Goal: Task Accomplishment & Management: Manage account settings

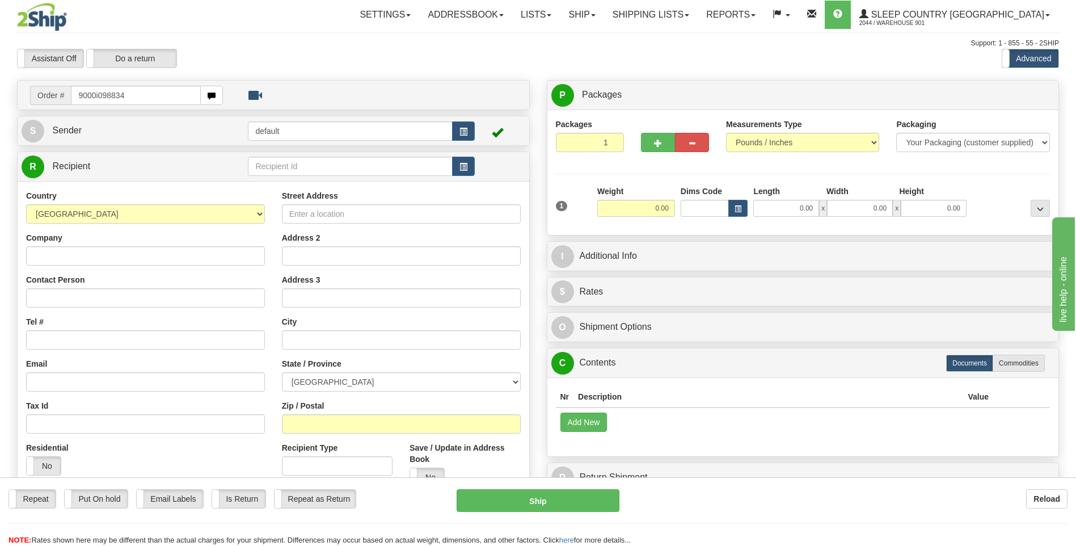
type input "9000i098834"
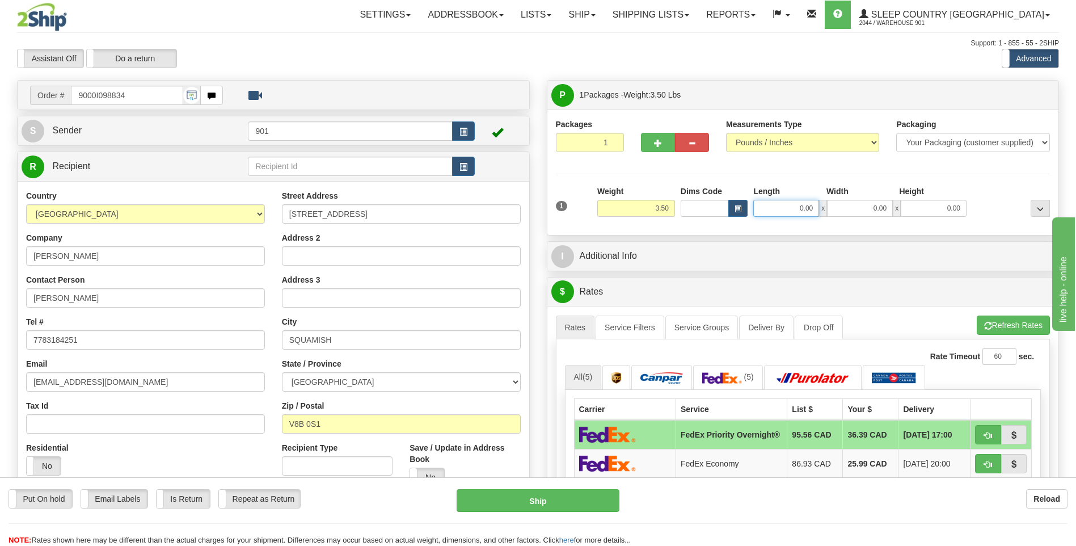
click at [809, 211] on input "0.00" at bounding box center [786, 208] width 66 height 17
type input "16.00"
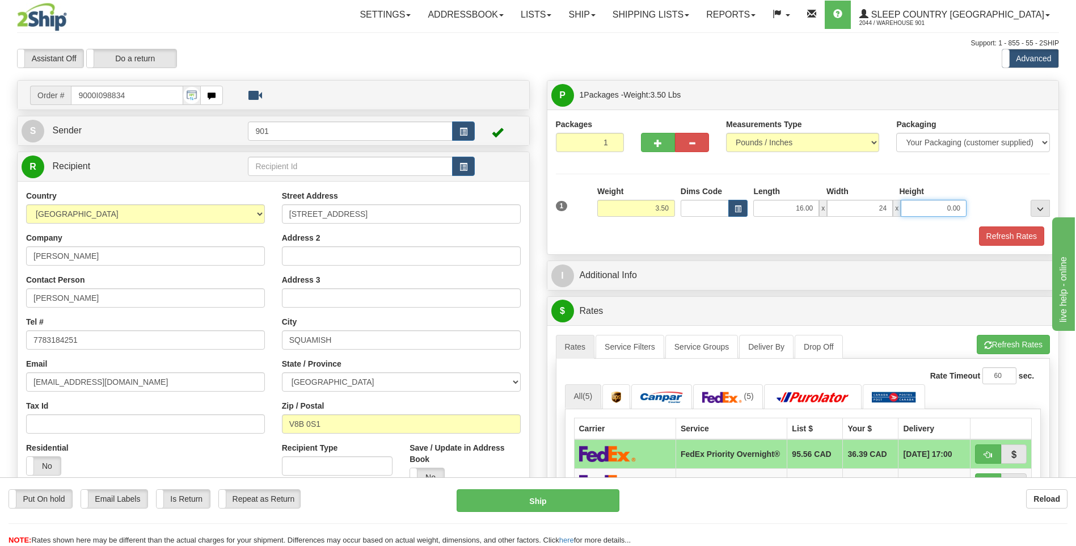
type input "24.00"
type input "5.00"
click at [986, 239] on button "Refresh Rates" at bounding box center [1011, 235] width 65 height 19
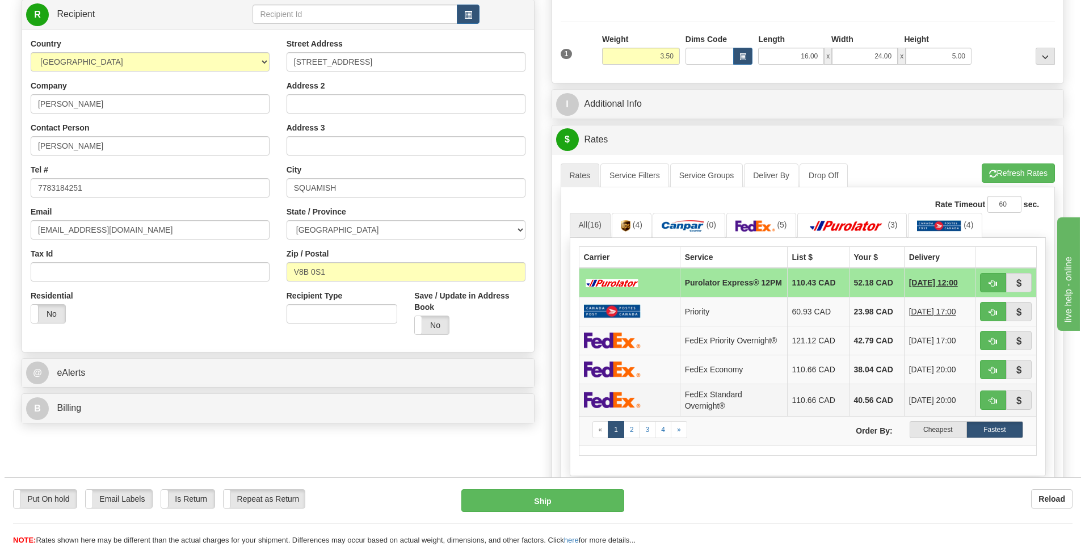
scroll to position [170, 0]
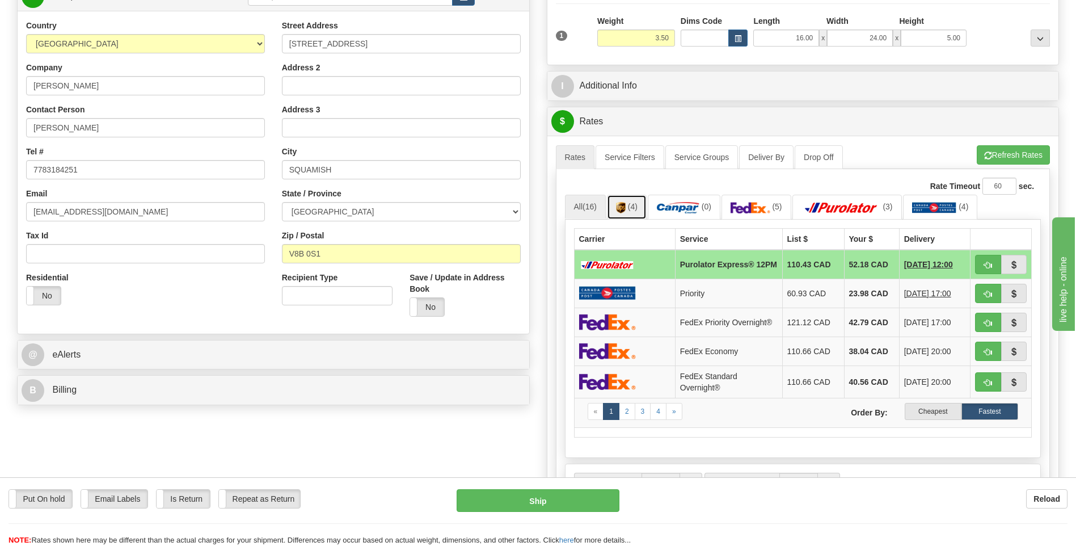
click at [638, 210] on span "(4)" at bounding box center [633, 206] width 10 height 9
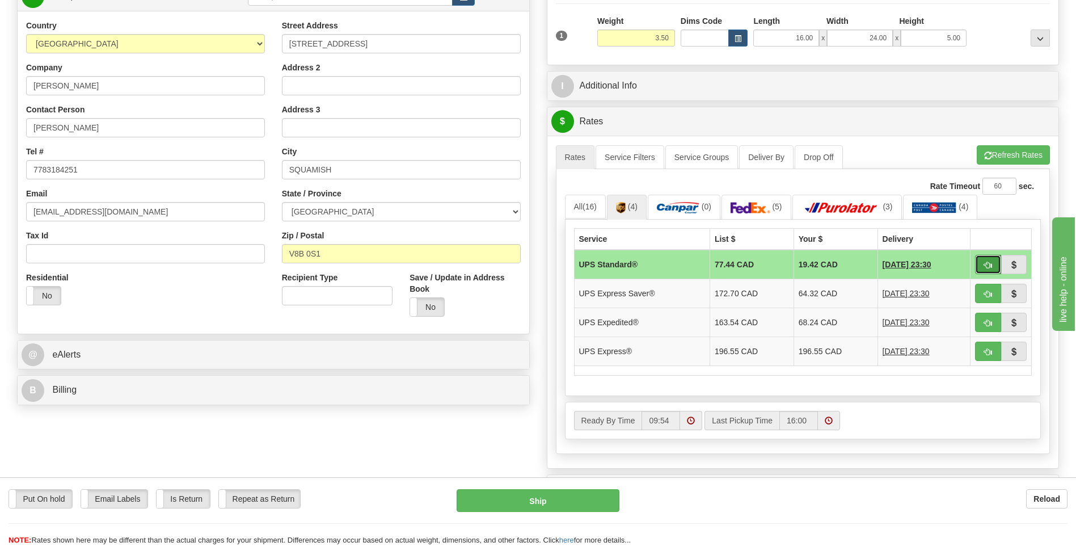
click at [987, 265] on span "button" at bounding box center [988, 265] width 8 height 7
type input "11"
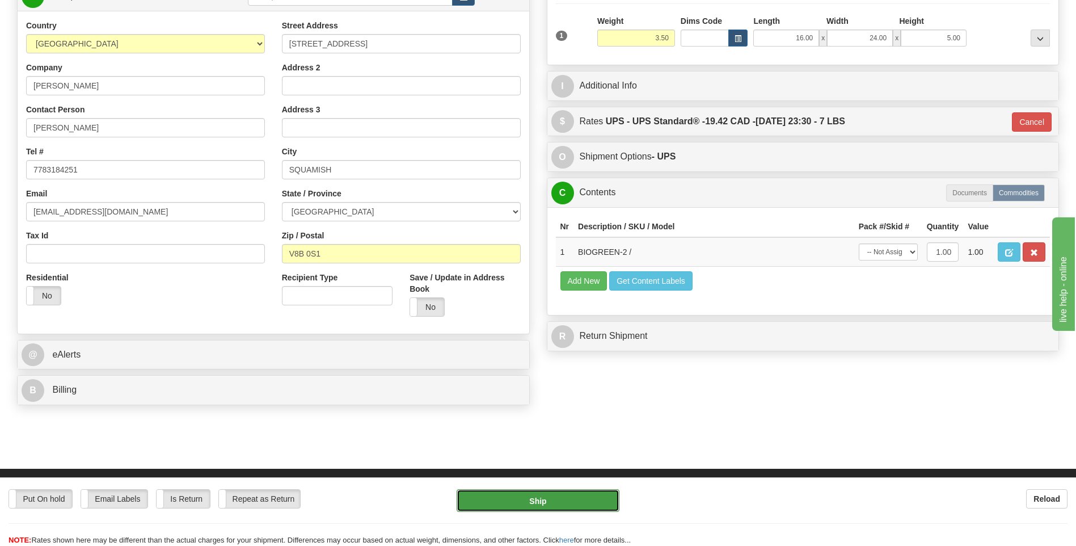
click at [580, 493] on button "Ship" at bounding box center [538, 500] width 162 height 23
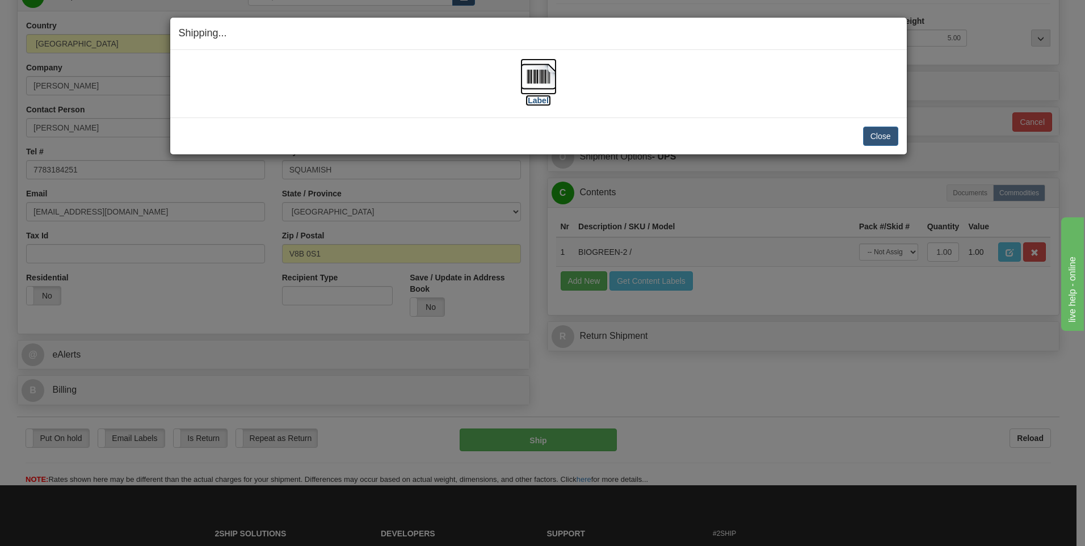
click at [546, 79] on img at bounding box center [538, 76] width 36 height 36
click at [874, 128] on button "Close" at bounding box center [880, 136] width 35 height 19
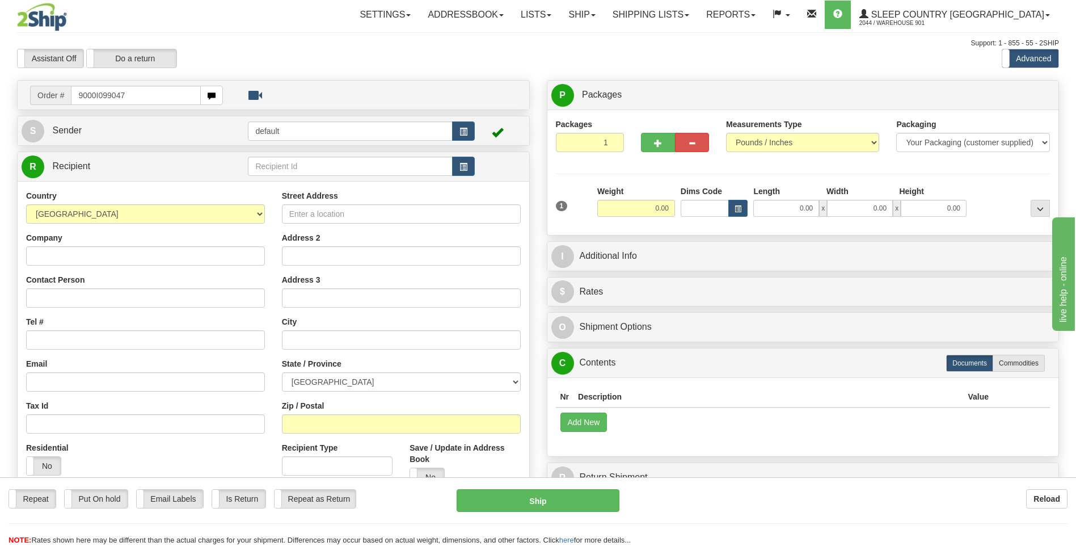
type input "9000I099047"
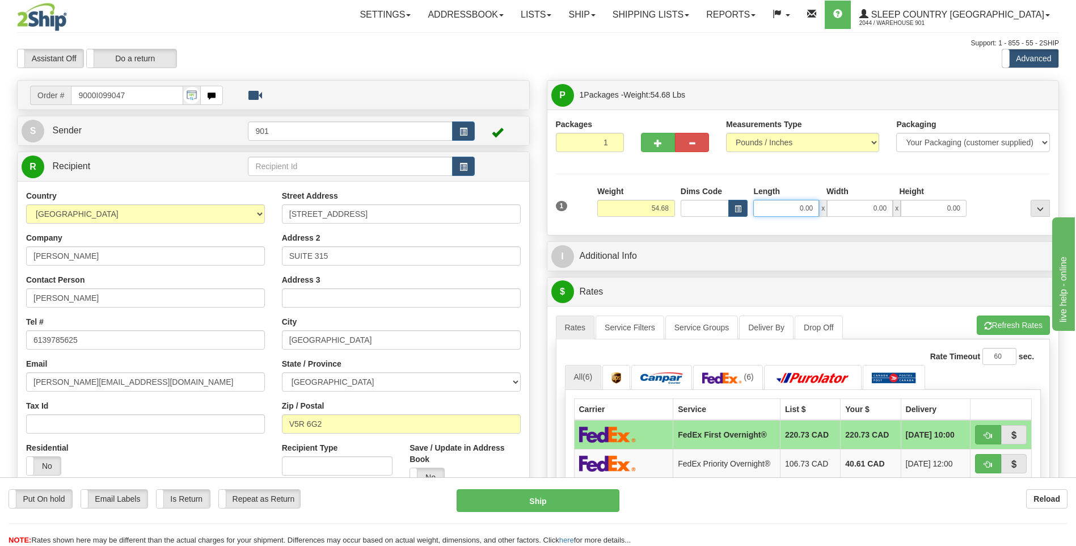
click at [817, 208] on input "0.00" at bounding box center [786, 208] width 66 height 17
type input "18.00"
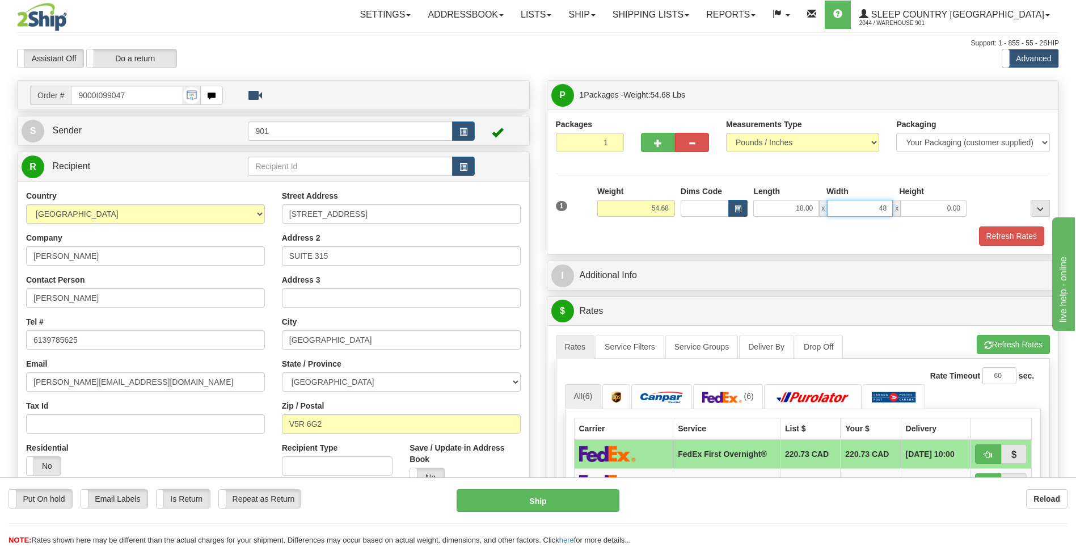
type input "4"
type input "18.00"
type input "42.00"
click at [1005, 239] on button "Refresh Rates" at bounding box center [1011, 235] width 65 height 19
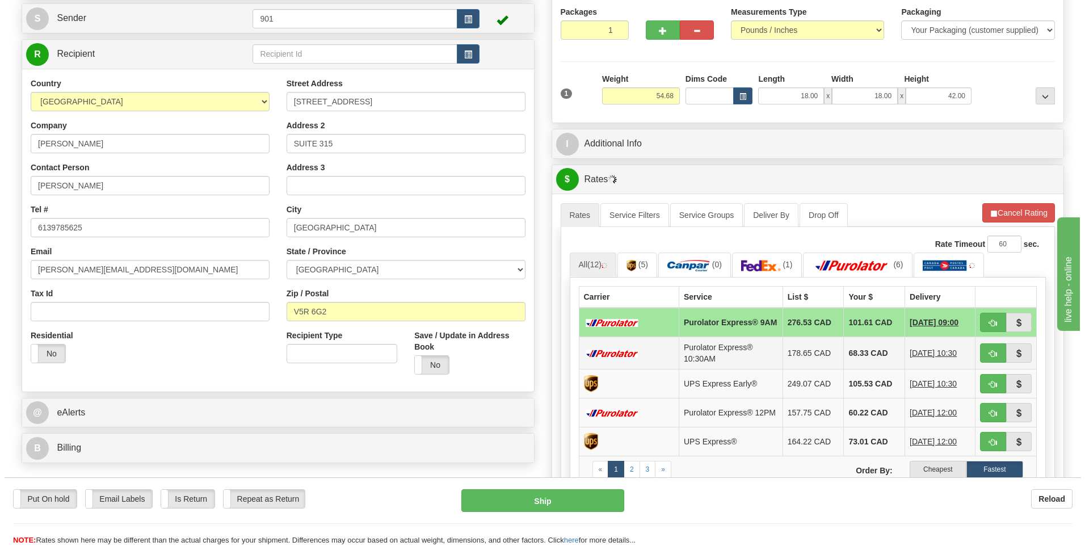
scroll to position [113, 0]
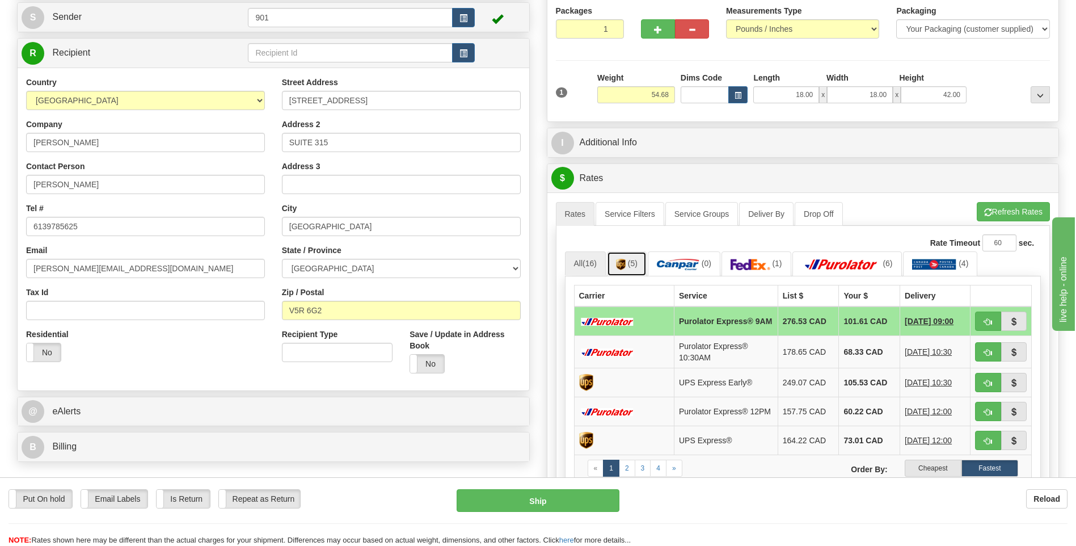
click at [634, 254] on link "(5)" at bounding box center [627, 263] width 40 height 24
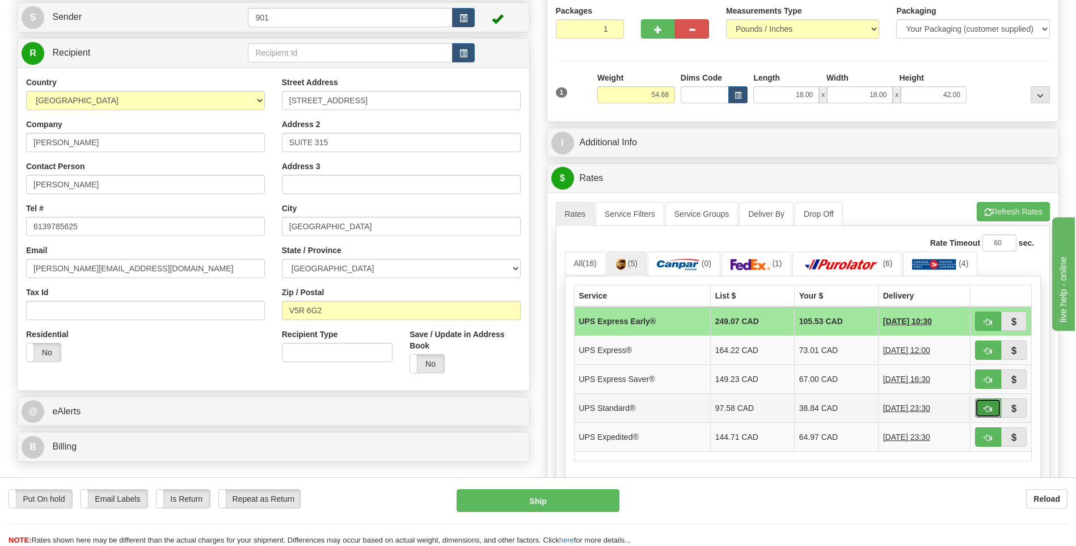
click at [993, 402] on button "button" at bounding box center [988, 407] width 26 height 19
type input "11"
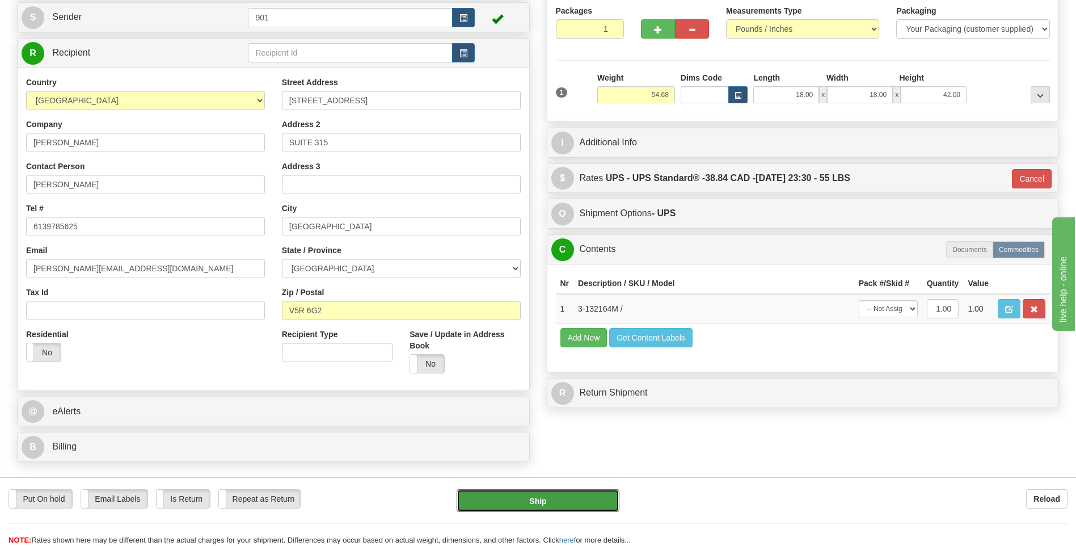
click at [538, 500] on button "Ship" at bounding box center [538, 500] width 162 height 23
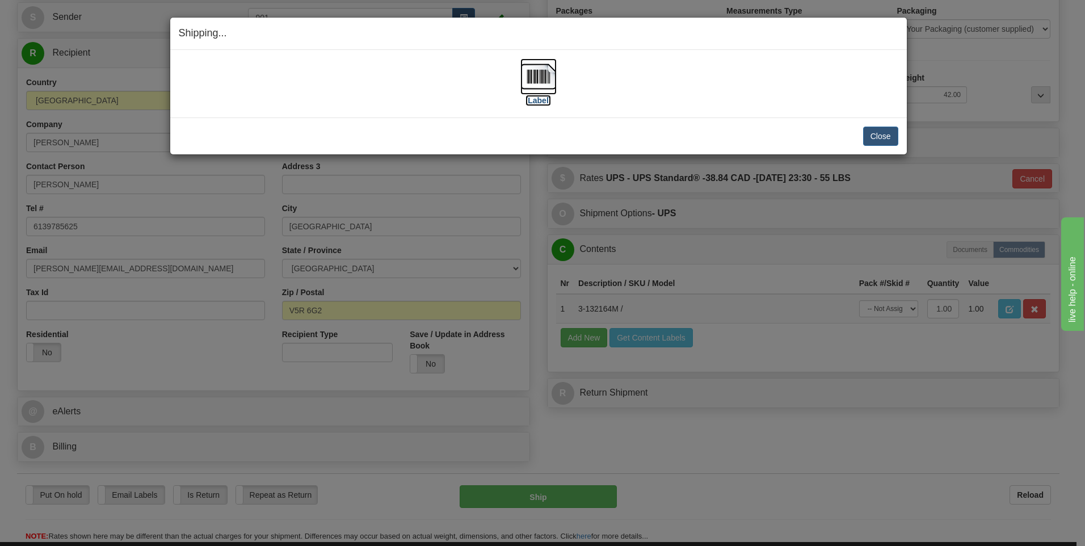
click at [542, 69] on img at bounding box center [538, 76] width 36 height 36
click at [876, 144] on button "Close" at bounding box center [880, 136] width 35 height 19
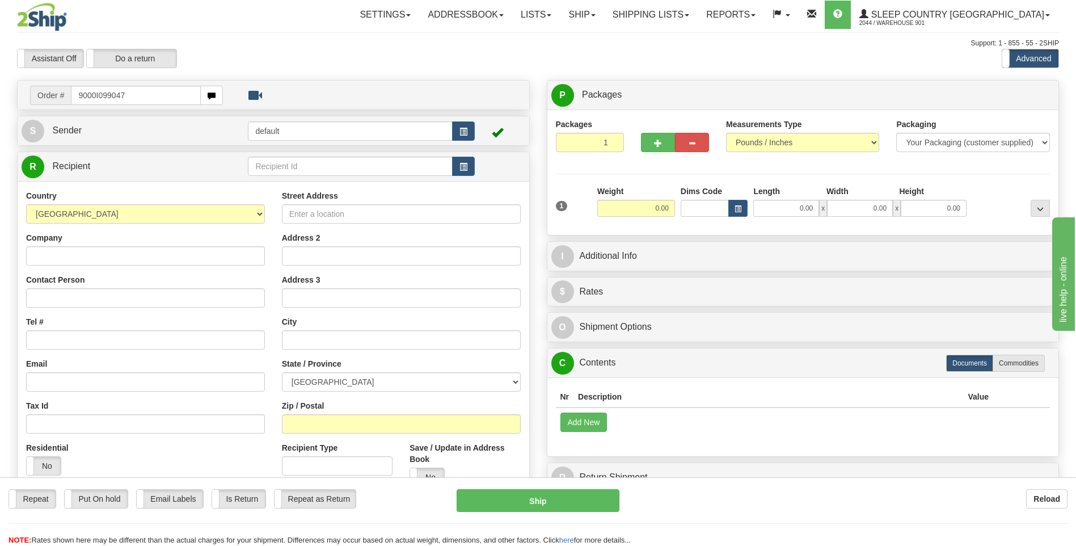
type input "9000I099047"
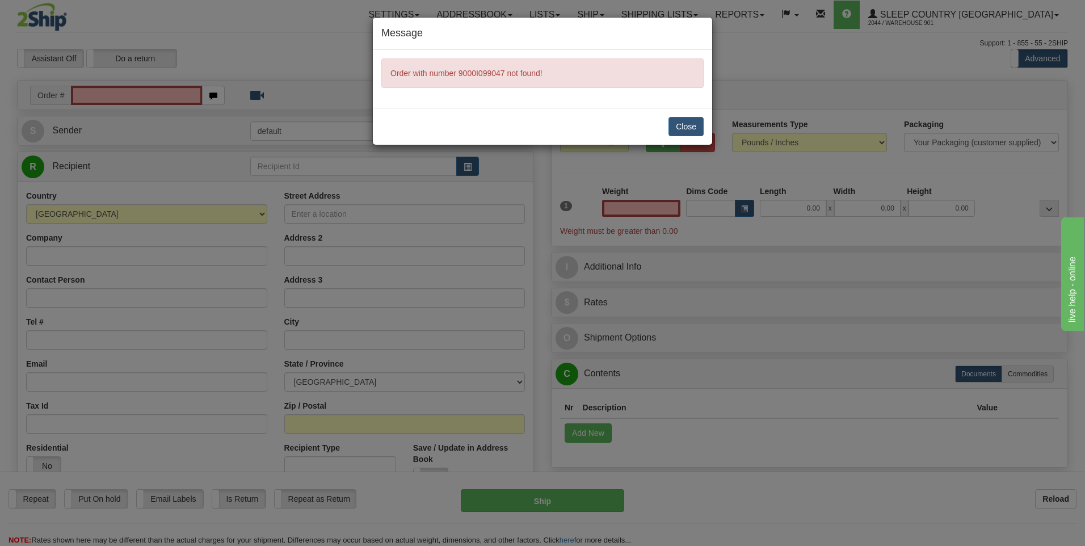
type input "0.00"
click at [695, 128] on button "Close" at bounding box center [685, 126] width 35 height 19
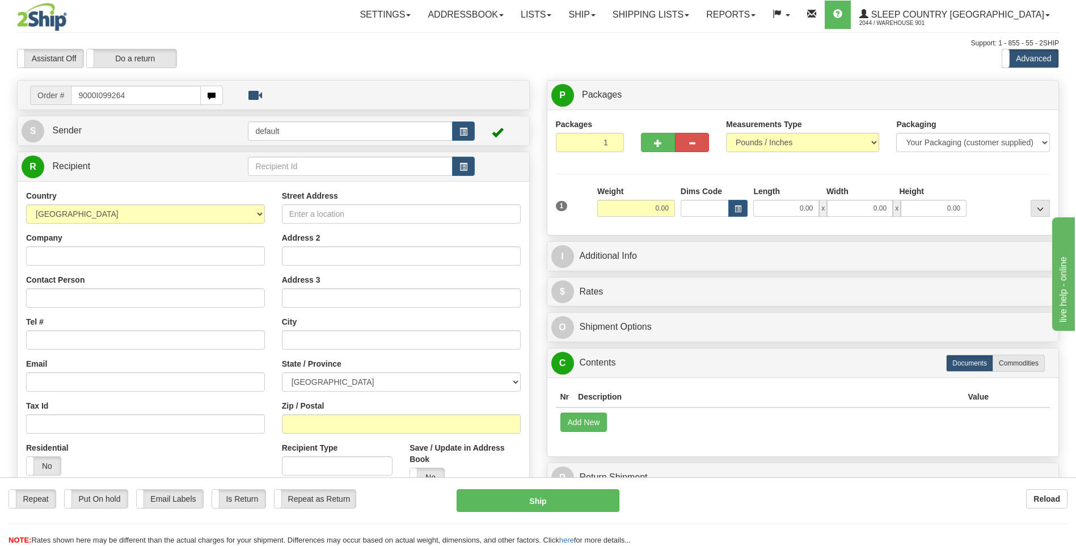
type input "9000I099264"
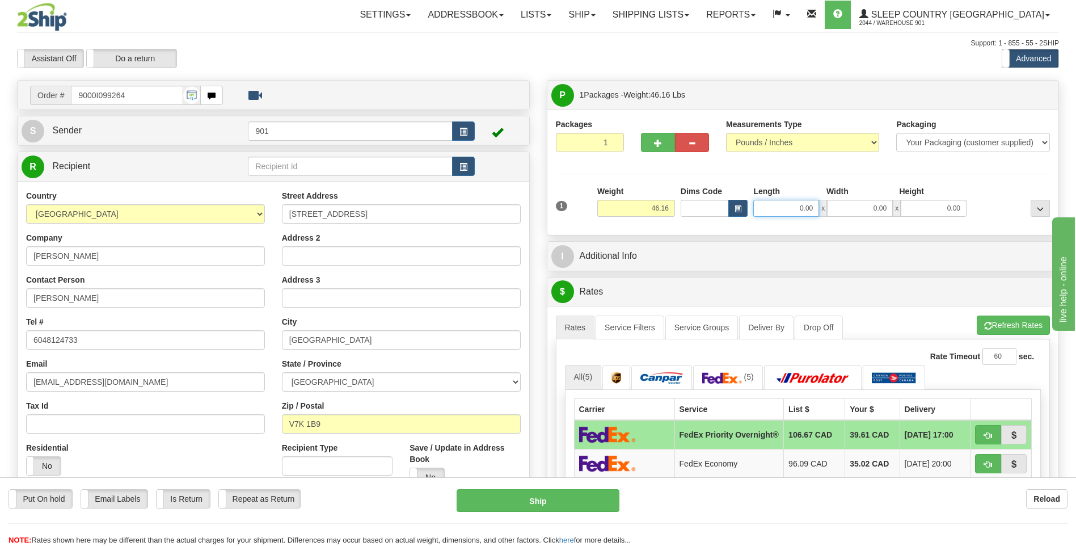
click at [813, 207] on input "0.00" at bounding box center [786, 208] width 66 height 17
type input "18.00"
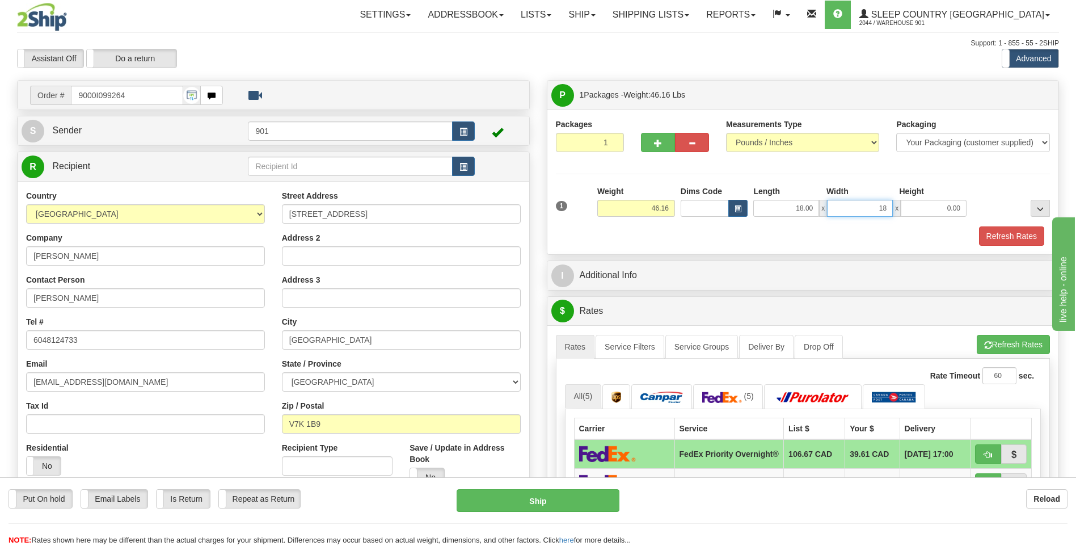
type input "18.00"
type input "42.00"
click at [1001, 244] on button "Refresh Rates" at bounding box center [1011, 235] width 65 height 19
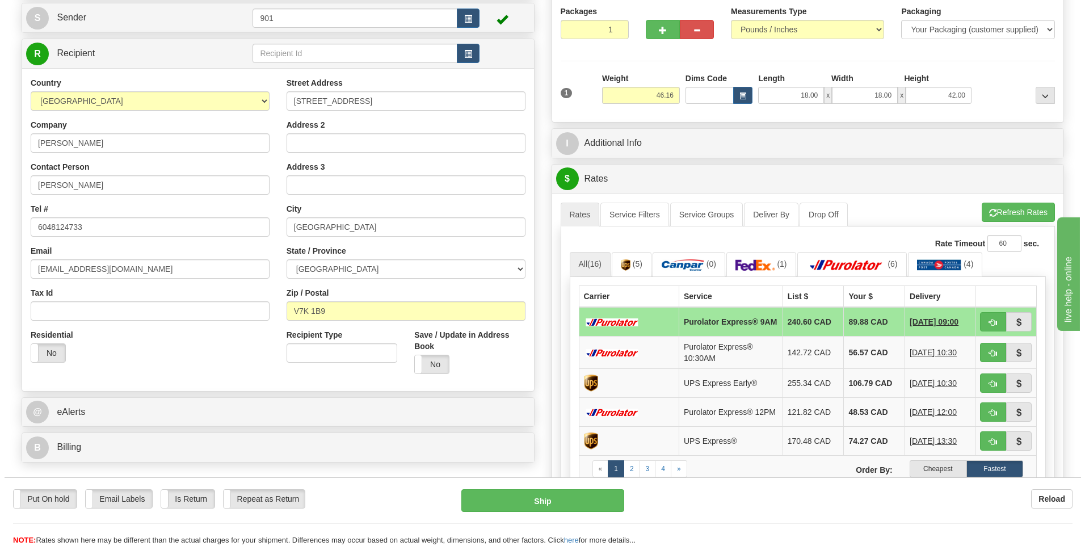
scroll to position [113, 0]
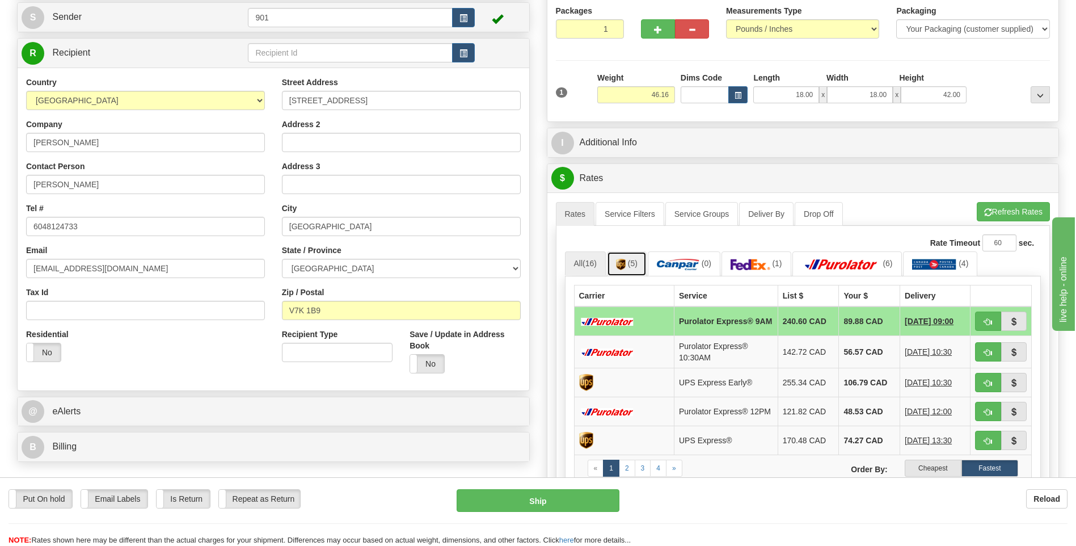
click at [642, 272] on link "(5)" at bounding box center [627, 263] width 40 height 24
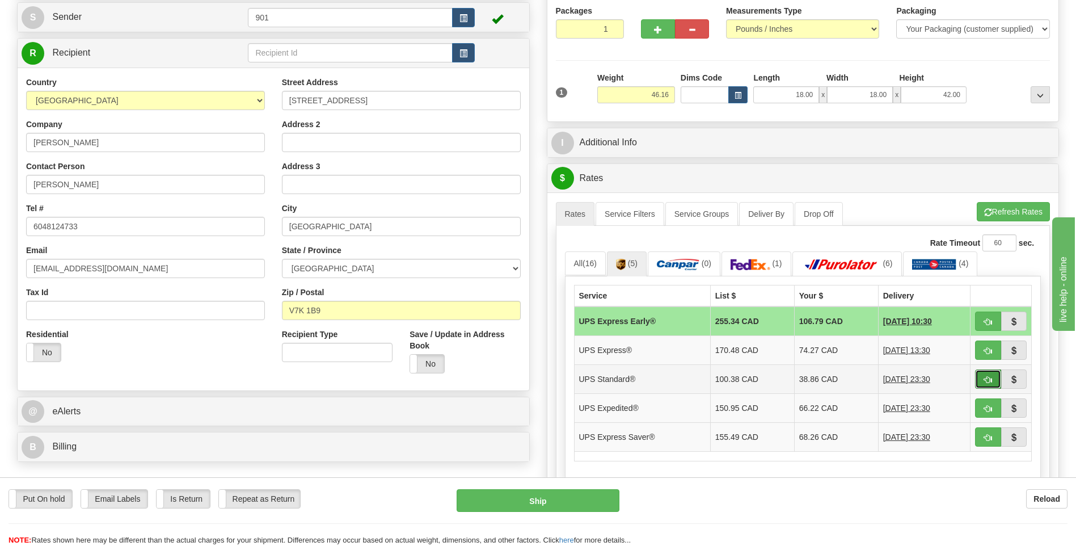
click at [983, 381] on button "button" at bounding box center [988, 378] width 26 height 19
type input "11"
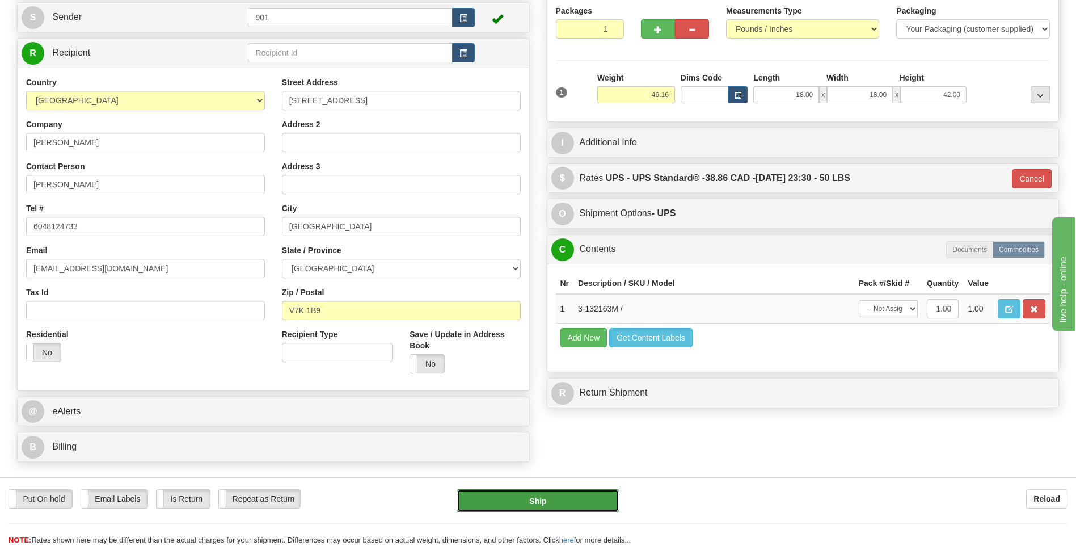
click at [572, 501] on button "Ship" at bounding box center [538, 500] width 162 height 23
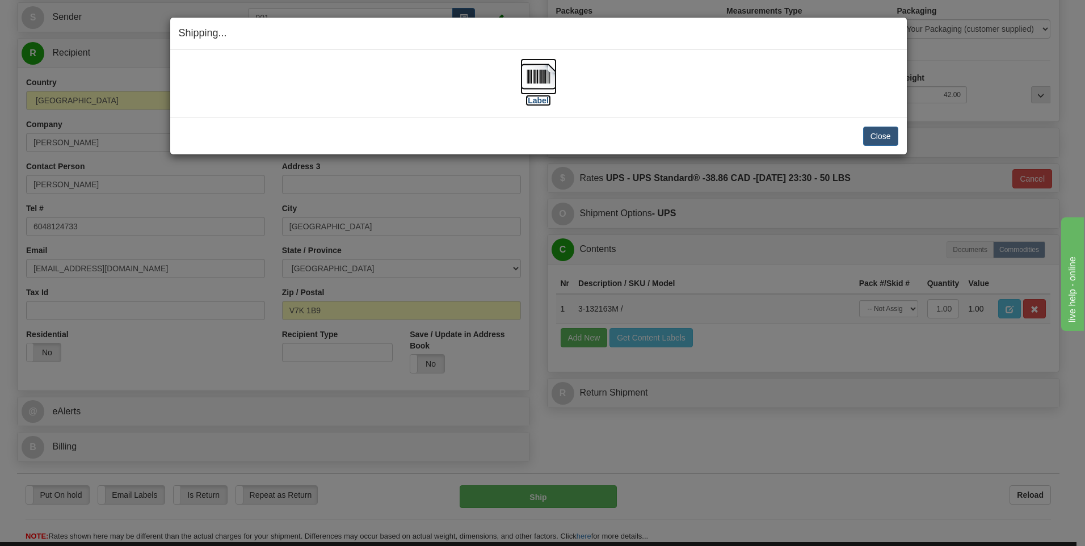
click at [536, 69] on img at bounding box center [538, 76] width 36 height 36
click at [884, 141] on button "Close" at bounding box center [880, 136] width 35 height 19
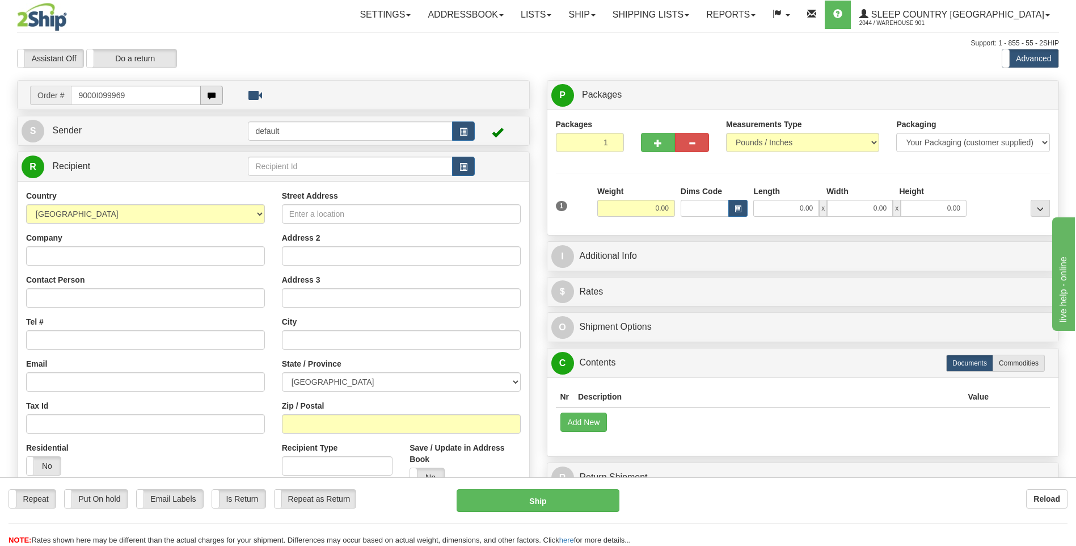
type input "9000I099969"
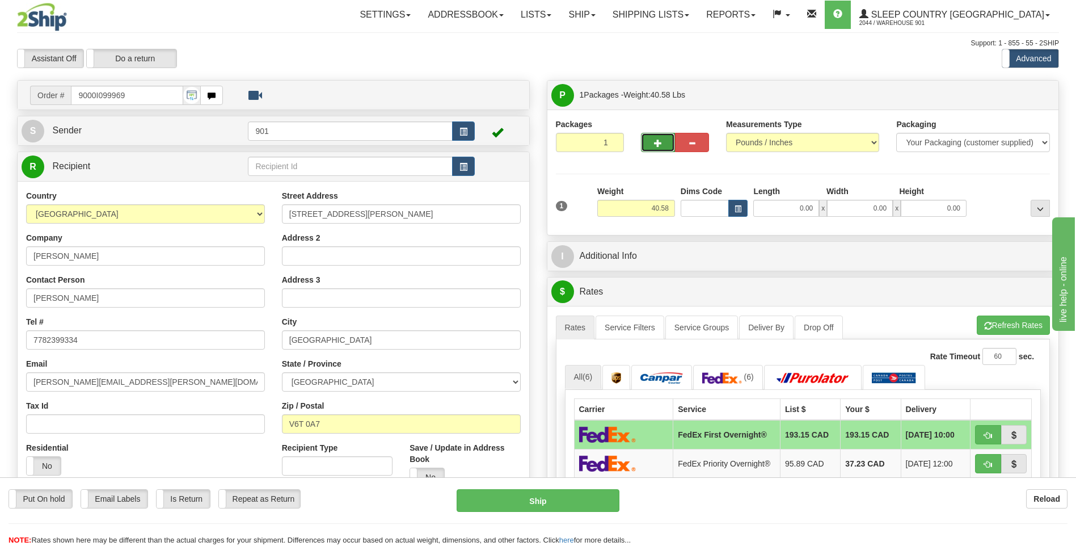
click at [653, 148] on button "button" at bounding box center [658, 142] width 34 height 19
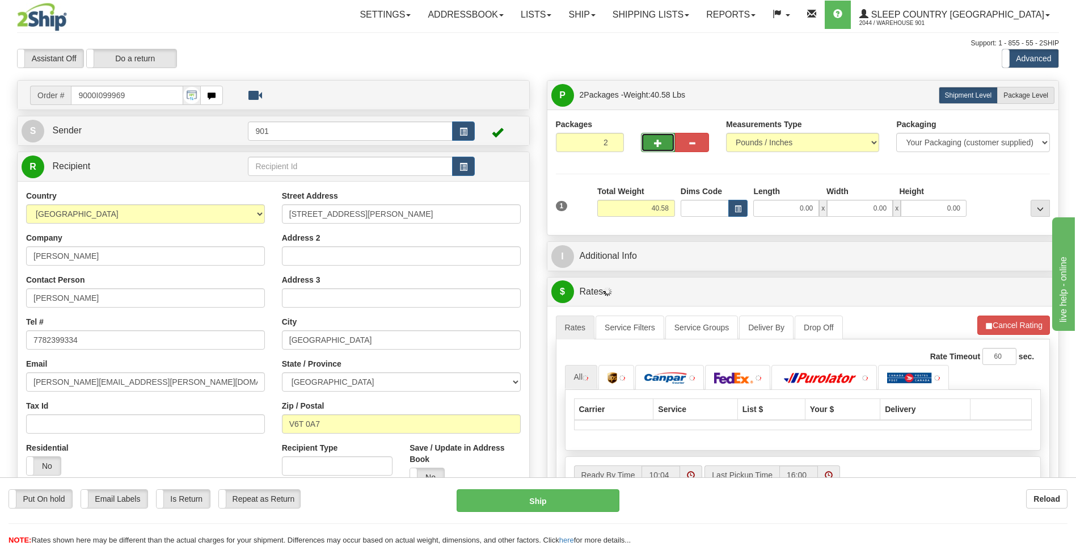
click at [653, 148] on button "button" at bounding box center [658, 142] width 34 height 19
type input "3"
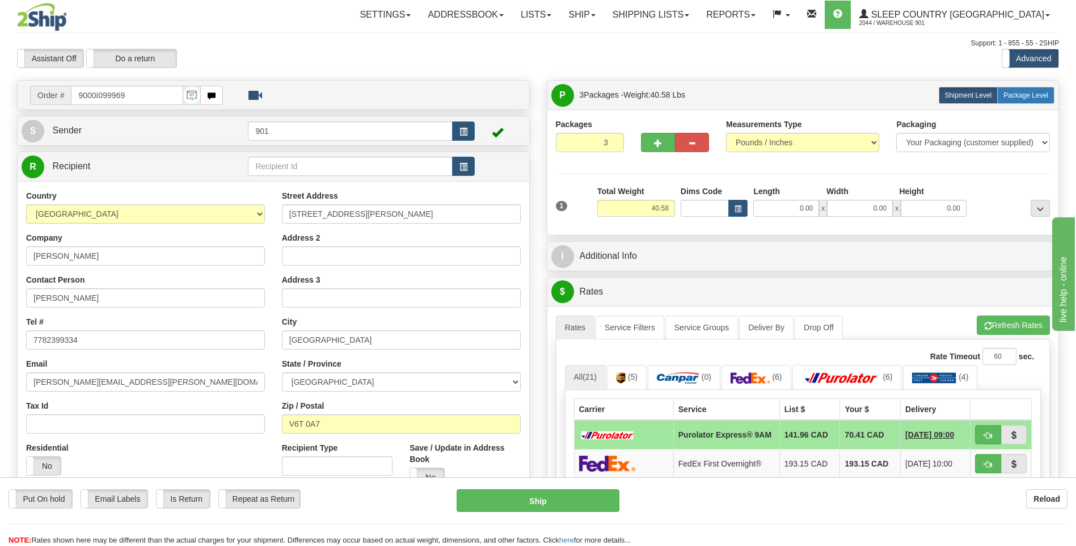
click at [1025, 99] on label "Package Level Pack.." at bounding box center [1025, 95] width 57 height 17
radio input "true"
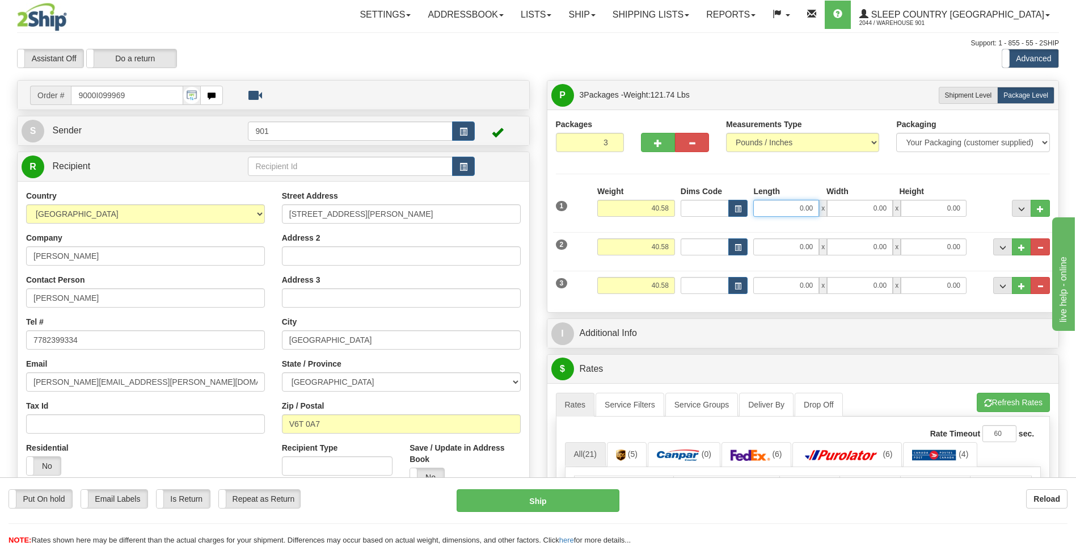
click at [815, 209] on input "0.00" at bounding box center [786, 208] width 66 height 17
type input "15.00"
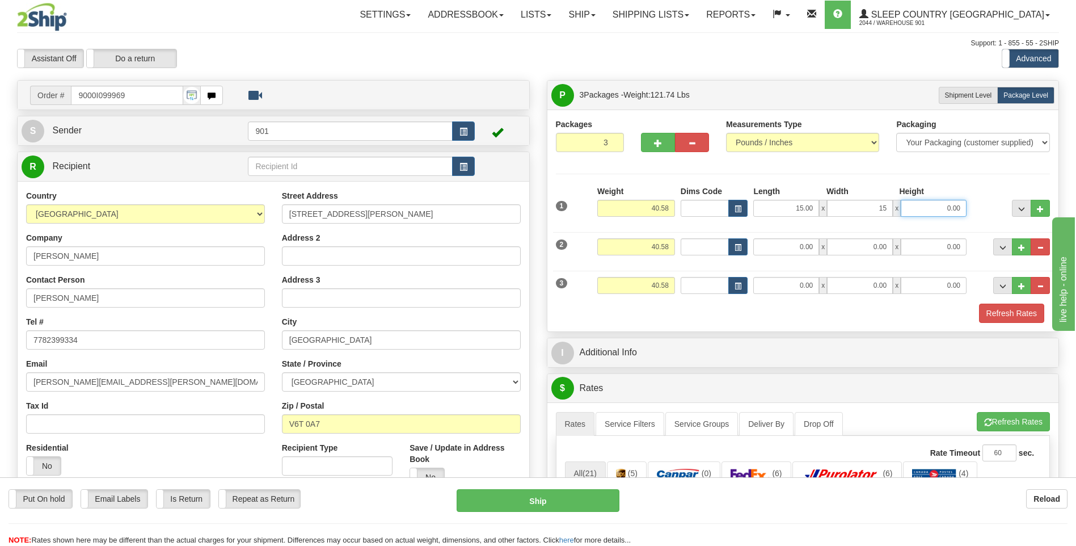
type input "15.00"
type input "40.00"
click at [669, 241] on input "40.58" at bounding box center [636, 246] width 78 height 17
type input "4"
type input "3.00"
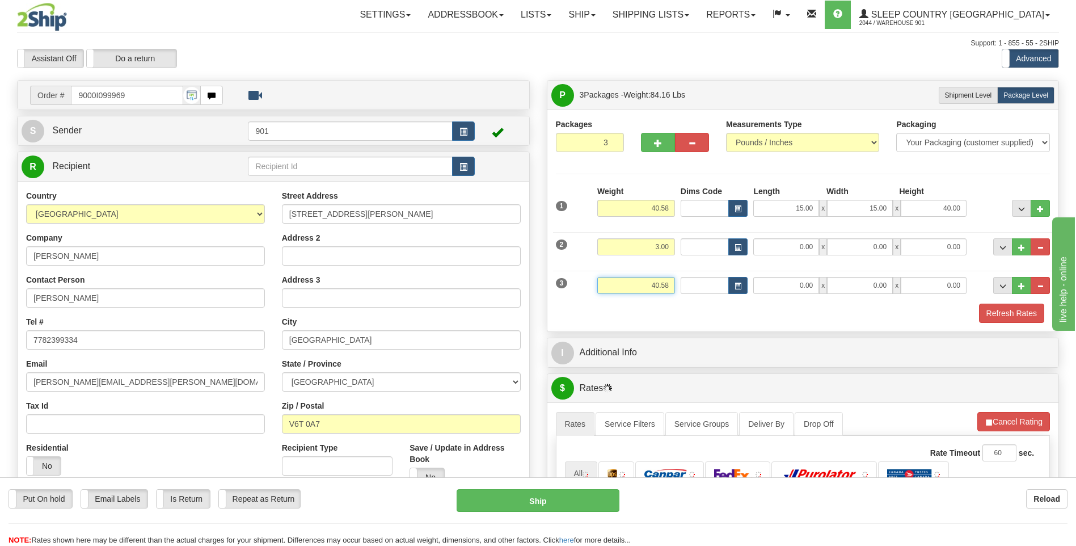
click at [672, 284] on input "40.58" at bounding box center [636, 285] width 78 height 17
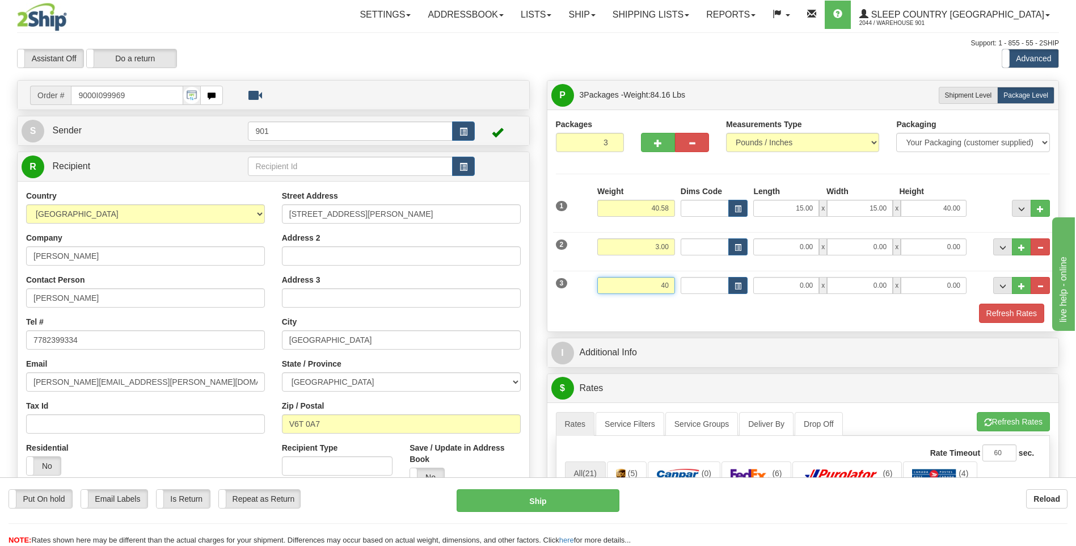
type input "4"
type input "3.00"
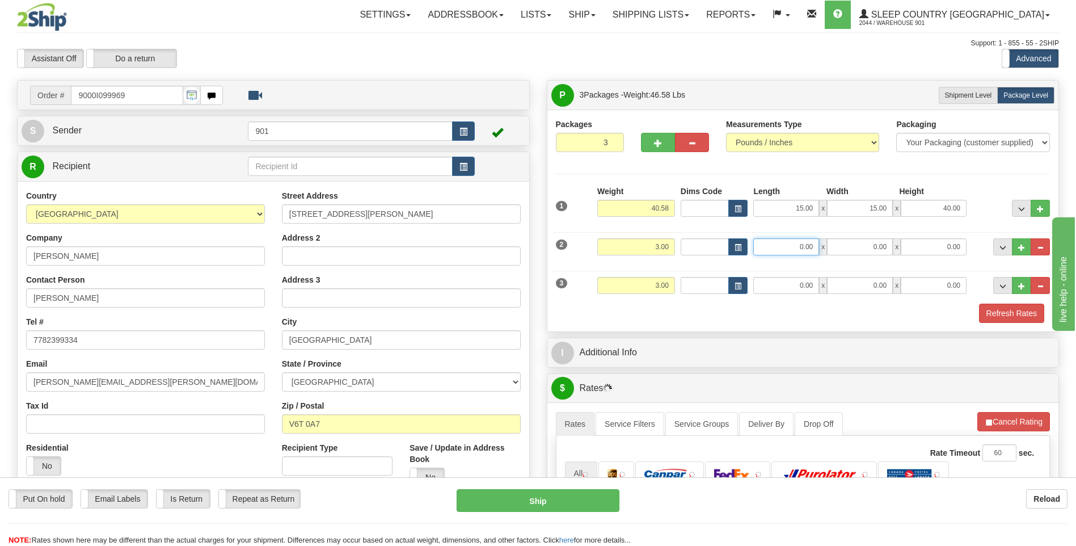
click at [811, 245] on input "0.00" at bounding box center [786, 246] width 66 height 17
type input "7.00"
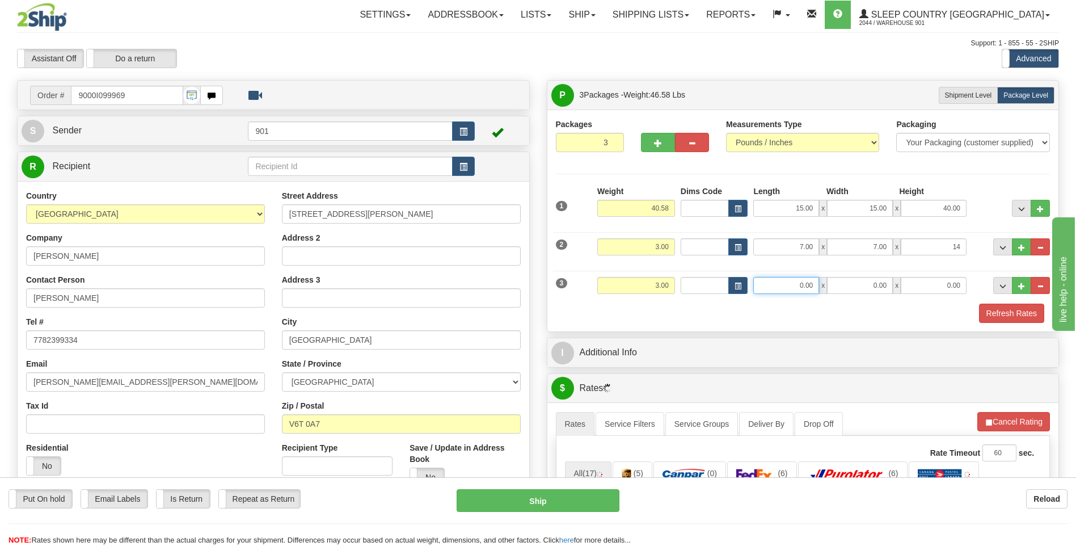
type input "14.00"
click at [818, 285] on input "0.00" at bounding box center [786, 285] width 66 height 17
type input "11.00"
type input "13.00"
type input "3.00"
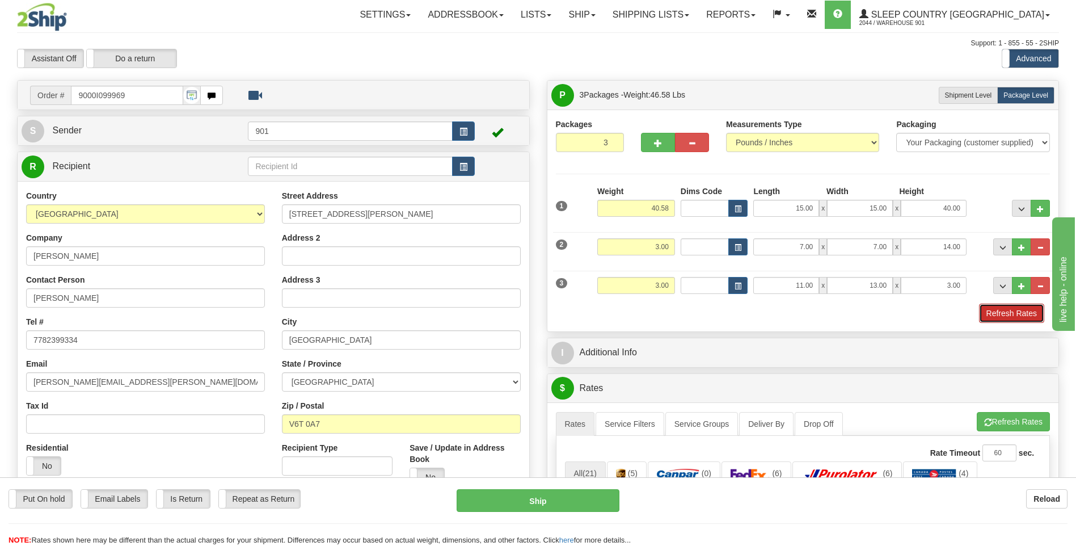
click at [1000, 307] on button "Refresh Rates" at bounding box center [1011, 312] width 65 height 19
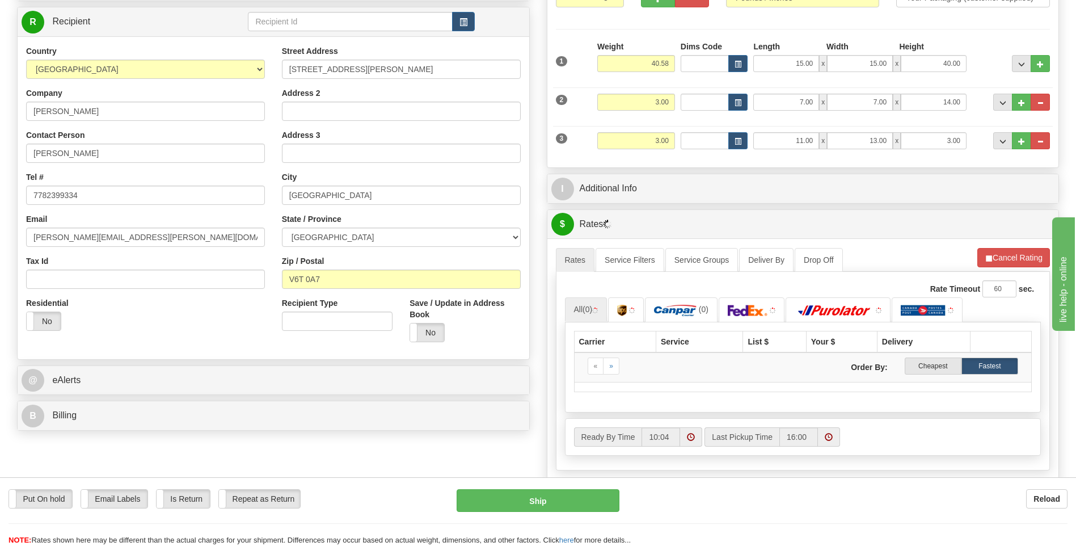
scroll to position [170, 0]
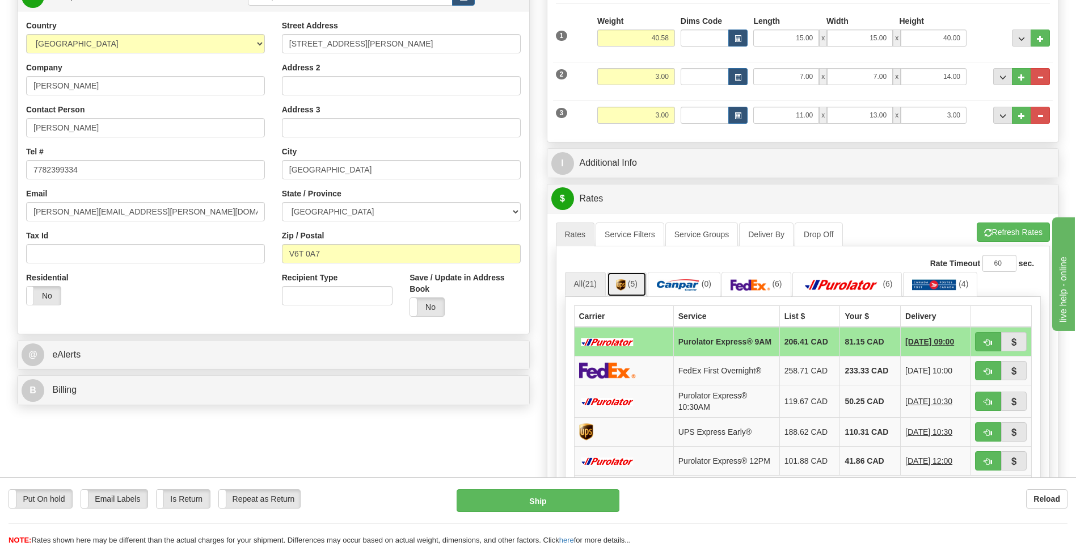
click at [626, 279] on img at bounding box center [621, 284] width 10 height 11
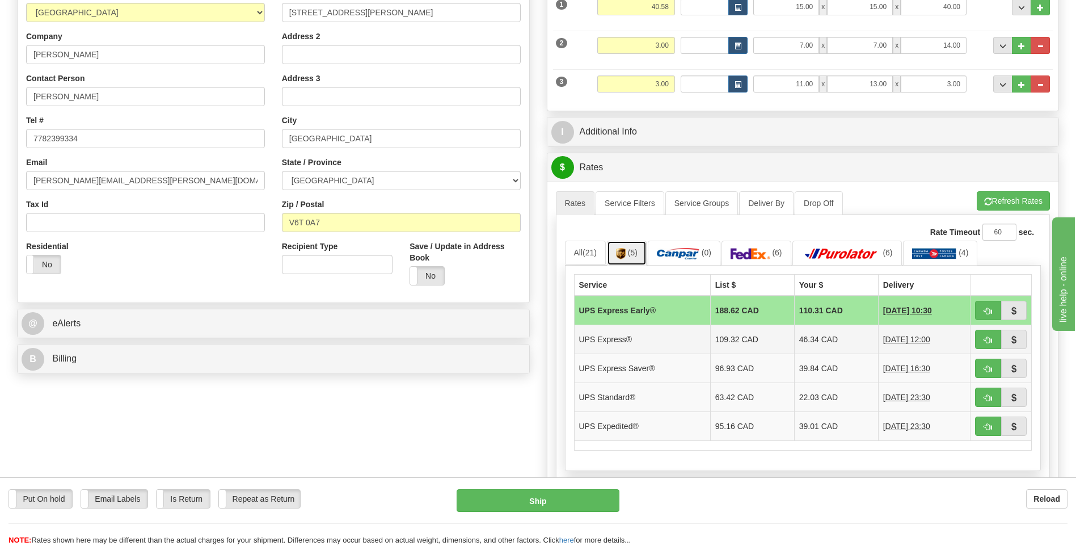
scroll to position [227, 0]
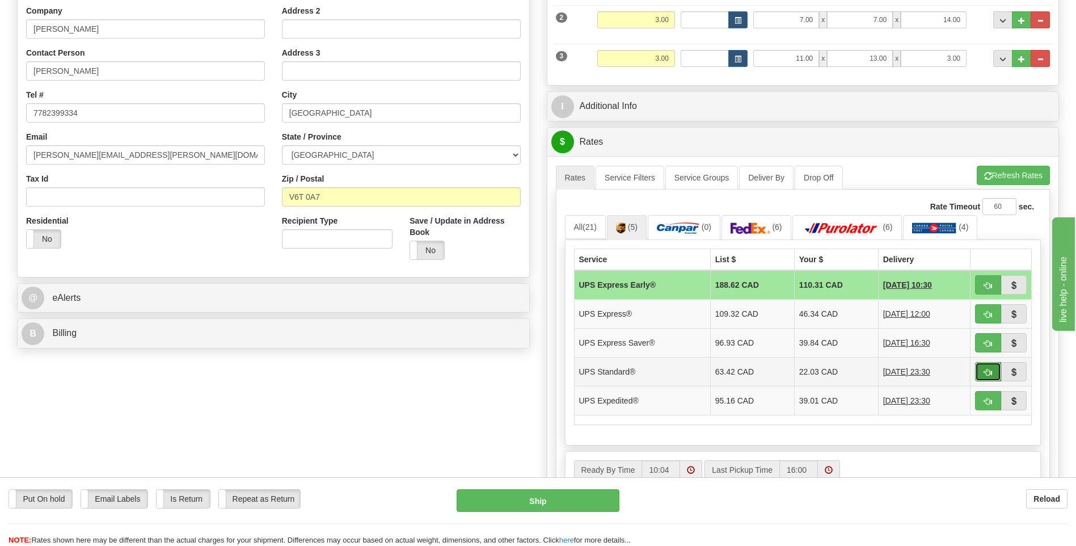
click at [982, 369] on button "button" at bounding box center [988, 371] width 26 height 19
type input "11"
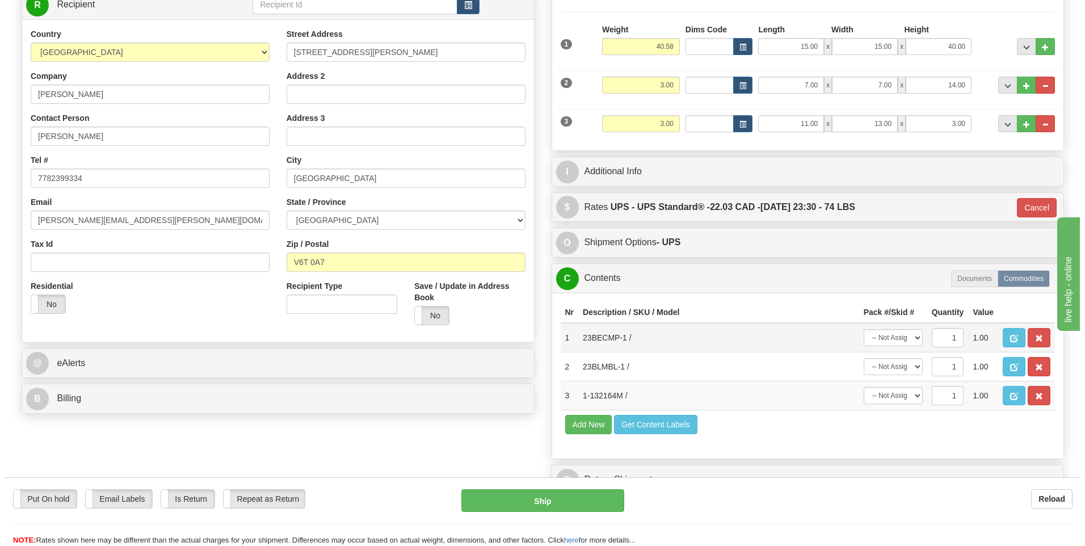
scroll to position [170, 0]
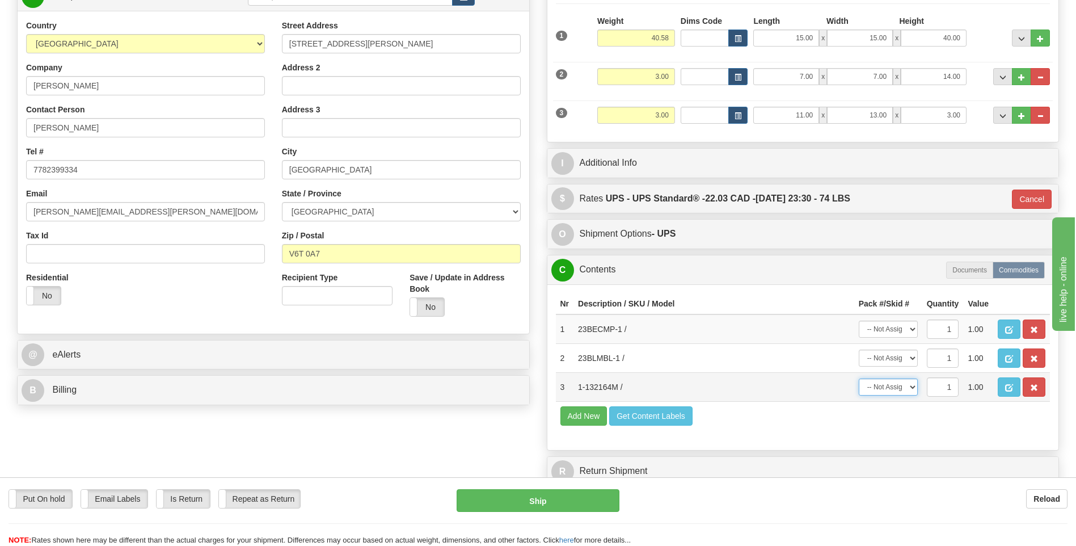
click at [912, 385] on select "-- Not Assigned -- Package 1 Package 2 Package 3" at bounding box center [888, 386] width 59 height 17
select select "0"
click at [859, 378] on select "-- Not Assigned -- Package 1 Package 2 Package 3" at bounding box center [888, 386] width 59 height 17
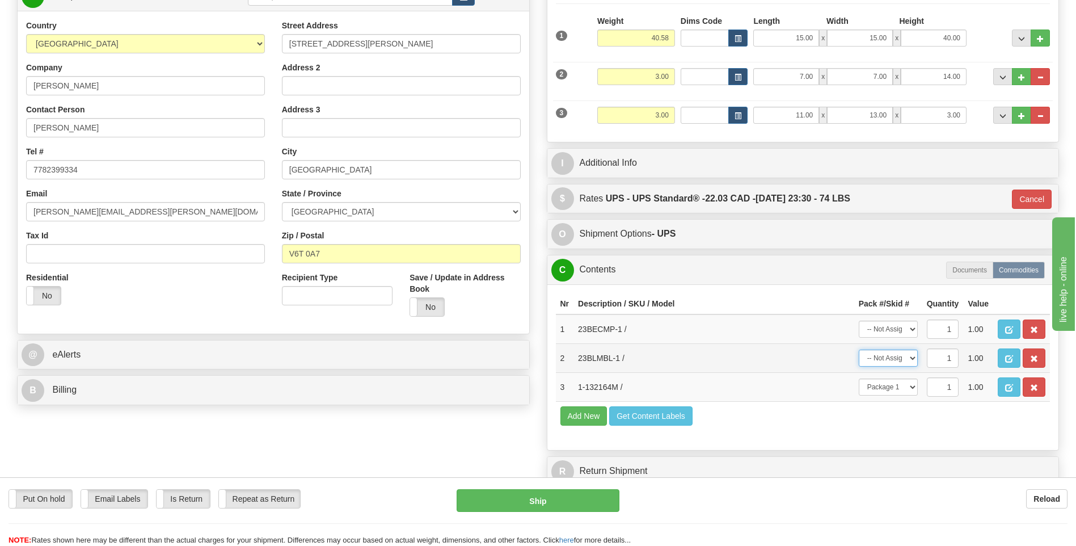
click at [913, 354] on select "-- Not Assigned -- Package 1 Package 2 Package 3" at bounding box center [888, 357] width 59 height 17
select select "1"
click at [859, 349] on select "-- Not Assigned -- Package 1 Package 2 Package 3" at bounding box center [888, 357] width 59 height 17
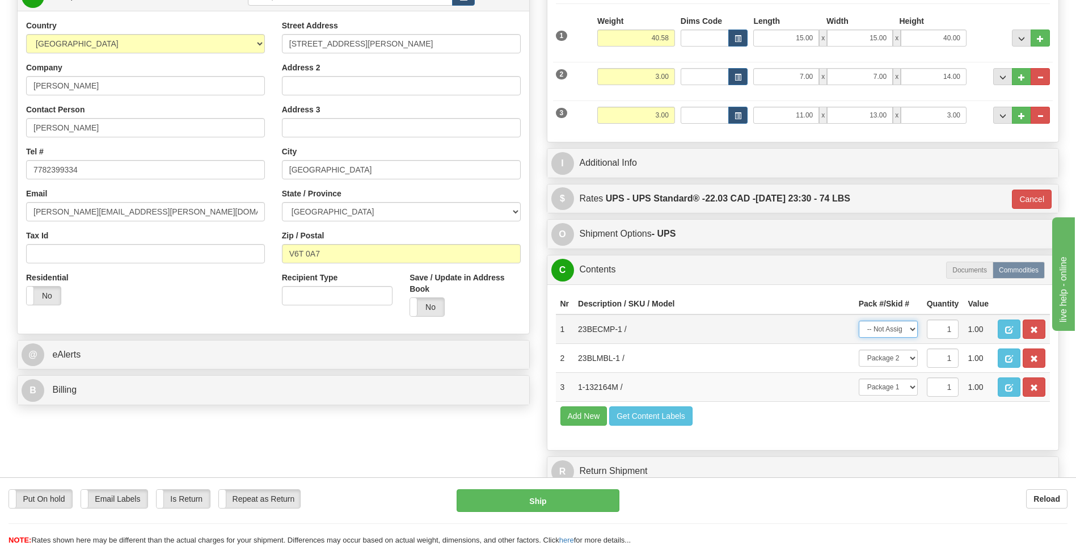
click at [914, 326] on select "-- Not Assigned -- Package 1 Package 2 Package 3" at bounding box center [888, 329] width 59 height 17
select select "2"
click at [859, 321] on select "-- Not Assigned -- Package 1 Package 2 Package 3" at bounding box center [888, 329] width 59 height 17
click at [601, 499] on button "Ship" at bounding box center [538, 500] width 162 height 23
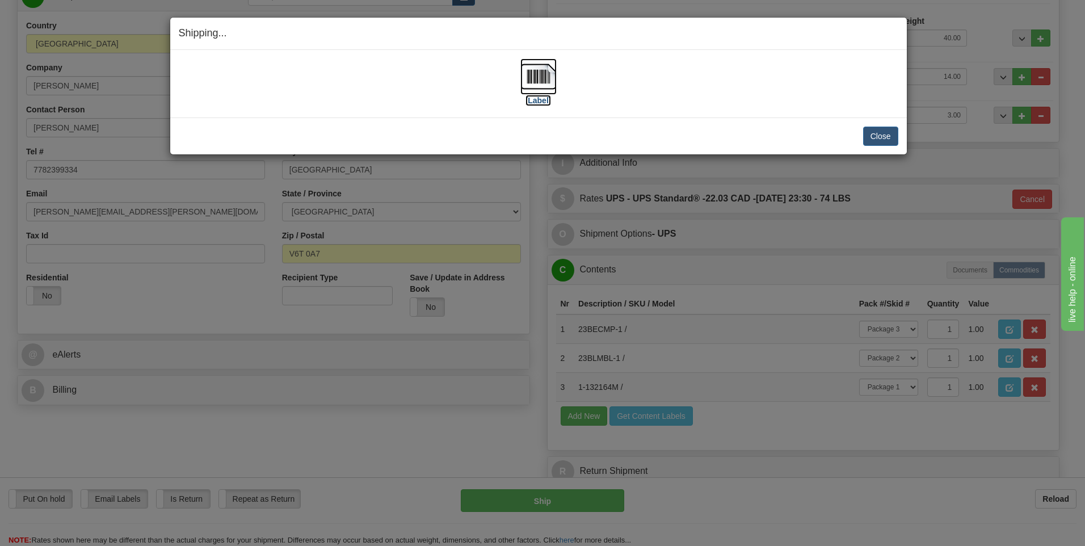
click at [539, 67] on img at bounding box center [538, 76] width 36 height 36
click at [876, 134] on button "Close" at bounding box center [880, 136] width 35 height 19
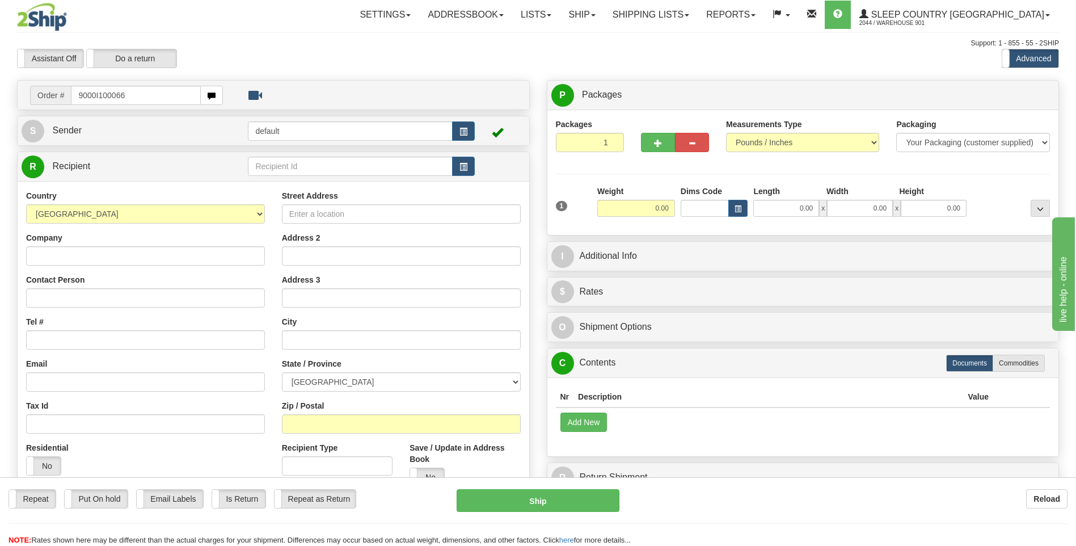
type input "9000I100066"
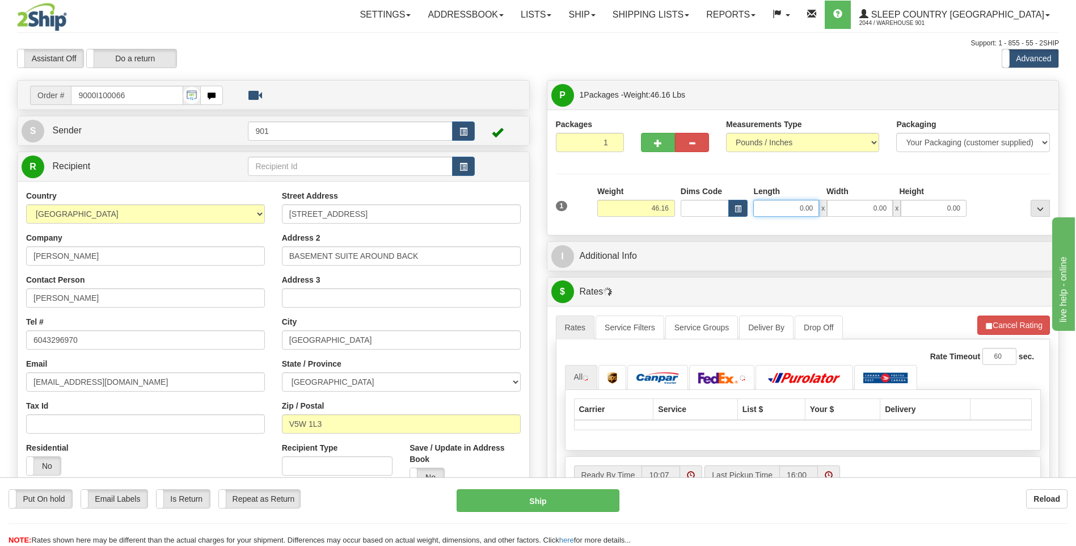
click at [815, 204] on input "0.00" at bounding box center [786, 208] width 66 height 17
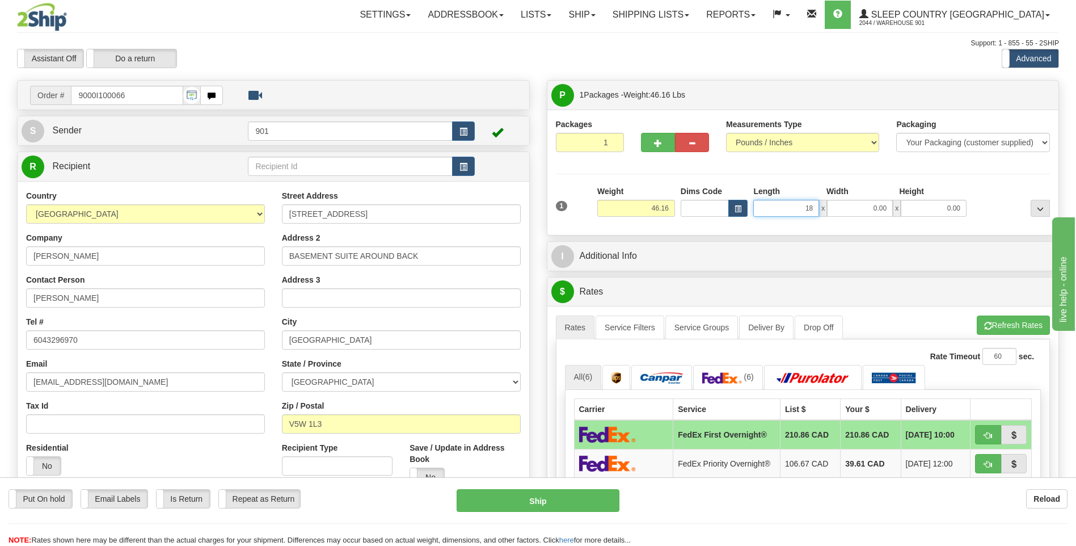
type input "18.00"
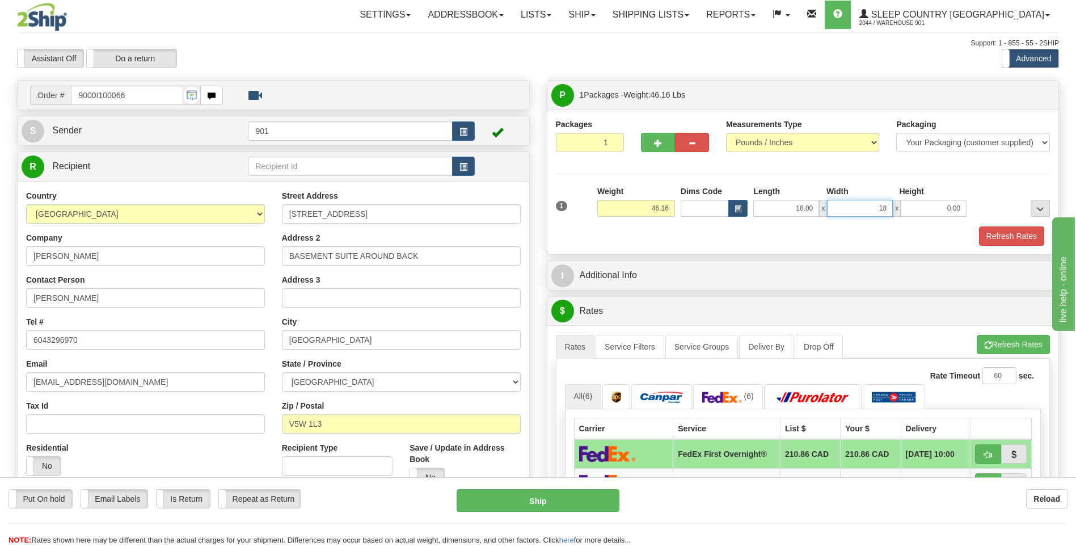
type input "18.00"
type input "42.00"
click at [1000, 230] on button "Refresh Rates" at bounding box center [1011, 235] width 65 height 19
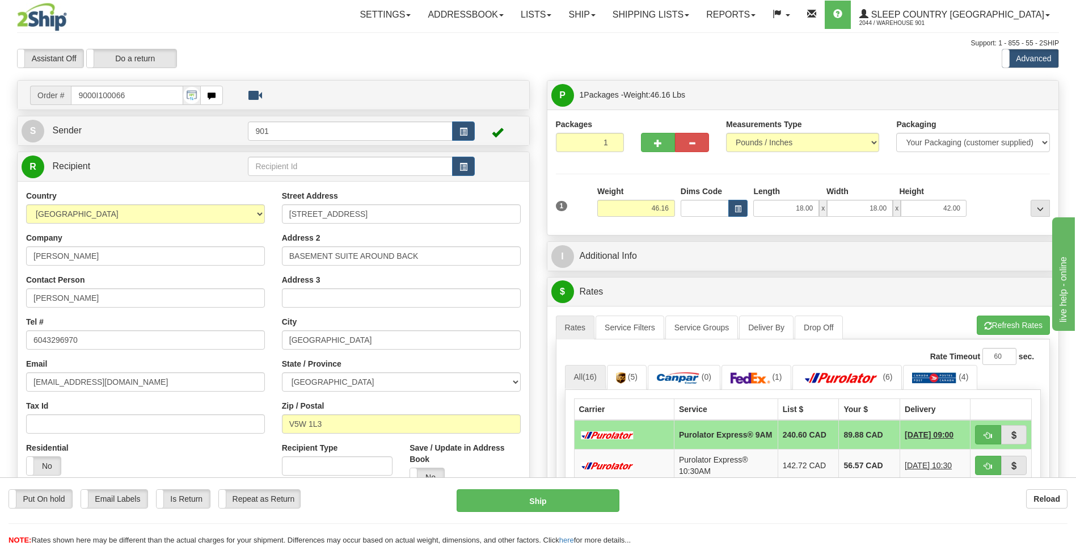
scroll to position [57, 0]
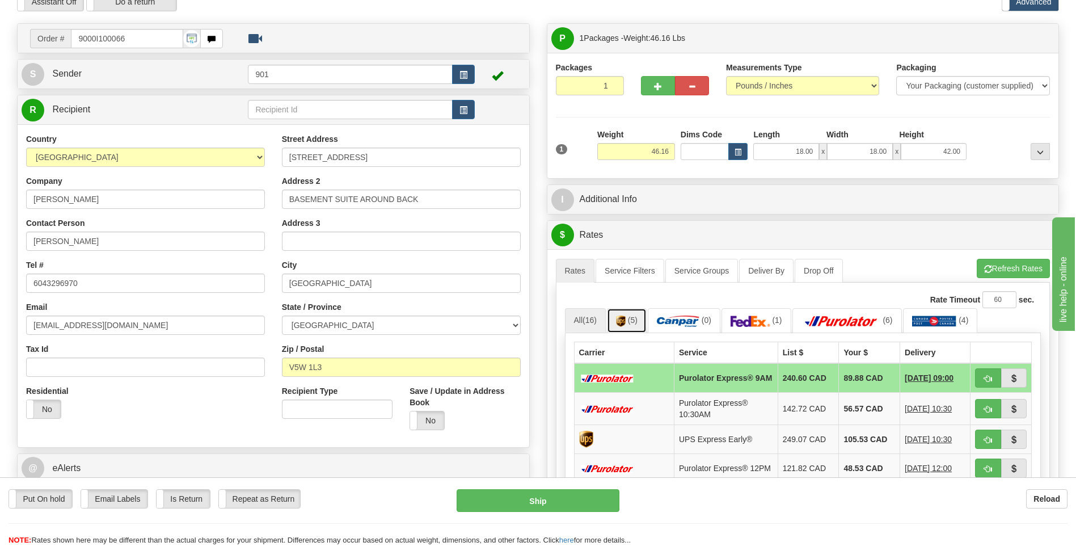
click at [631, 323] on span "(5)" at bounding box center [633, 319] width 10 height 9
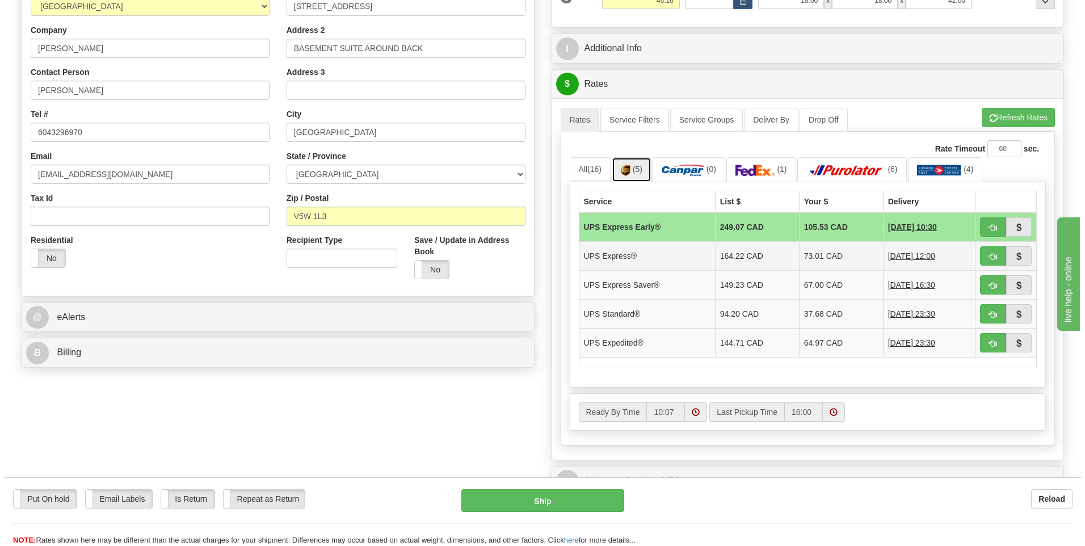
scroll to position [227, 0]
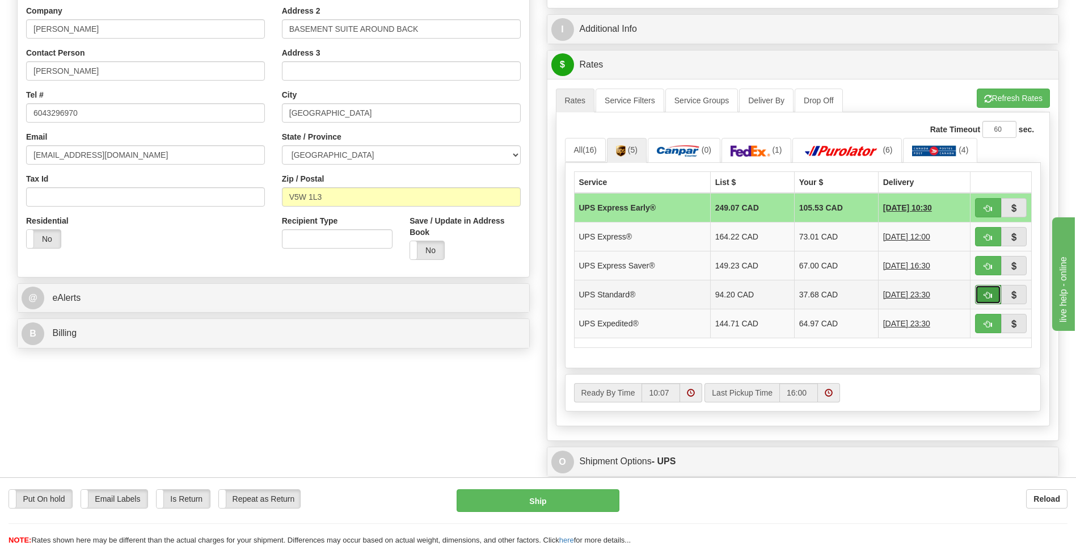
click at [987, 292] on span "button" at bounding box center [988, 295] width 8 height 7
type input "11"
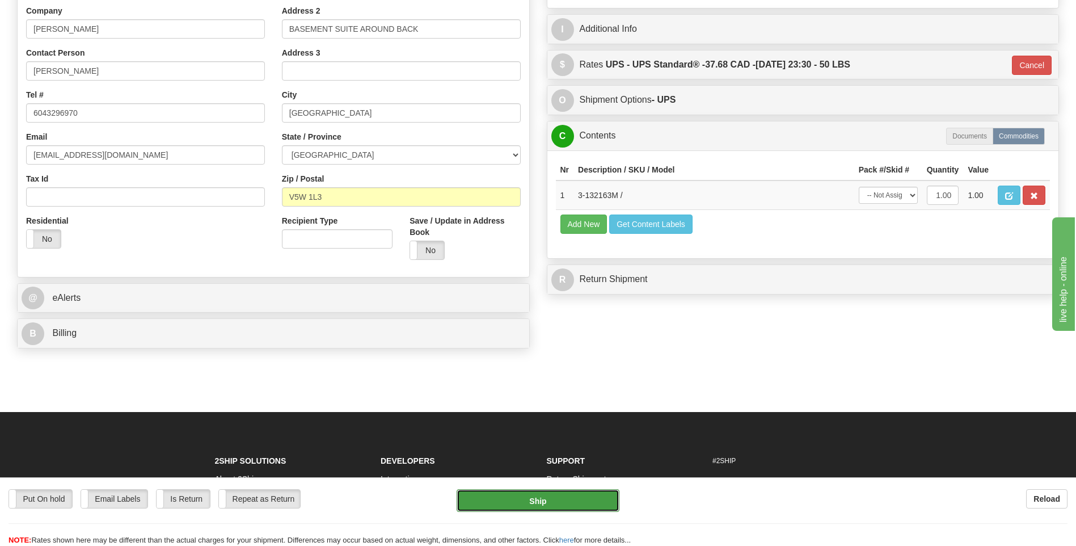
click at [568, 491] on button "Ship" at bounding box center [538, 500] width 162 height 23
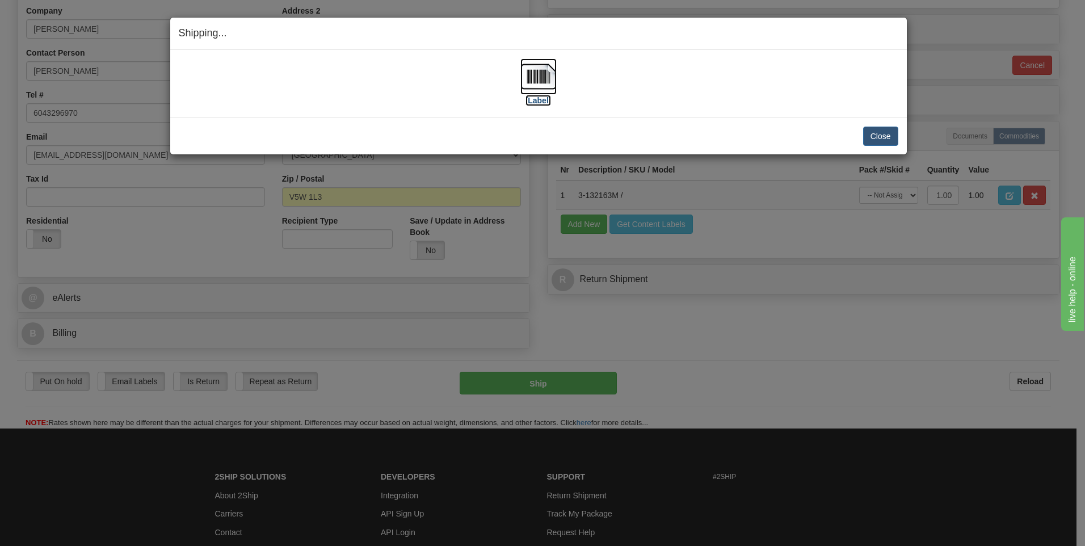
click at [549, 70] on img at bounding box center [538, 76] width 36 height 36
click at [875, 131] on button "Close" at bounding box center [880, 136] width 35 height 19
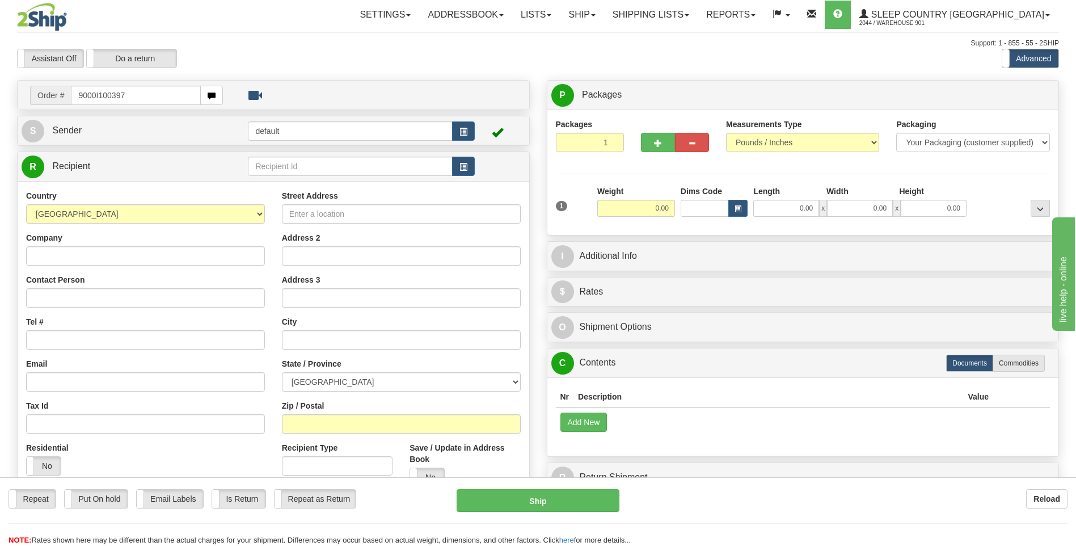
type input "9000I100397"
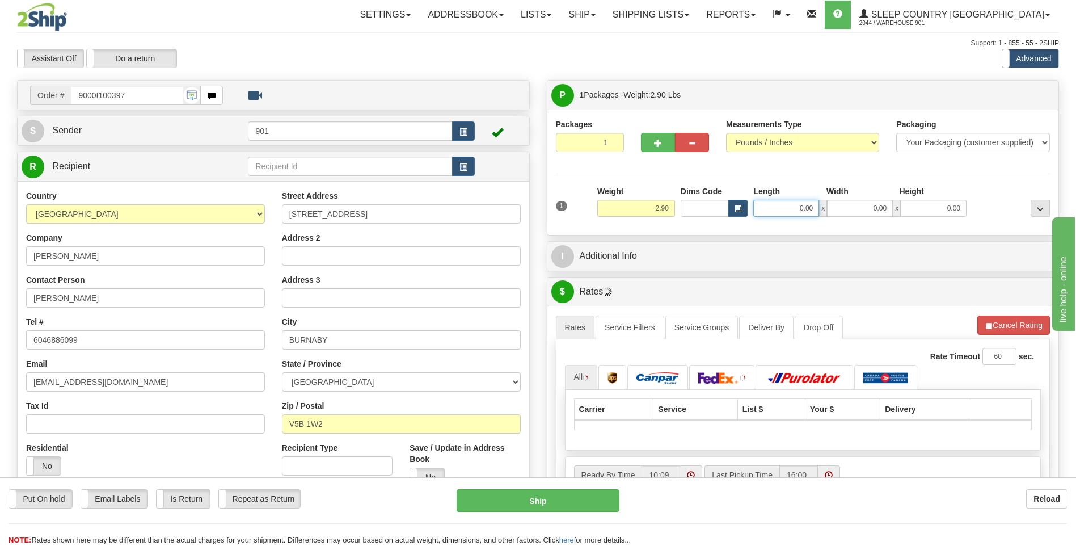
click at [814, 208] on input "0.00" at bounding box center [786, 208] width 66 height 17
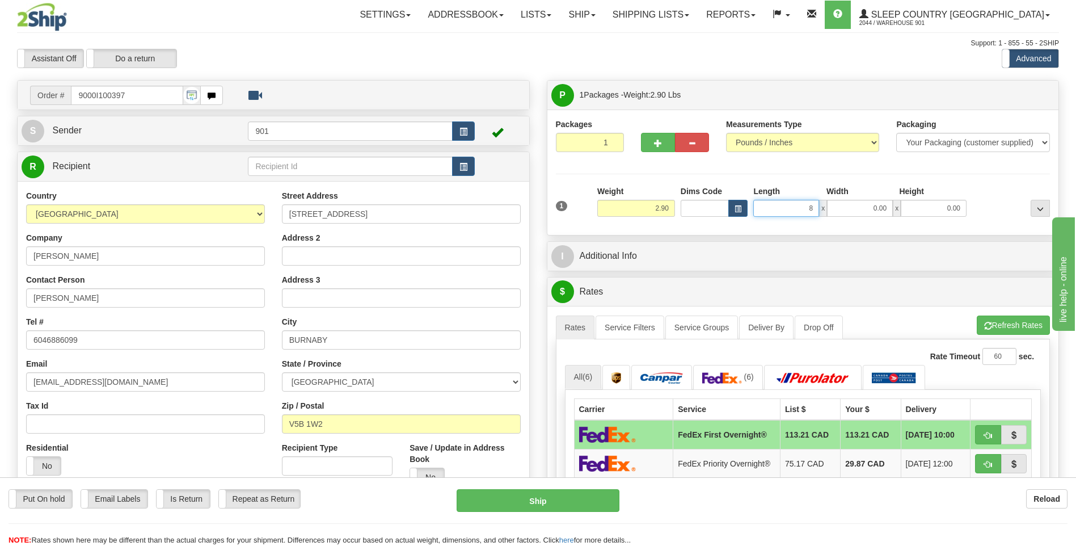
type input "8.00"
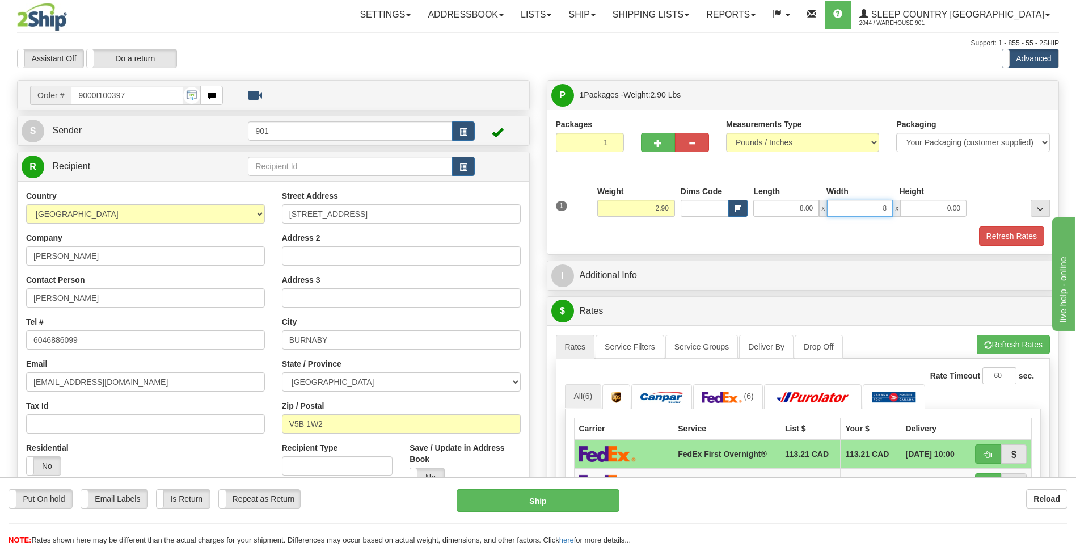
type input "8.00"
type input "16.00"
click at [1007, 237] on button "Refresh Rates" at bounding box center [1011, 235] width 65 height 19
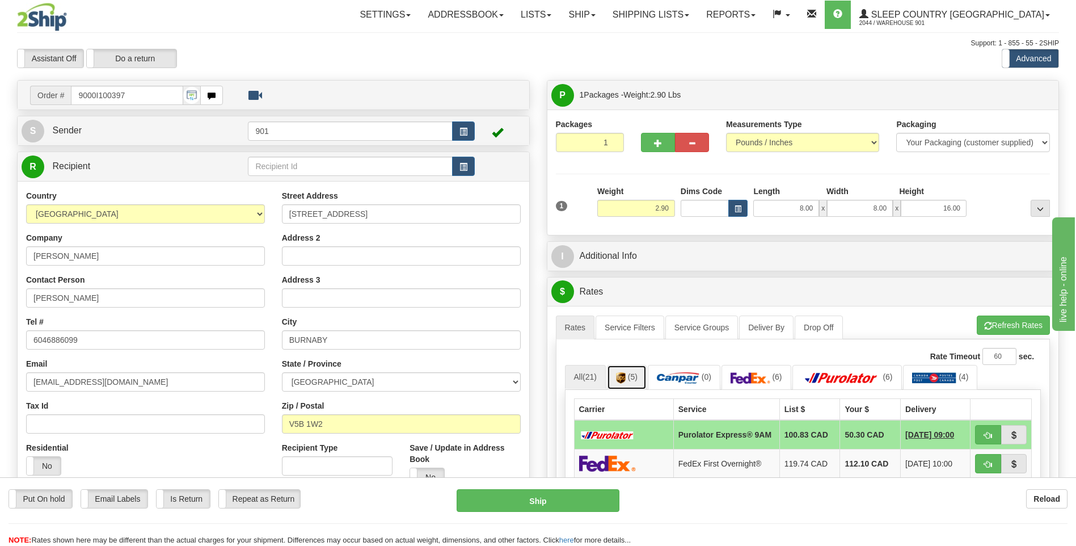
click at [623, 381] on img at bounding box center [621, 377] width 10 height 11
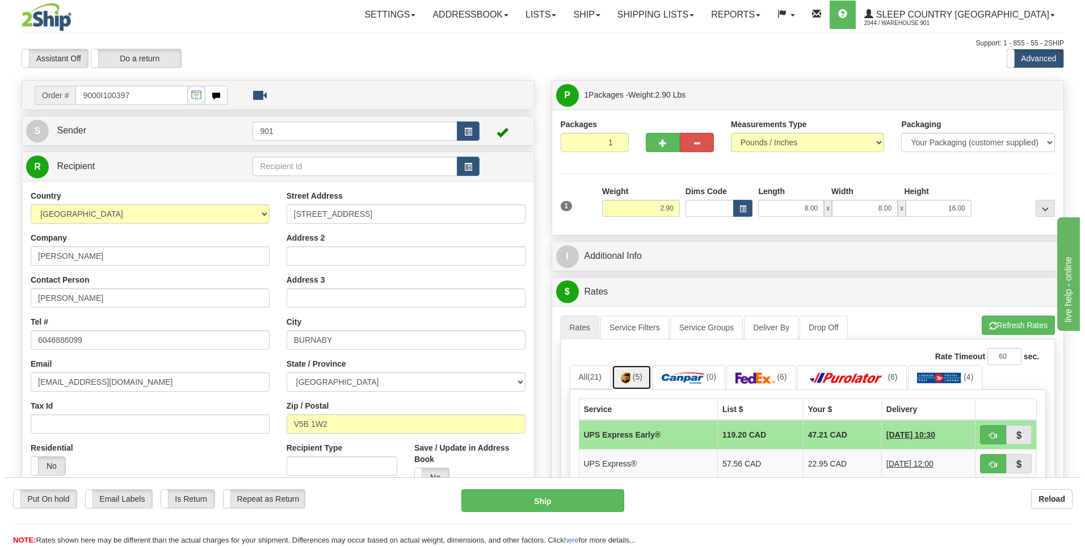
scroll to position [170, 0]
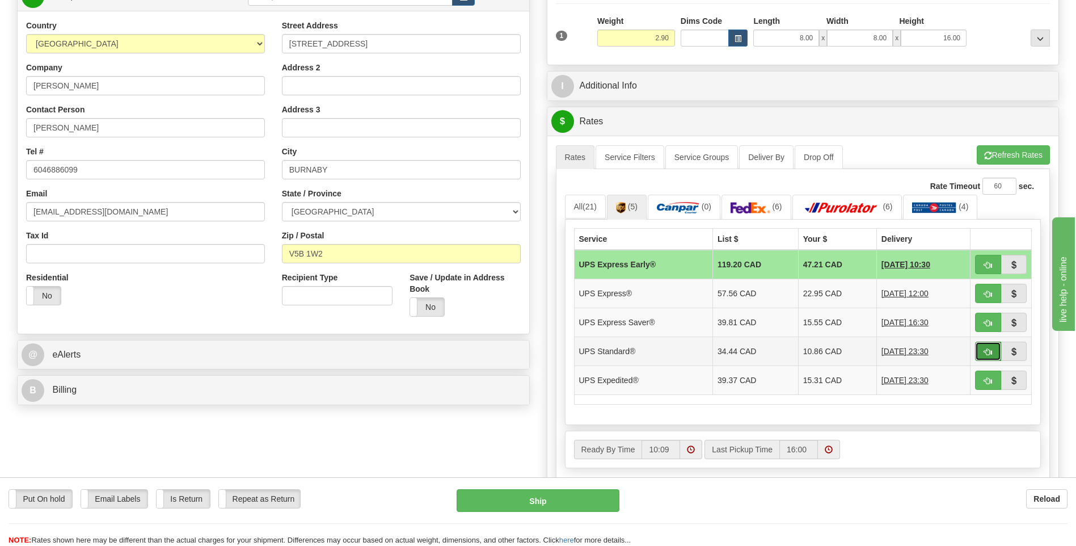
click at [989, 350] on span "button" at bounding box center [988, 351] width 8 height 7
type input "11"
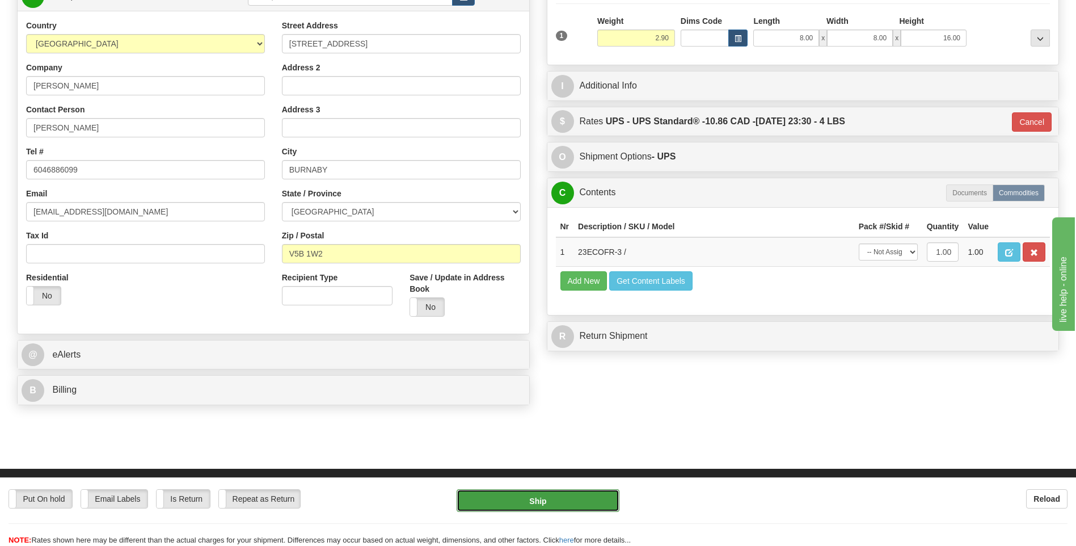
click at [574, 504] on button "Ship" at bounding box center [538, 500] width 162 height 23
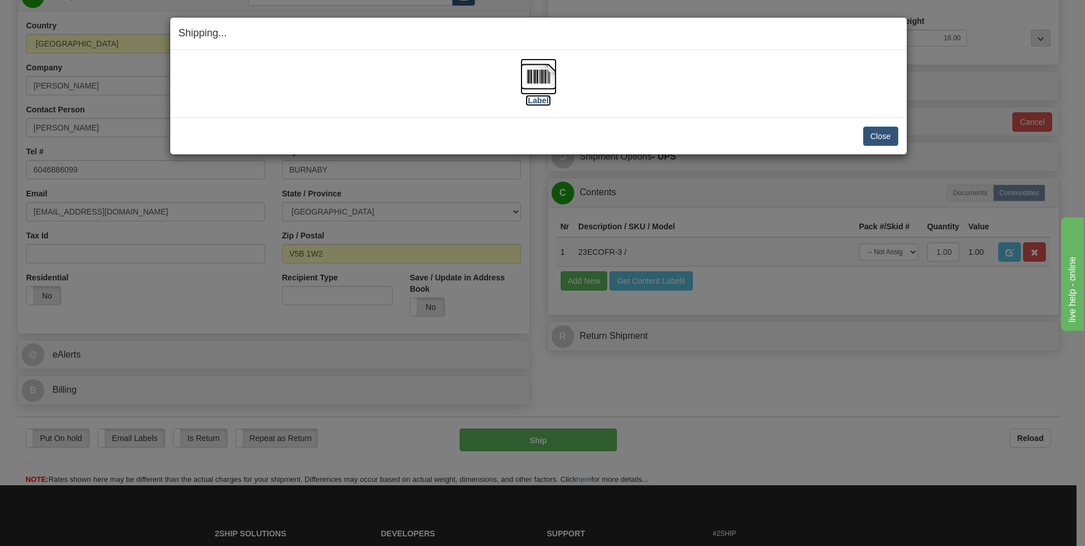
click at [555, 82] on img at bounding box center [538, 76] width 36 height 36
click at [874, 134] on button "Close" at bounding box center [880, 136] width 35 height 19
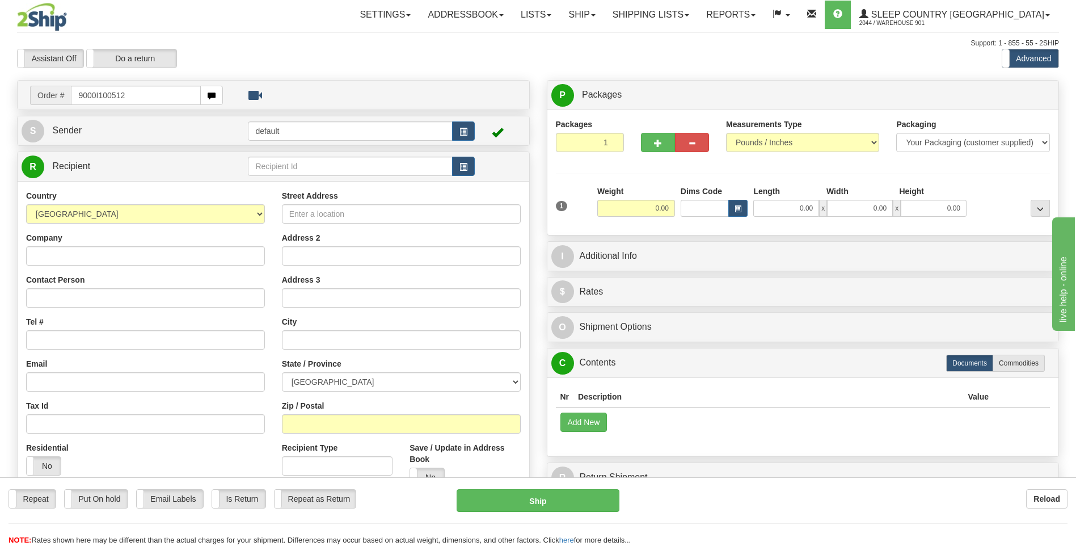
type input "9000I100512"
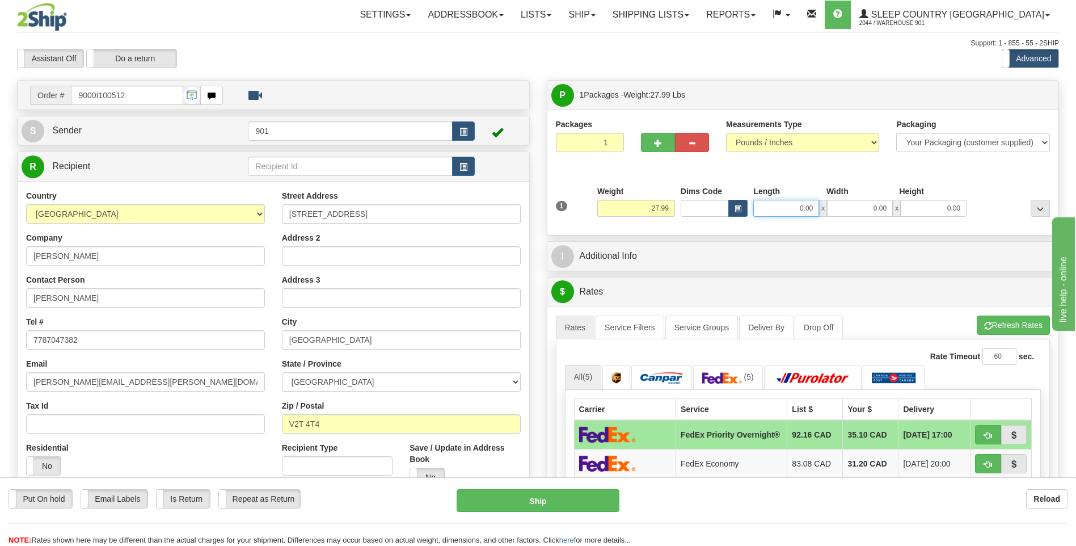
click at [817, 210] on input "0.00" at bounding box center [786, 208] width 66 height 17
type input "14.00"
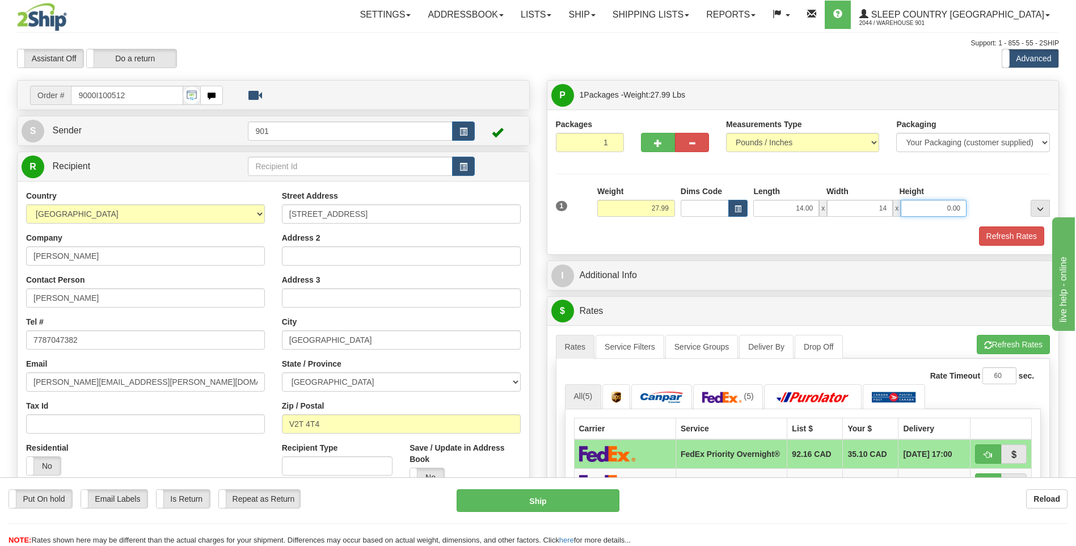
type input "14.00"
type input "40.00"
click at [1019, 229] on button "Refresh Rates" at bounding box center [1011, 235] width 65 height 19
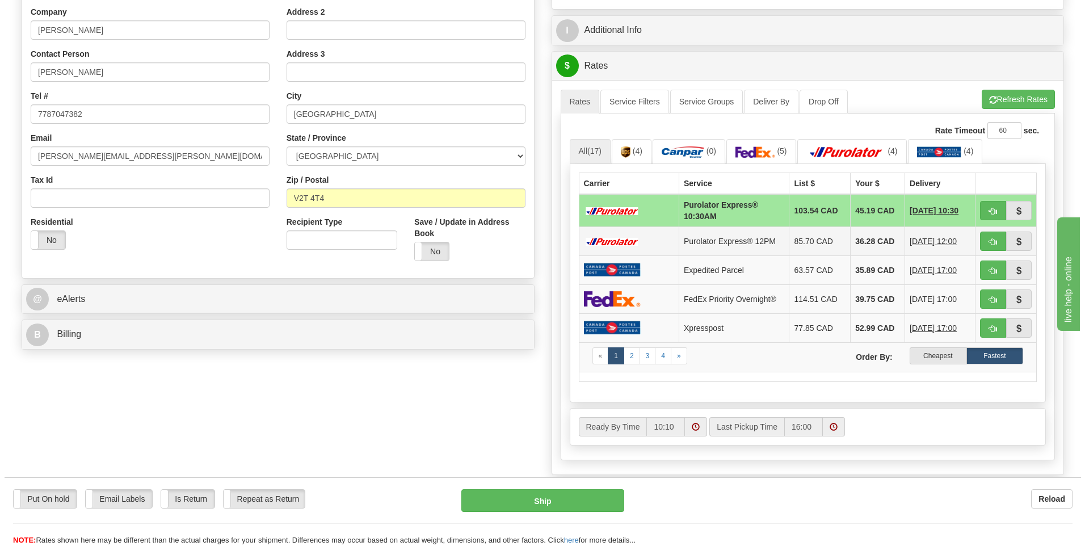
scroll to position [227, 0]
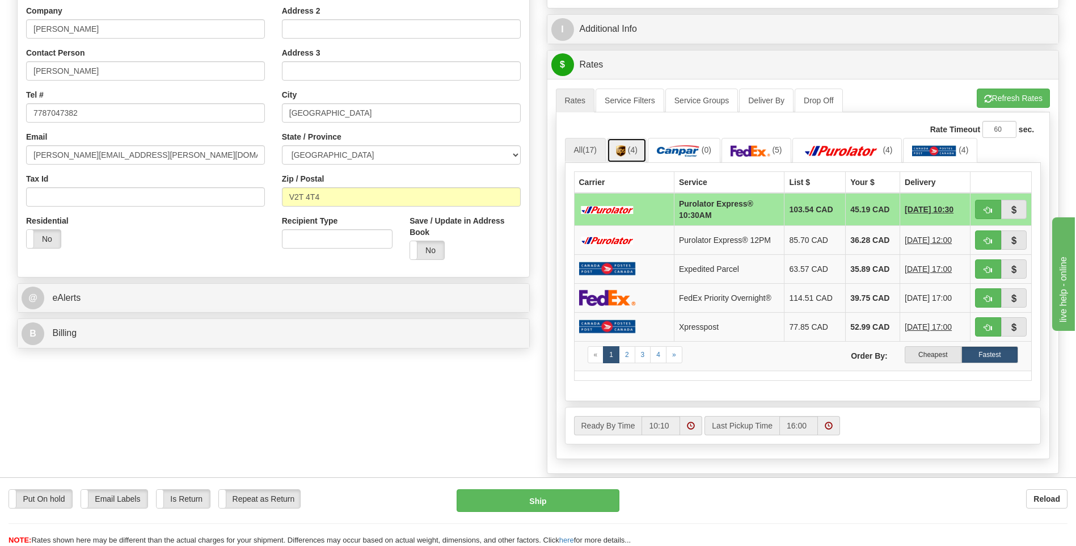
click at [631, 152] on span "(4)" at bounding box center [633, 149] width 10 height 9
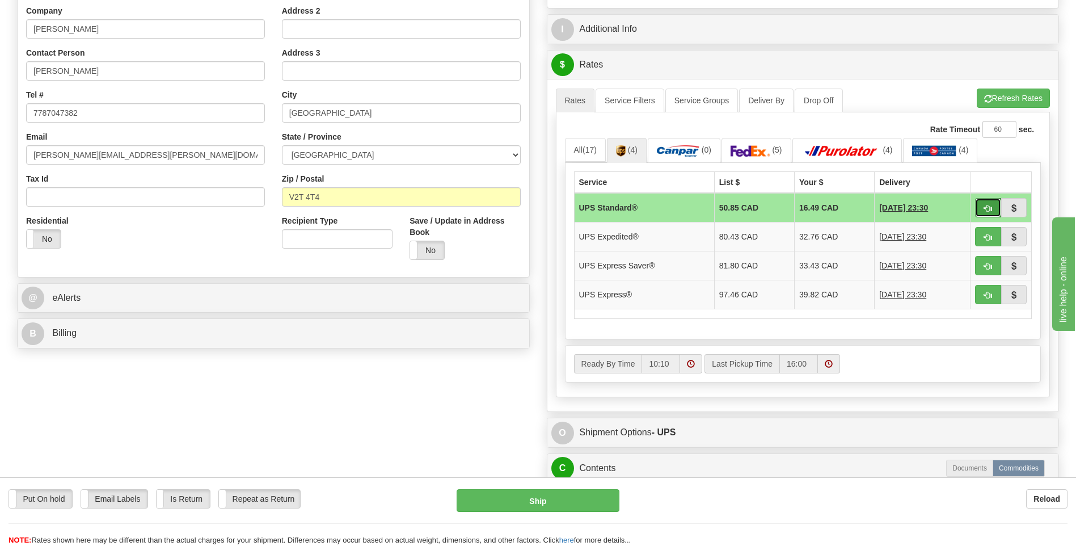
click at [982, 209] on button "button" at bounding box center [988, 207] width 26 height 19
type input "11"
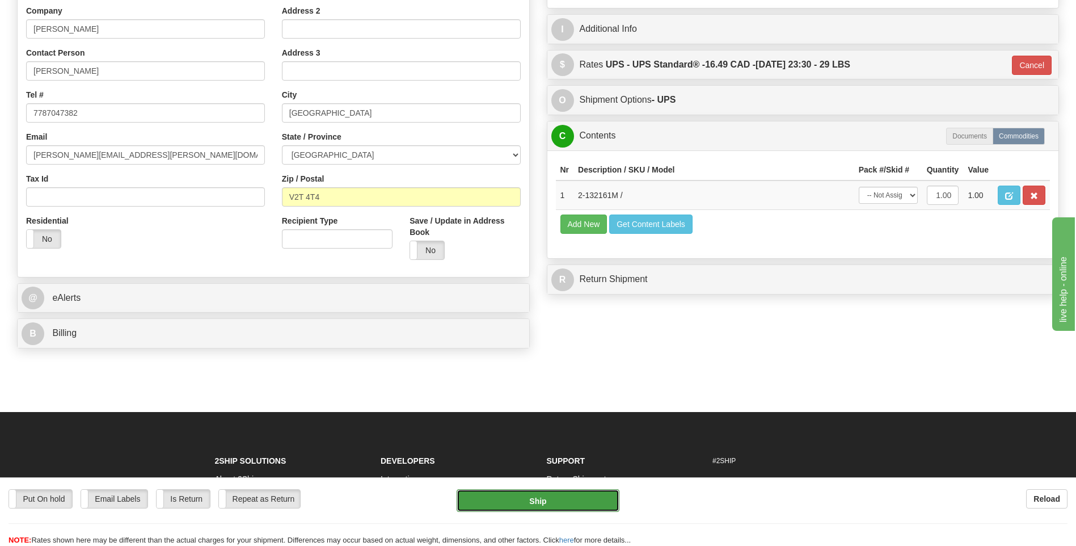
click at [575, 497] on button "Ship" at bounding box center [538, 500] width 162 height 23
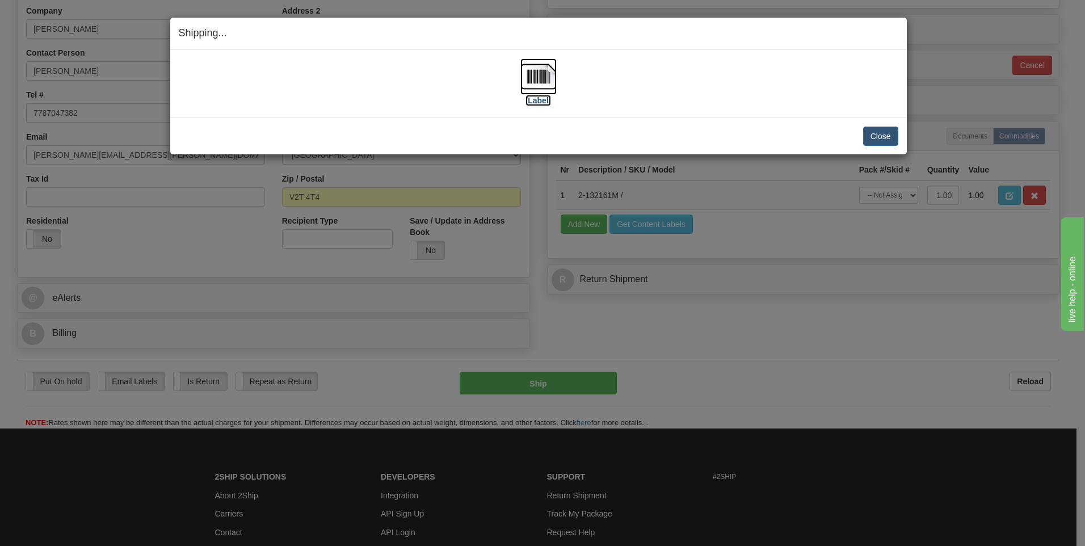
click at [553, 87] on img at bounding box center [538, 76] width 36 height 36
click at [888, 137] on button "Close" at bounding box center [880, 136] width 35 height 19
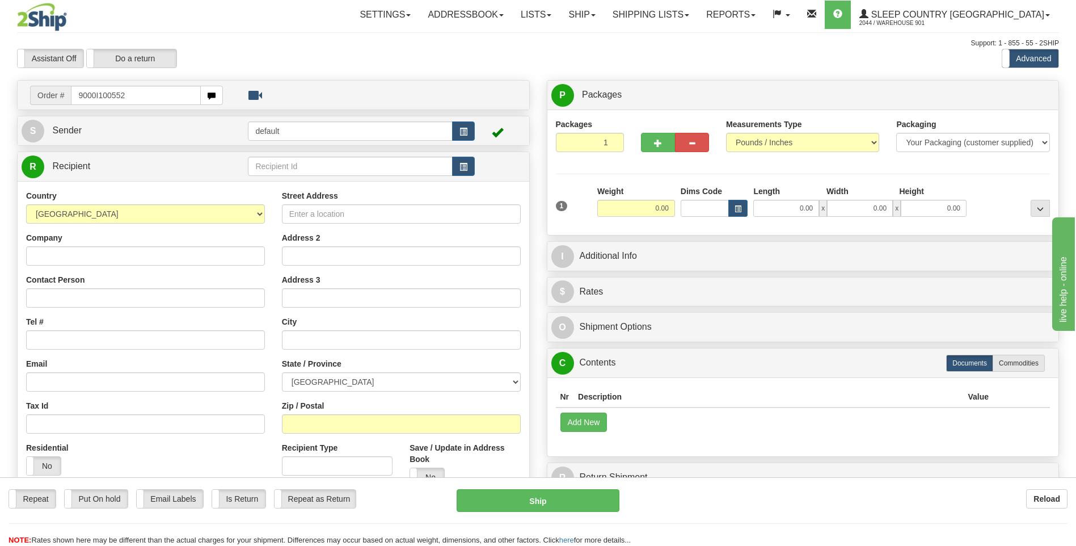
type input "9000I100552"
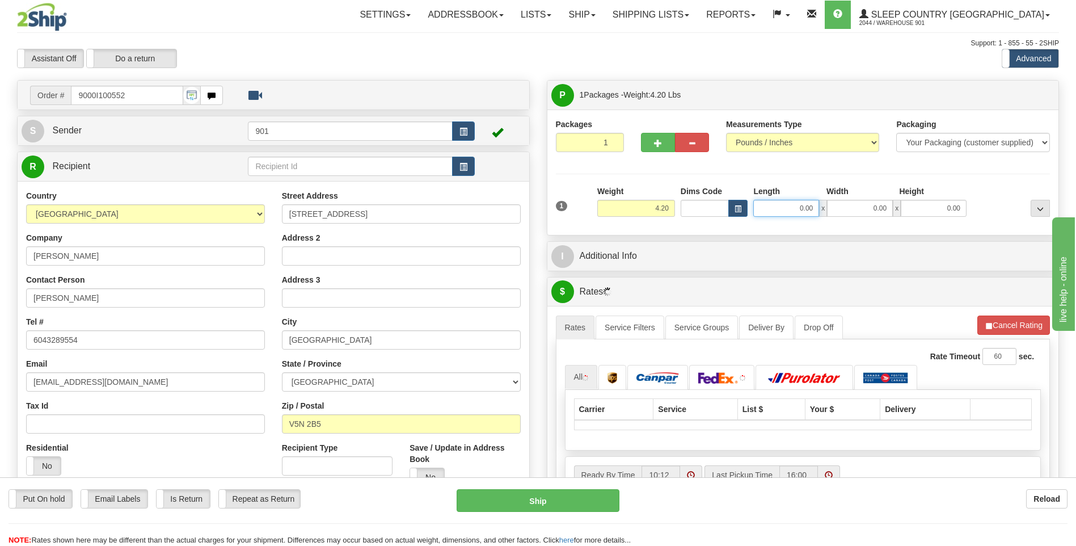
click at [818, 211] on input "0.00" at bounding box center [786, 208] width 66 height 17
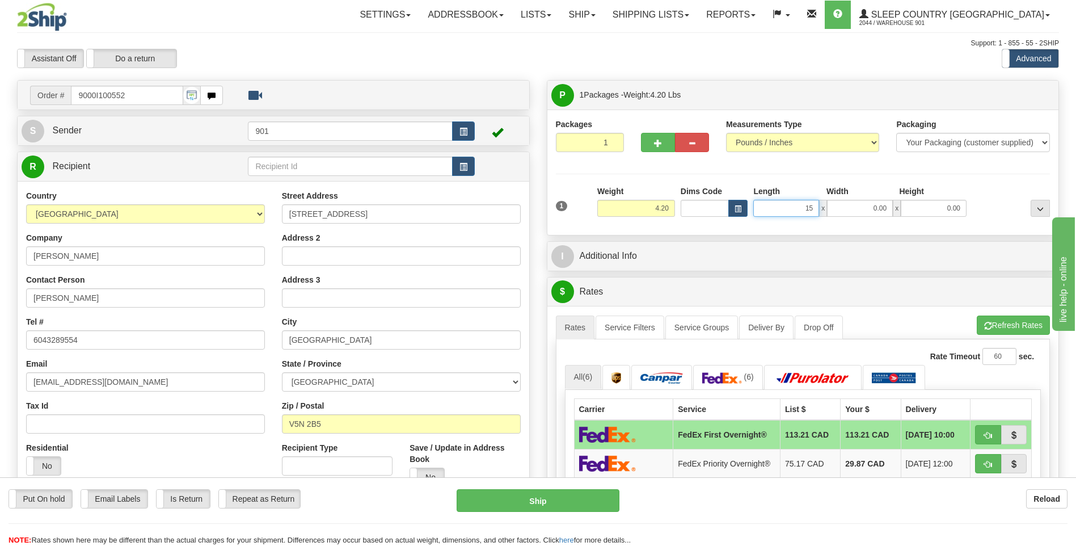
type input "15.00"
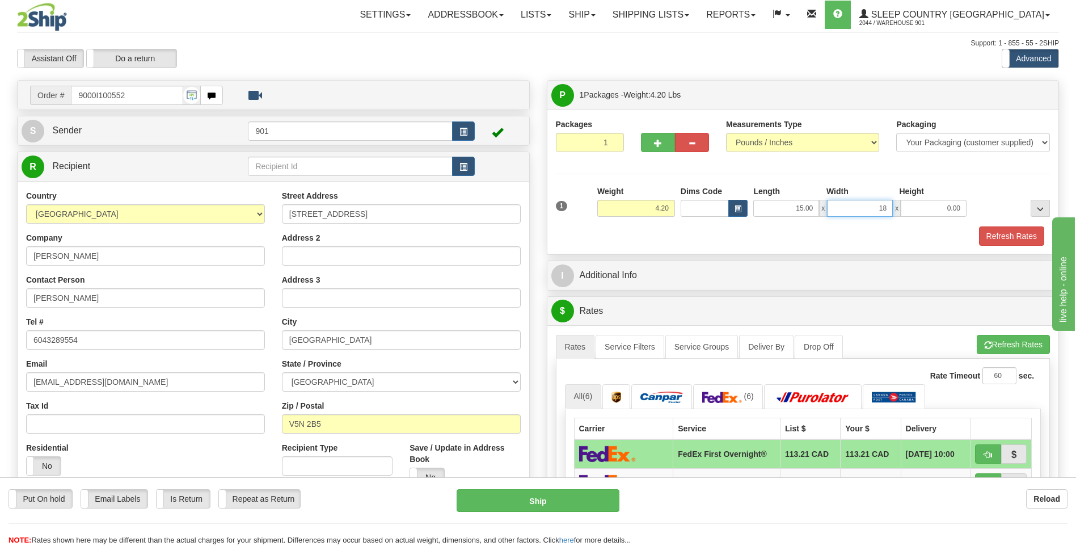
type input "18.00"
type input "9.00"
click at [986, 231] on button "Refresh Rates" at bounding box center [1011, 235] width 65 height 19
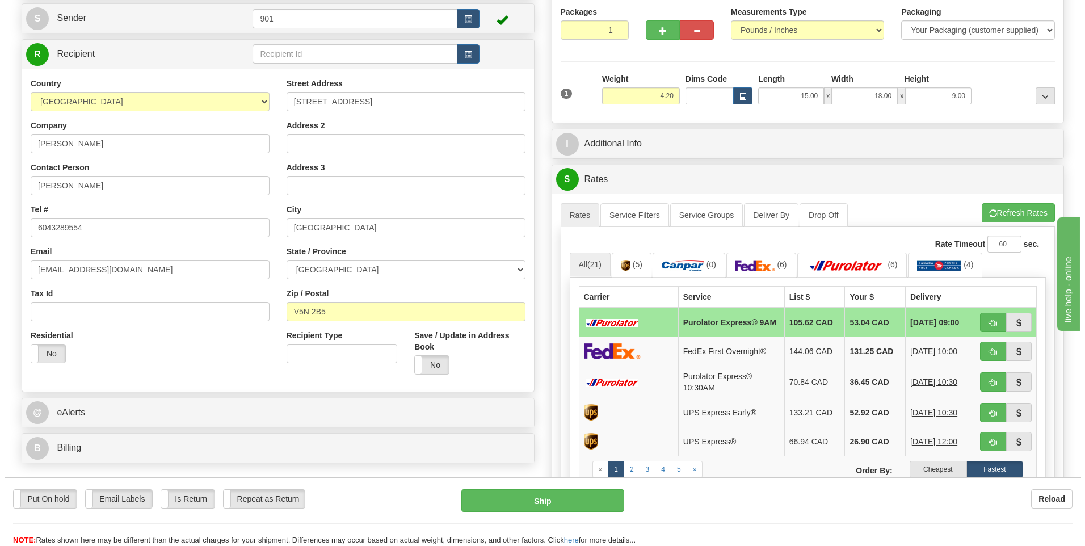
scroll to position [113, 0]
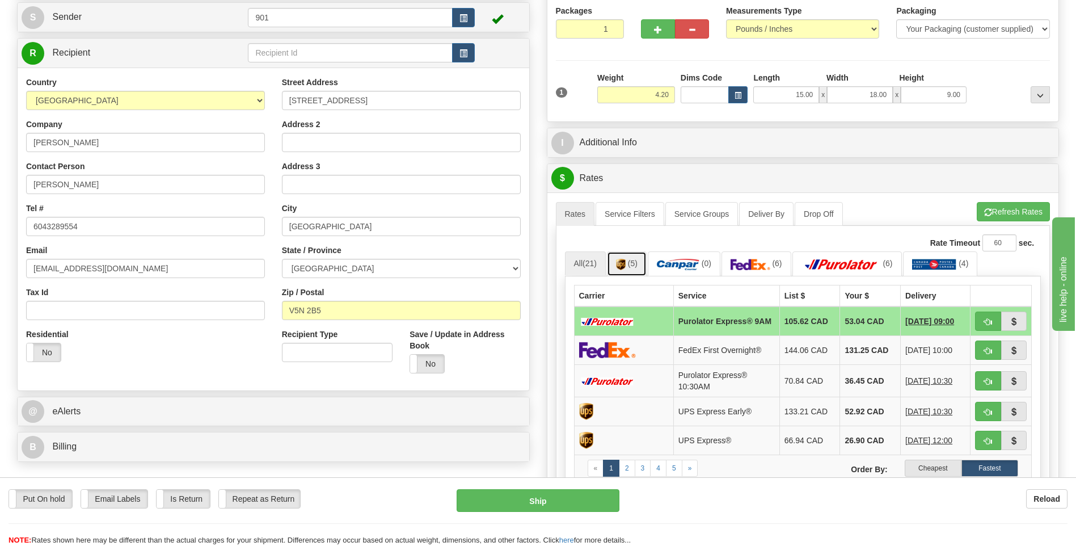
click at [628, 263] on link "(5)" at bounding box center [627, 263] width 40 height 24
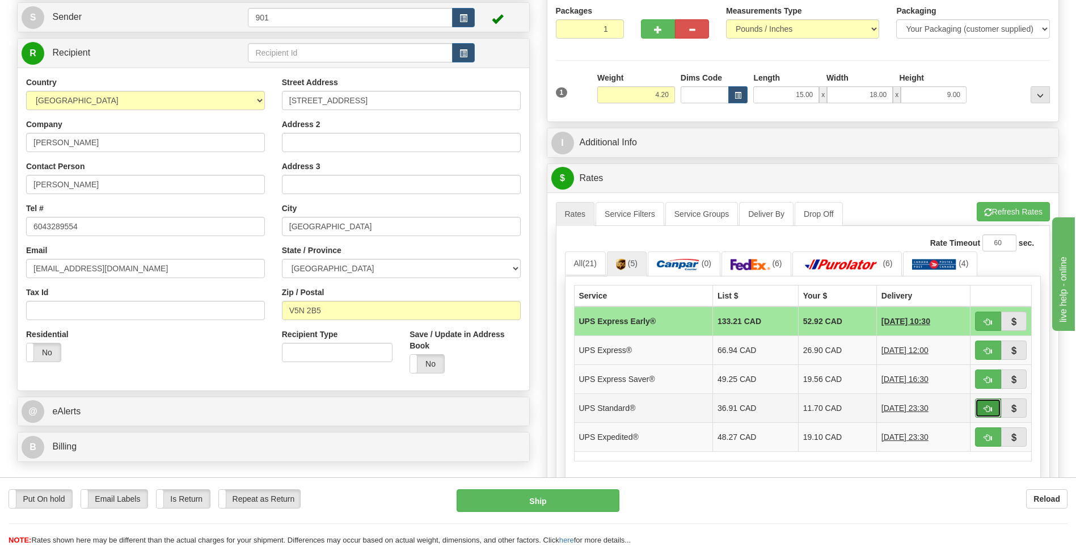
click at [993, 412] on button "button" at bounding box center [988, 407] width 26 height 19
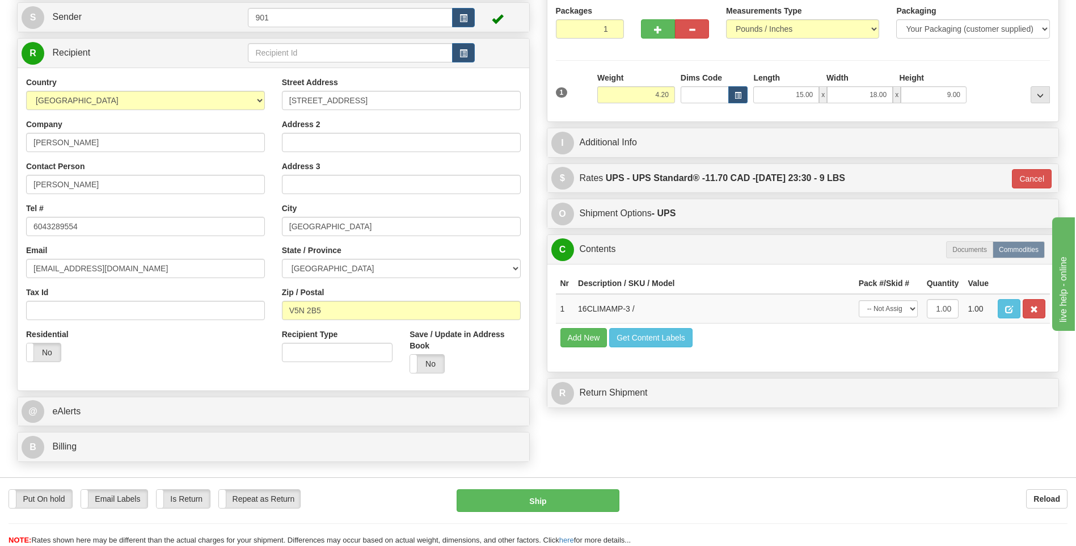
type input "11"
click at [602, 494] on button "Ship" at bounding box center [538, 500] width 162 height 23
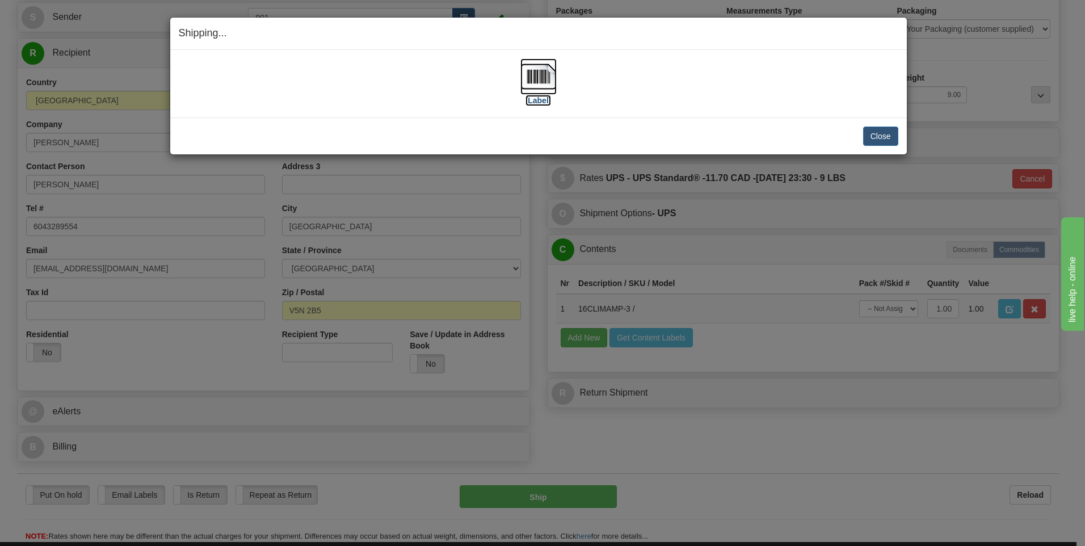
click at [539, 81] on img at bounding box center [538, 76] width 36 height 36
click at [883, 133] on button "Close" at bounding box center [880, 136] width 35 height 19
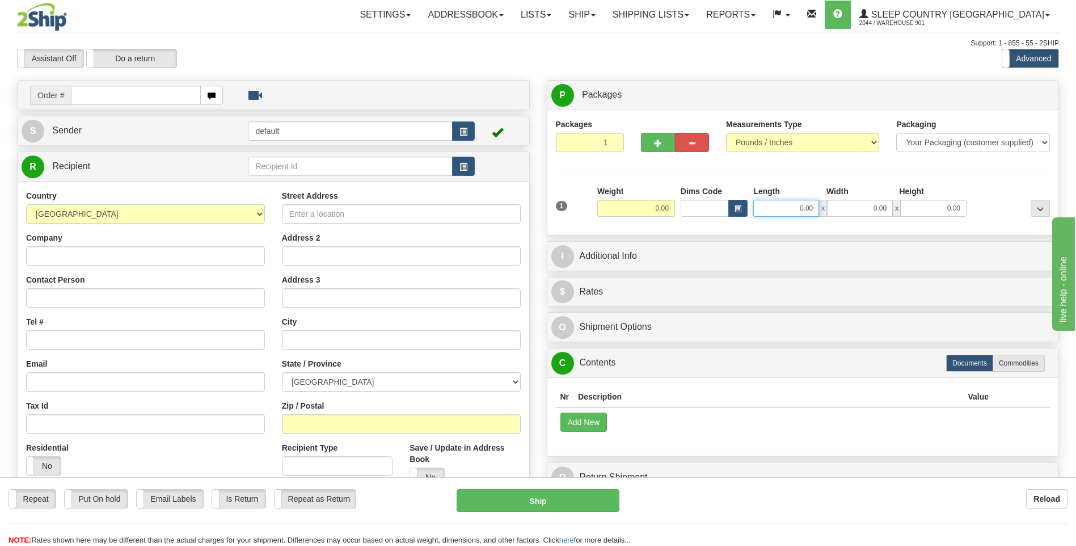
click at [813, 212] on input "0.00" at bounding box center [786, 208] width 66 height 17
type input "0.00"
click at [187, 99] on input "text" at bounding box center [135, 95] width 129 height 19
type input "9000I100831"
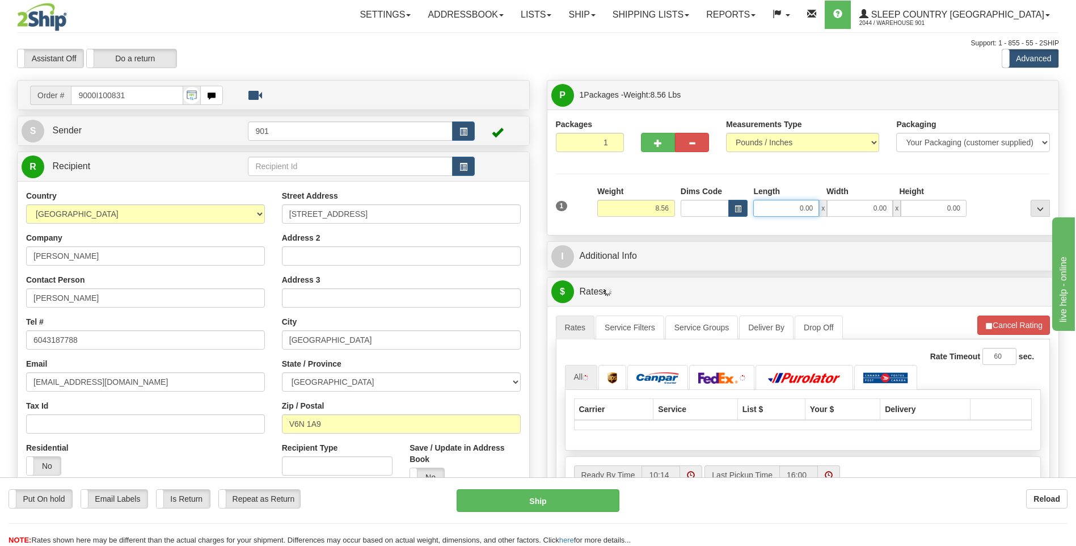
click at [815, 206] on input "0.00" at bounding box center [786, 208] width 66 height 17
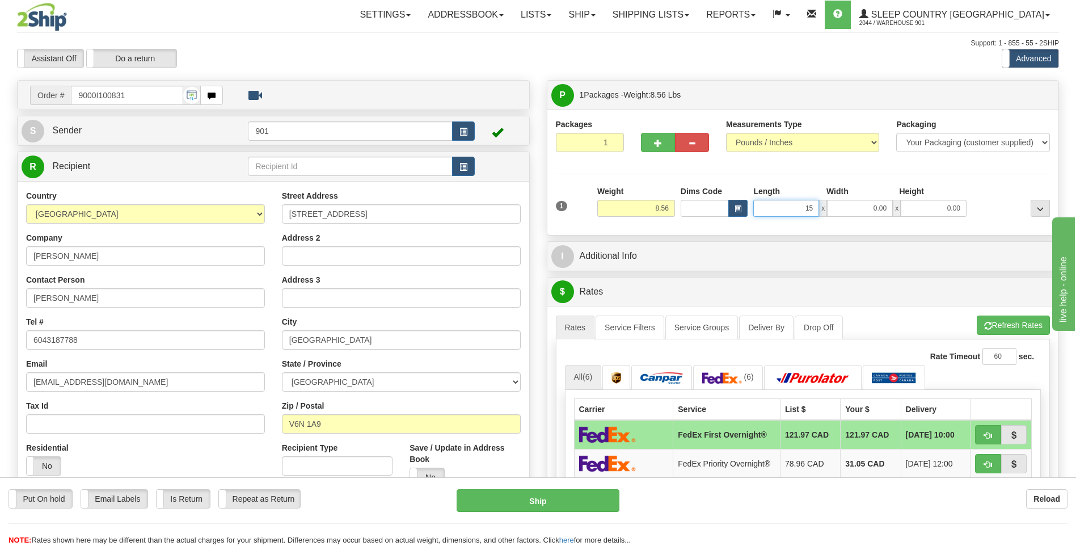
type input "15.00"
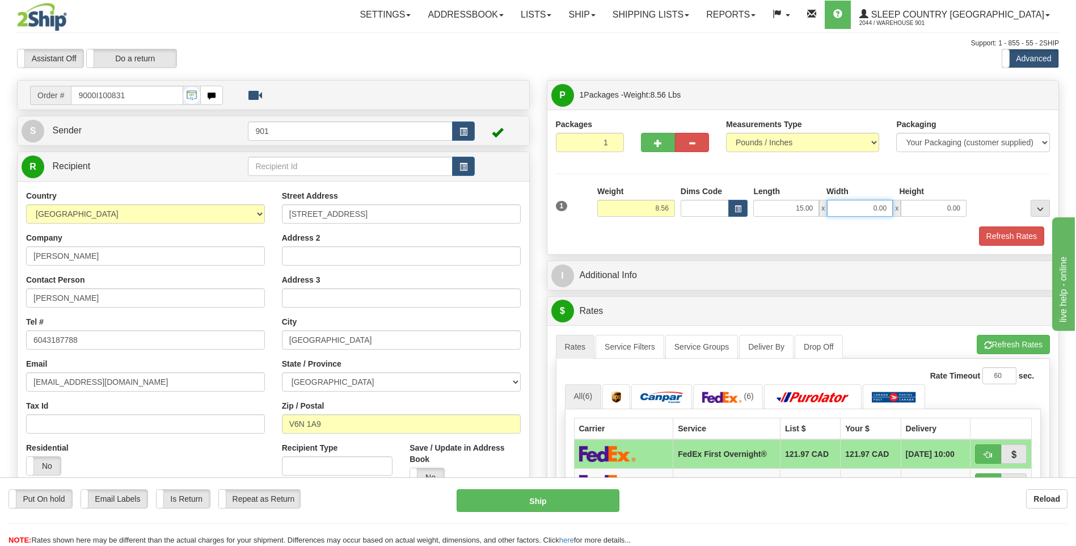
type input "8"
type input "0.00"
click at [815, 206] on input "15.00" at bounding box center [786, 208] width 66 height 17
type input "11.00"
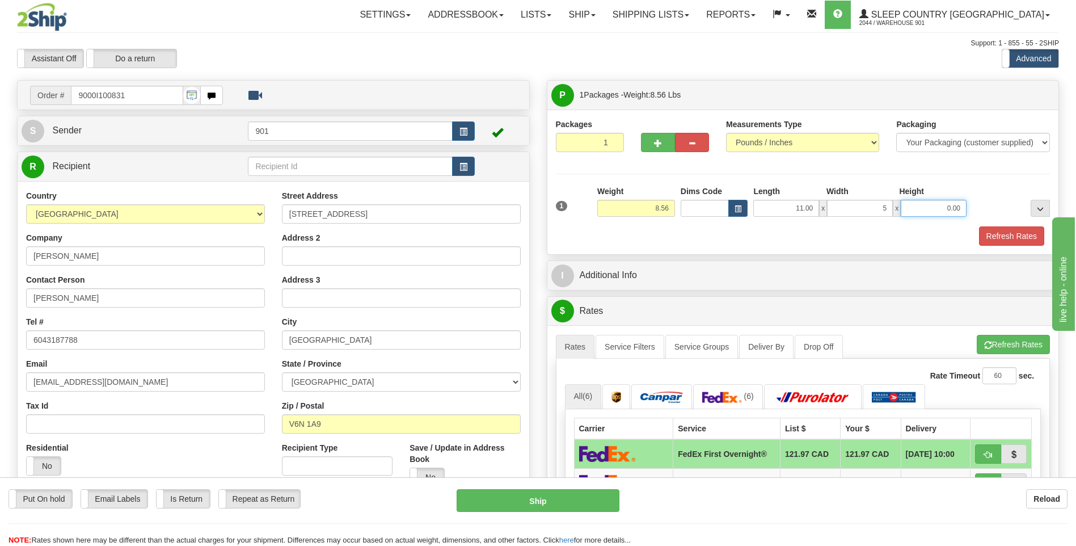
type input "5.00"
type input "13.00"
click at [1018, 241] on button "Refresh Rates" at bounding box center [1011, 235] width 65 height 19
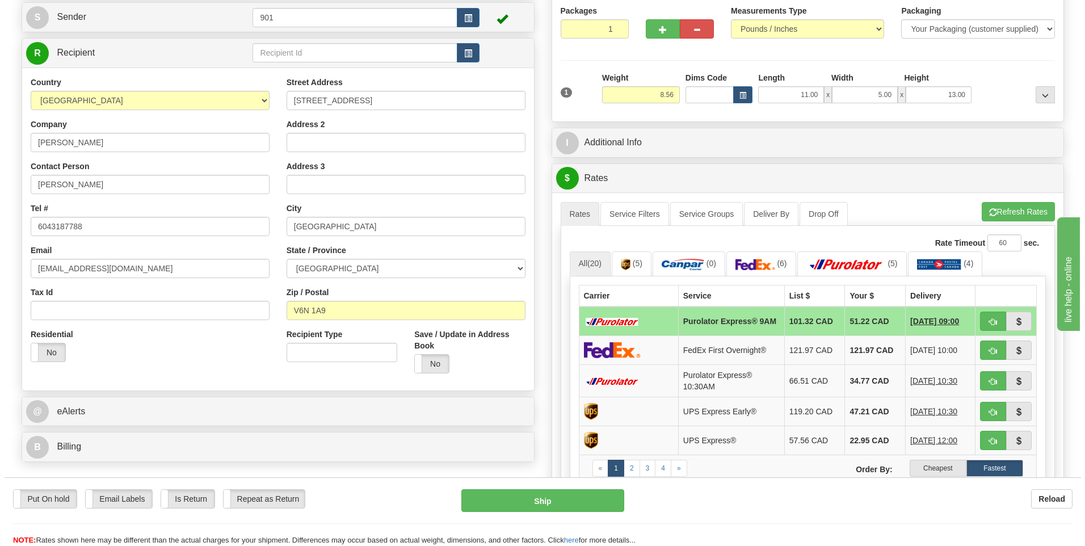
scroll to position [170, 0]
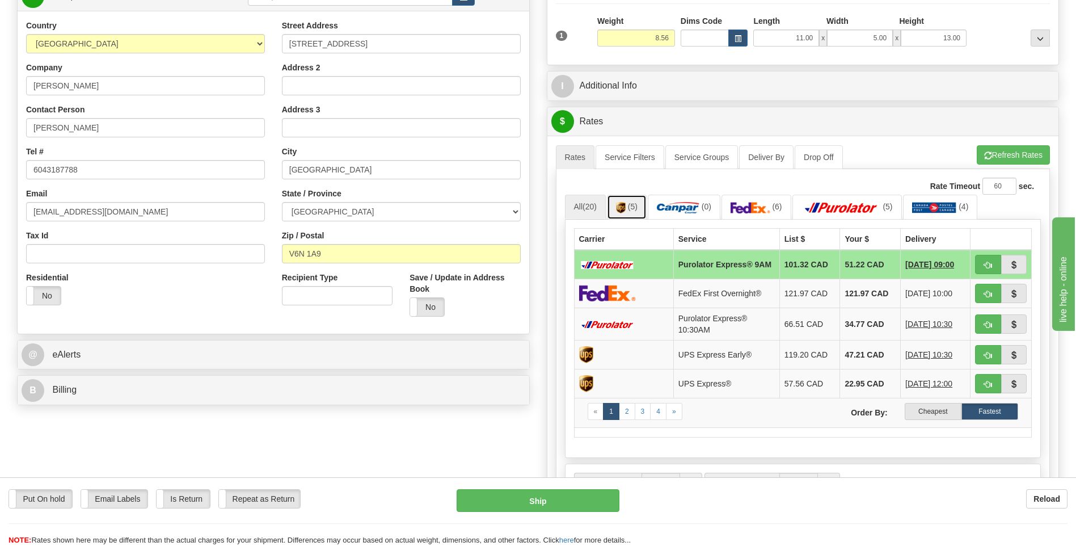
click at [626, 199] on link "(5)" at bounding box center [627, 207] width 40 height 24
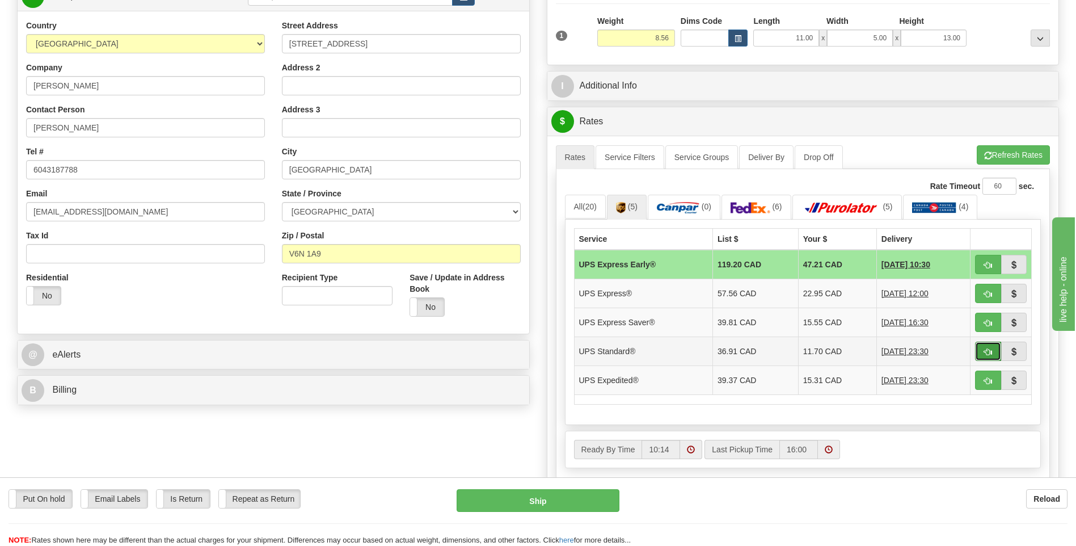
click at [992, 353] on span "button" at bounding box center [988, 351] width 8 height 7
type input "11"
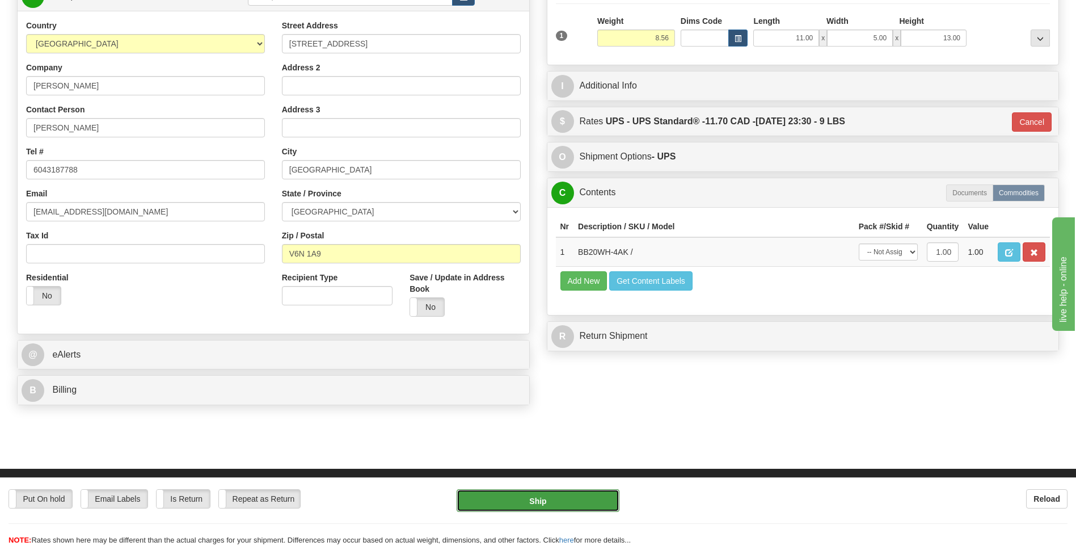
click at [566, 503] on button "Ship" at bounding box center [538, 500] width 162 height 23
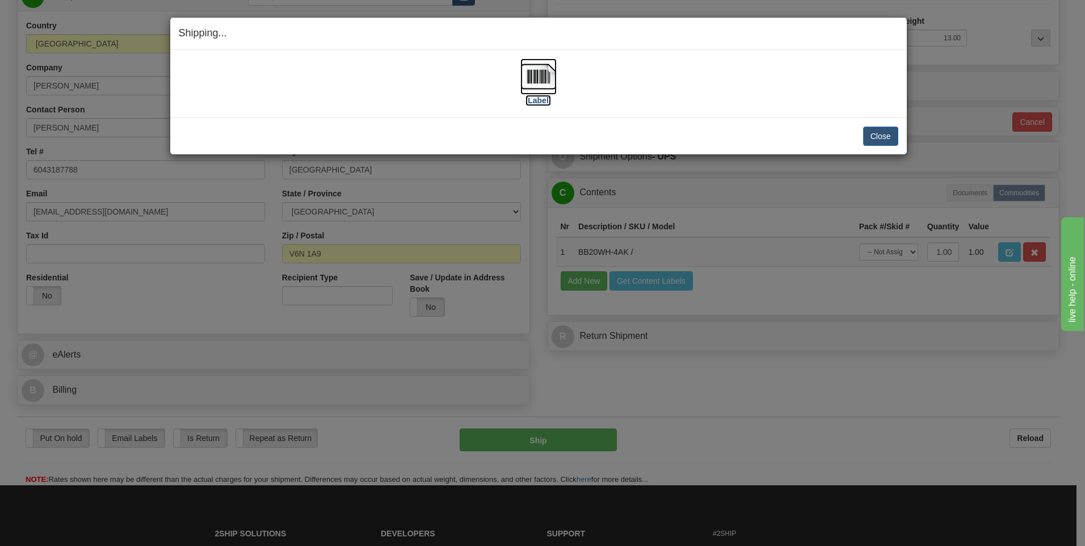
click at [535, 71] on img at bounding box center [538, 76] width 36 height 36
click at [888, 134] on button "Close" at bounding box center [880, 136] width 35 height 19
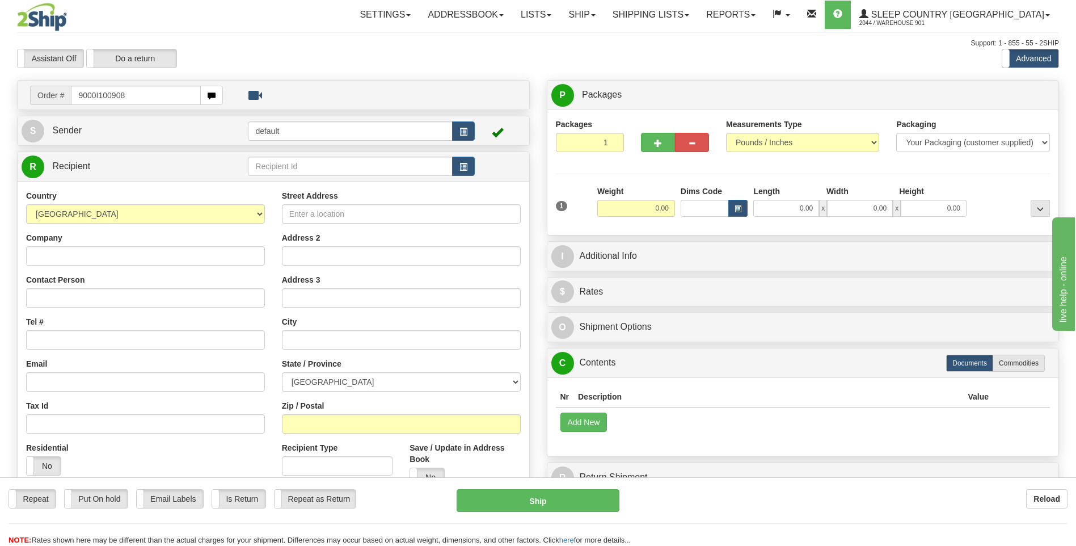
type input "9000I100908"
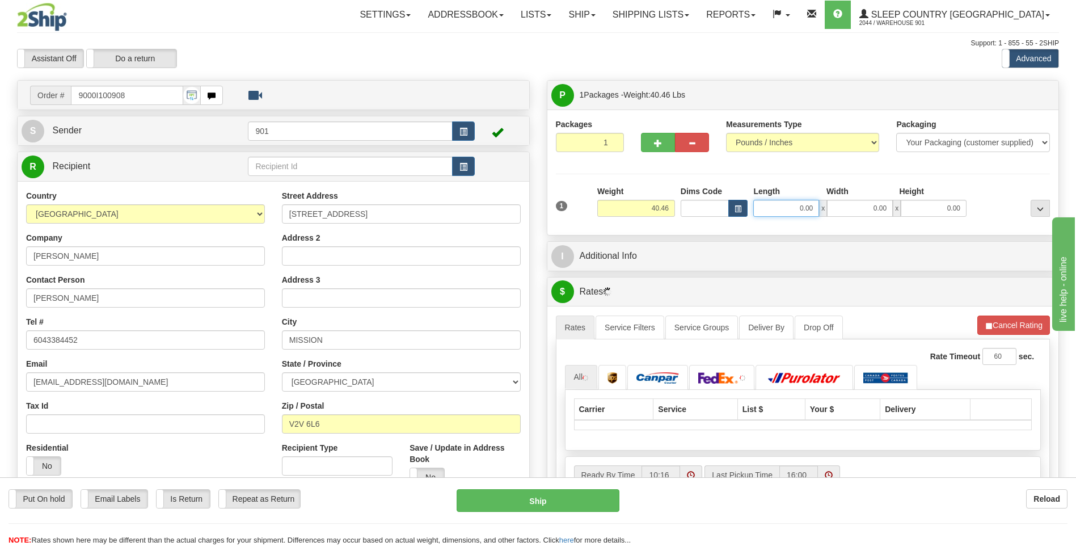
click at [812, 209] on input "0.00" at bounding box center [786, 208] width 66 height 17
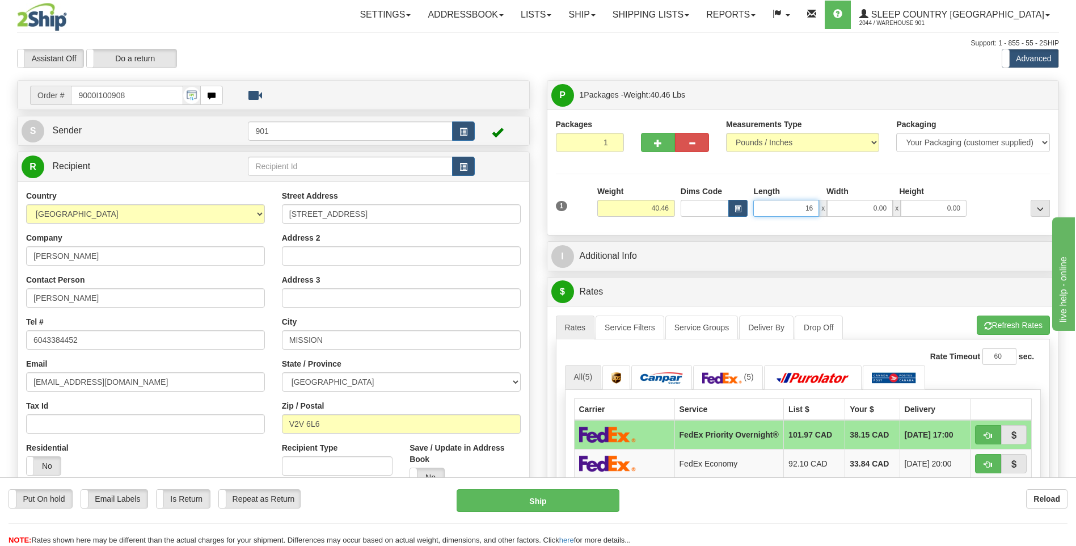
type input "16.00"
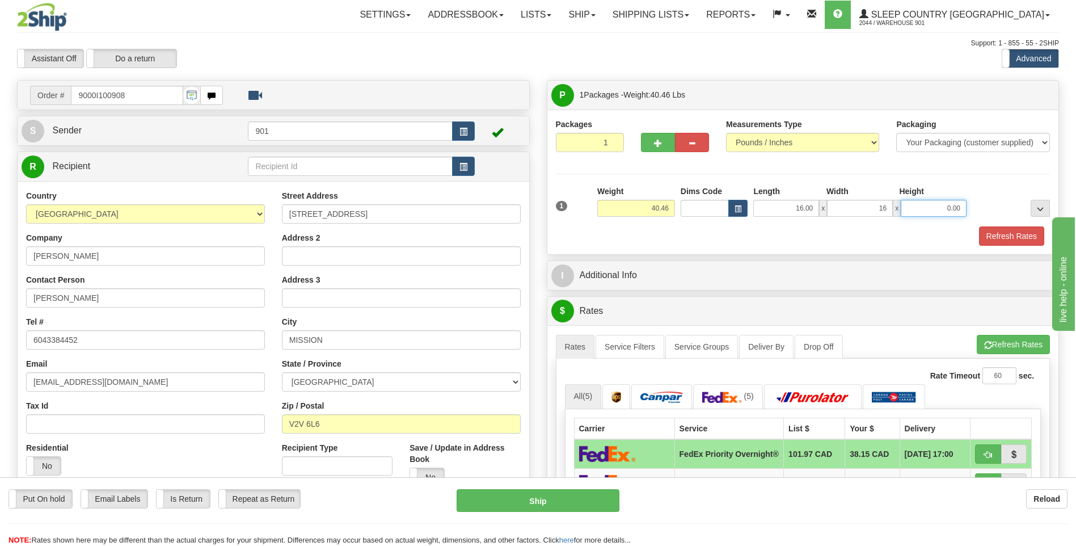
type input "16.00"
type input "40.00"
click at [992, 225] on div at bounding box center [803, 225] width 500 height 1
click at [1000, 230] on button "Refresh Rates" at bounding box center [1011, 235] width 65 height 19
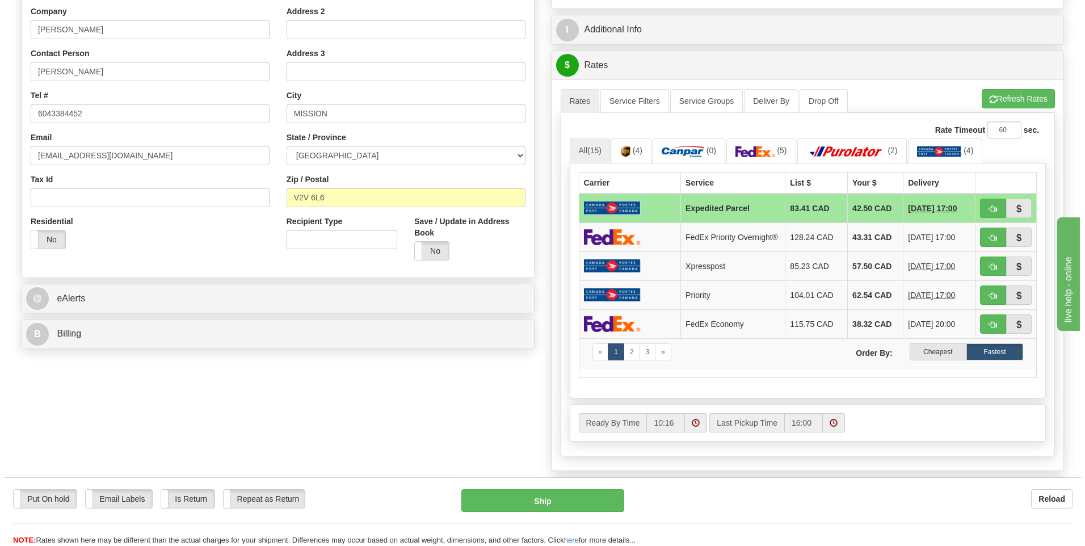
scroll to position [227, 0]
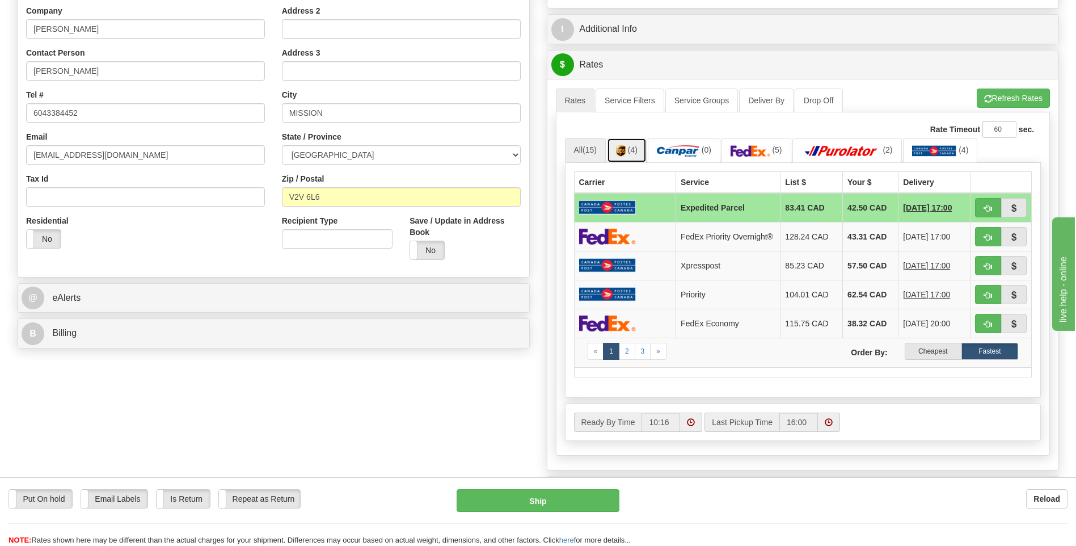
click at [626, 149] on img at bounding box center [621, 150] width 10 height 11
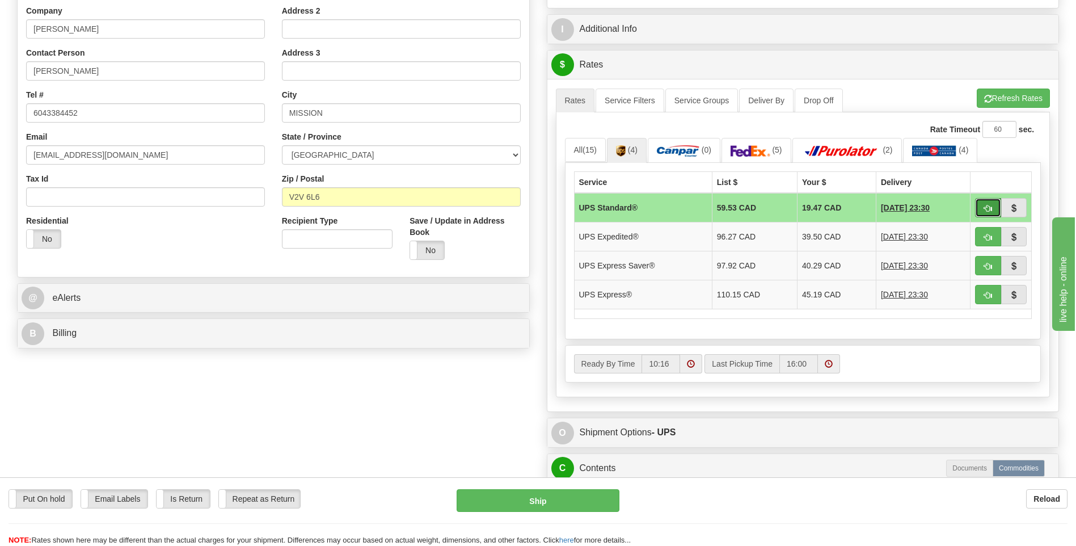
click at [983, 211] on button "button" at bounding box center [988, 207] width 26 height 19
type input "11"
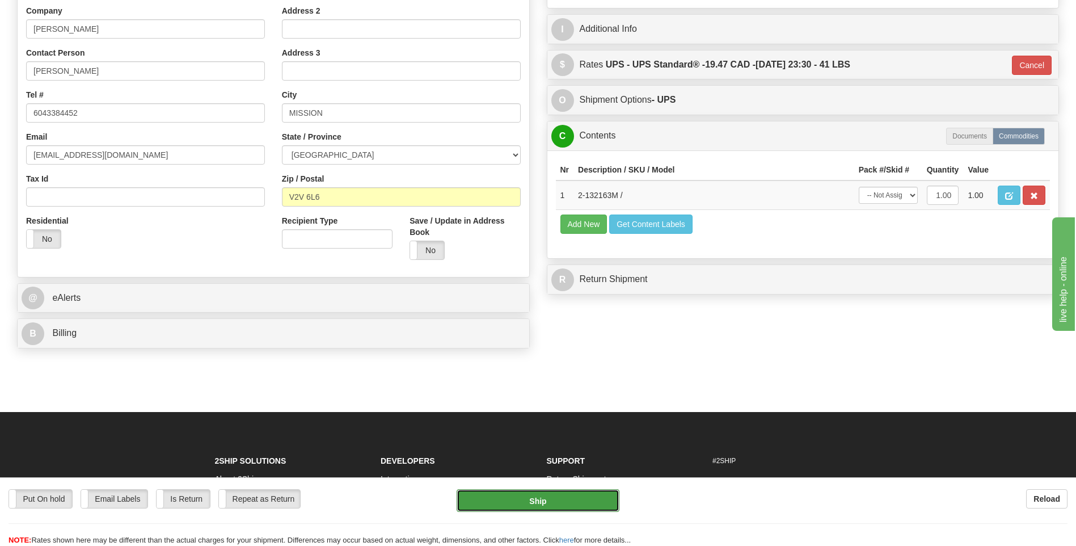
click at [560, 508] on button "Ship" at bounding box center [538, 500] width 162 height 23
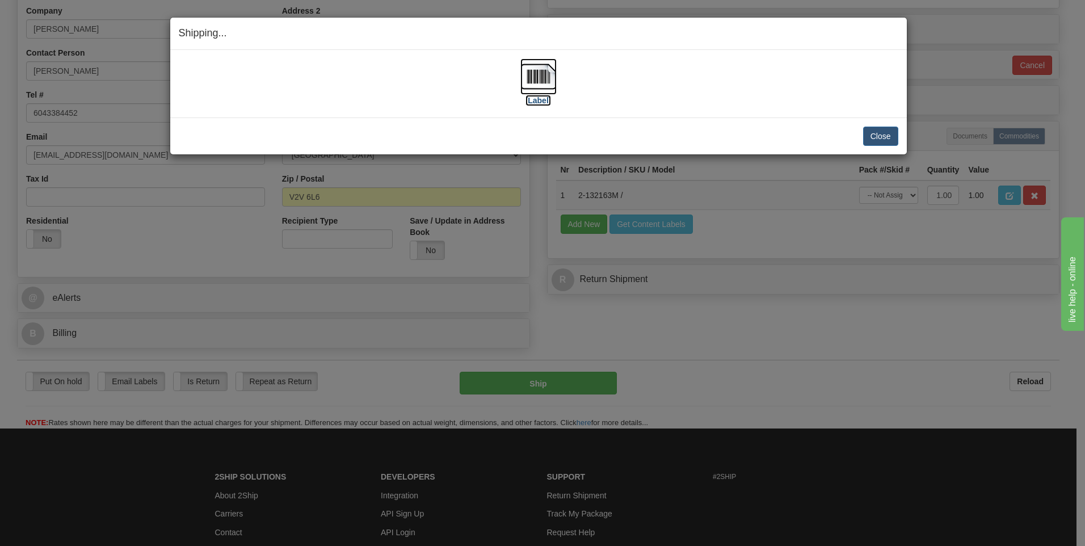
click at [542, 81] on img at bounding box center [538, 76] width 36 height 36
click at [882, 127] on button "Close" at bounding box center [880, 136] width 35 height 19
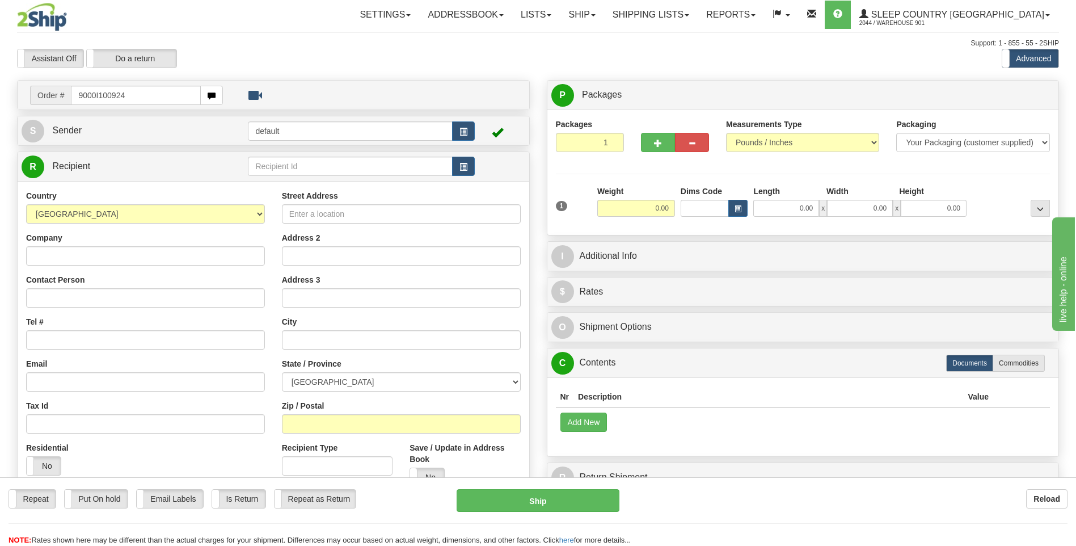
type input "9000I100924"
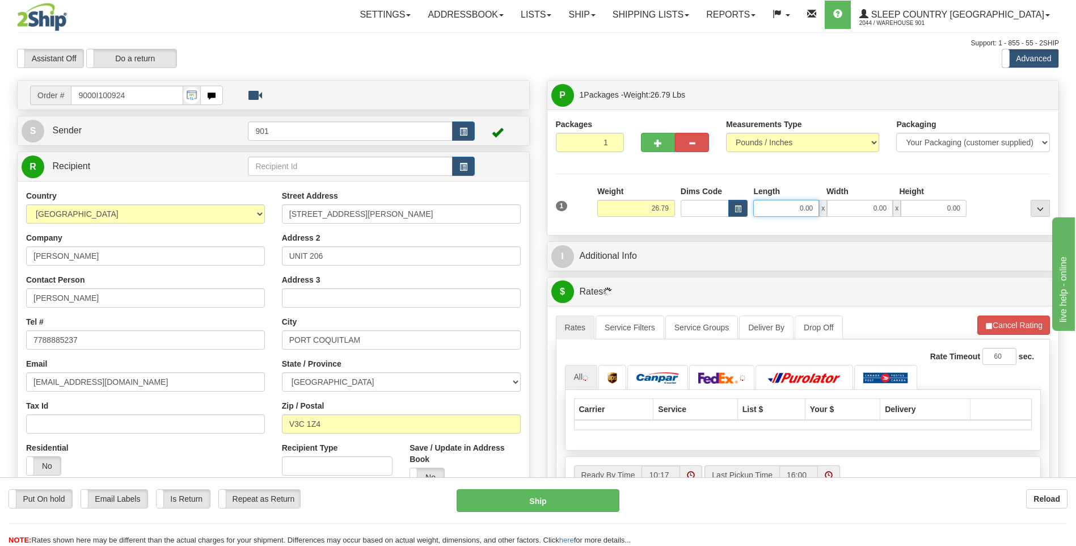
click at [812, 204] on input "0.00" at bounding box center [786, 208] width 66 height 17
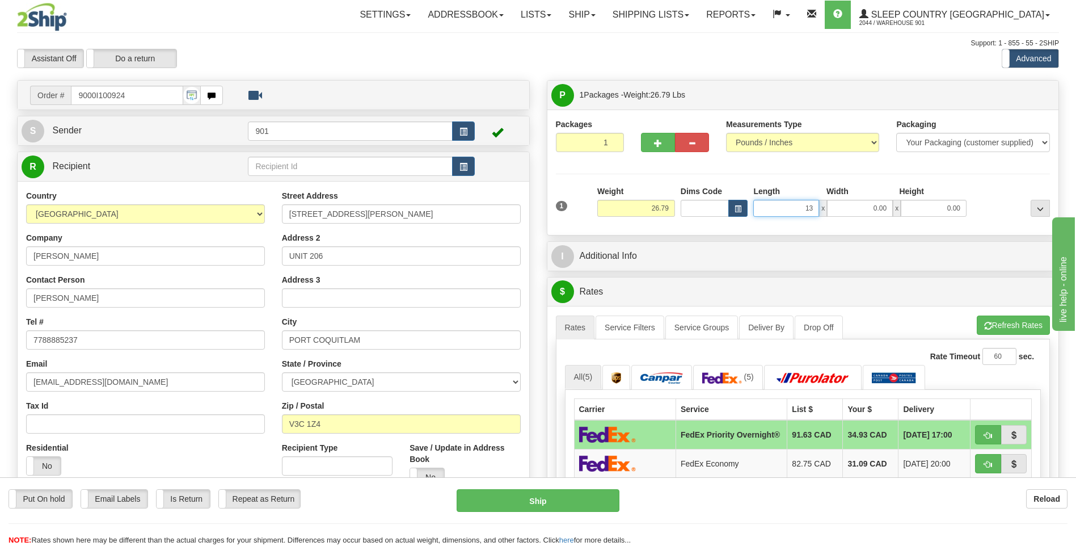
type input "13.00"
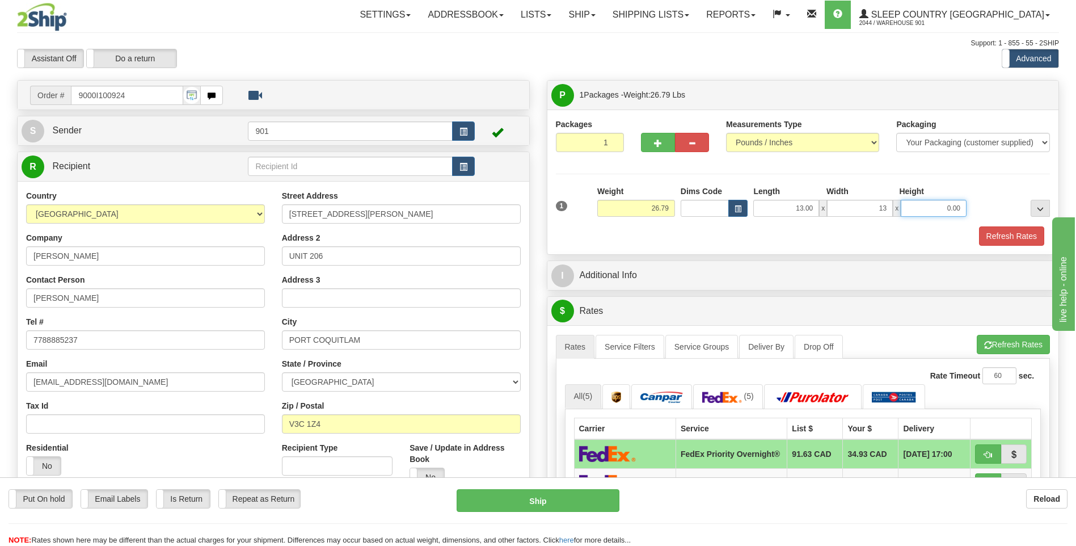
type input "13.00"
type input "40.00"
click at [1011, 236] on button "Refresh Rates" at bounding box center [1011, 235] width 65 height 19
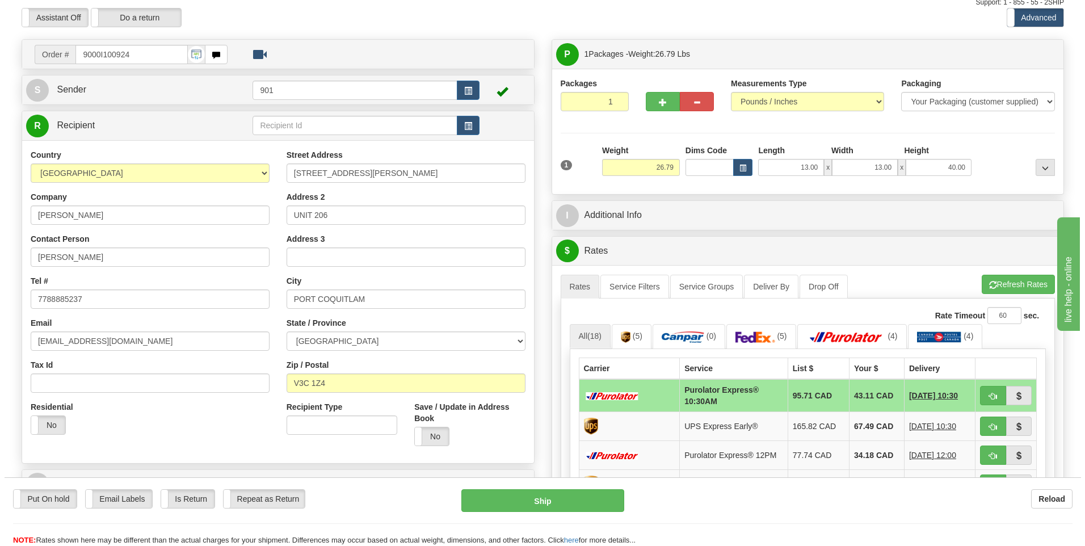
scroll to position [113, 0]
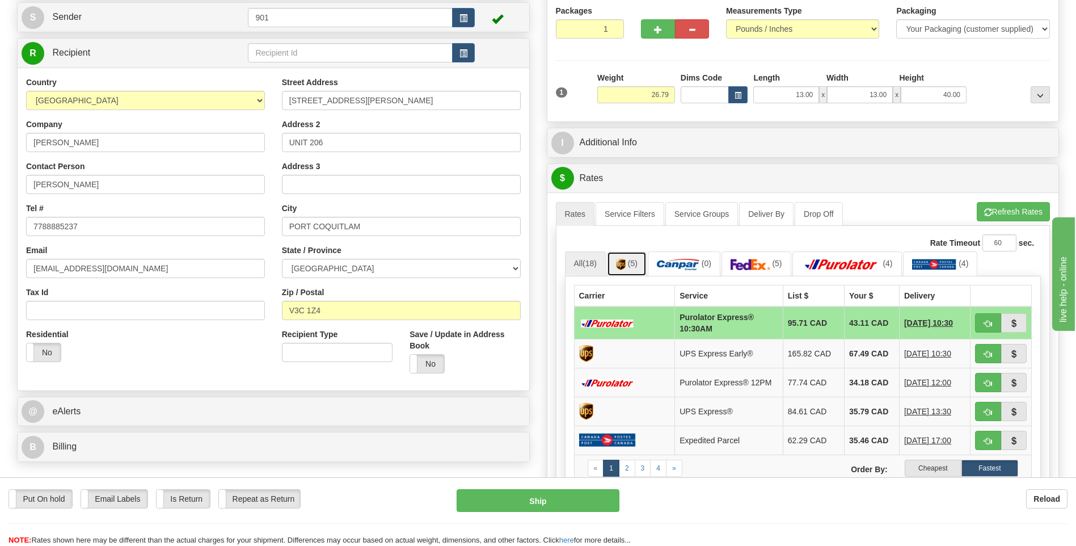
click at [636, 263] on span "(5)" at bounding box center [633, 263] width 10 height 9
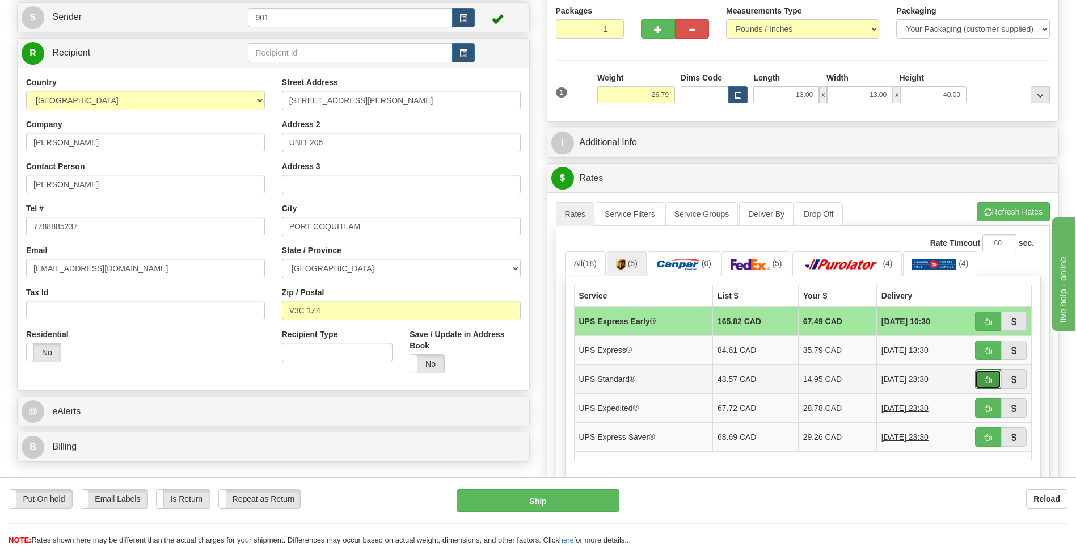
click at [982, 382] on button "button" at bounding box center [988, 378] width 26 height 19
type input "11"
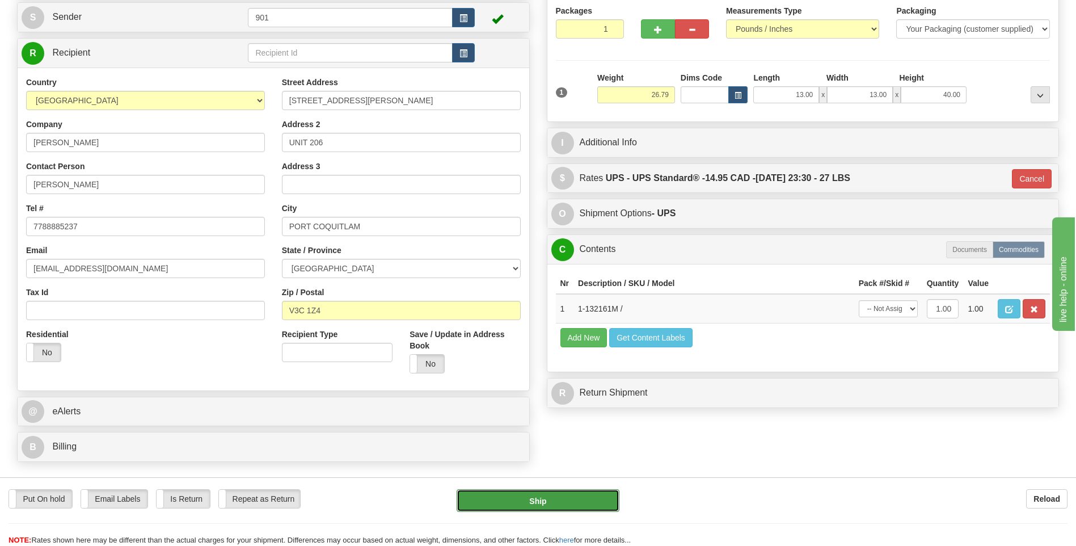
click at [576, 507] on button "Ship" at bounding box center [538, 500] width 162 height 23
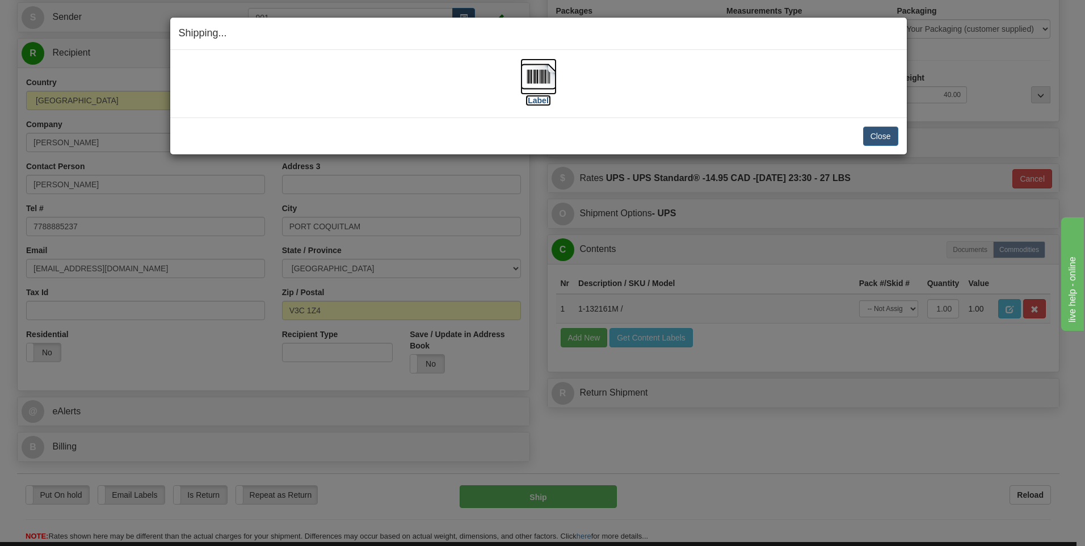
click at [536, 66] on img at bounding box center [538, 76] width 36 height 36
click at [872, 133] on button "Close" at bounding box center [880, 136] width 35 height 19
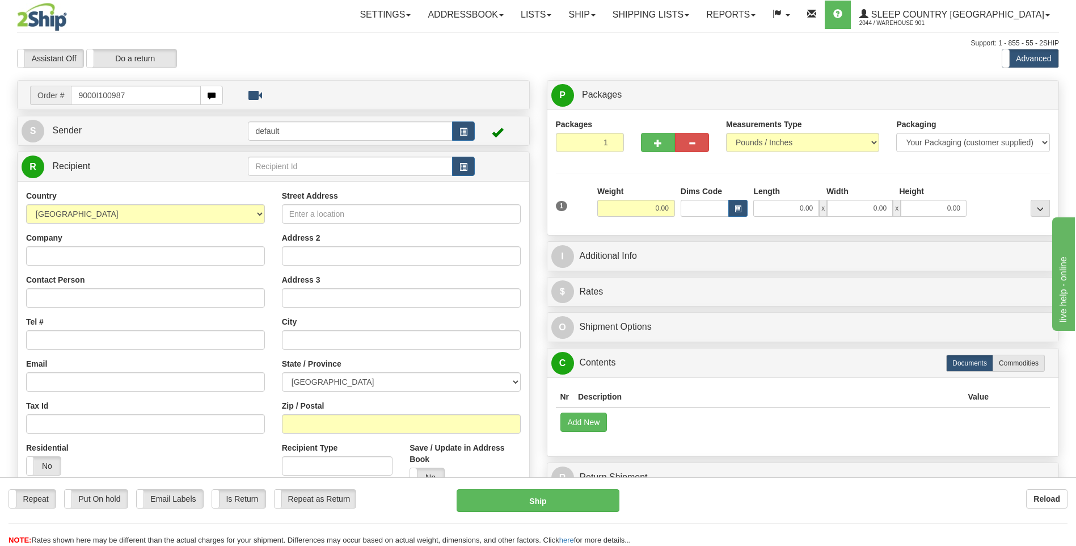
type input "9000I100987"
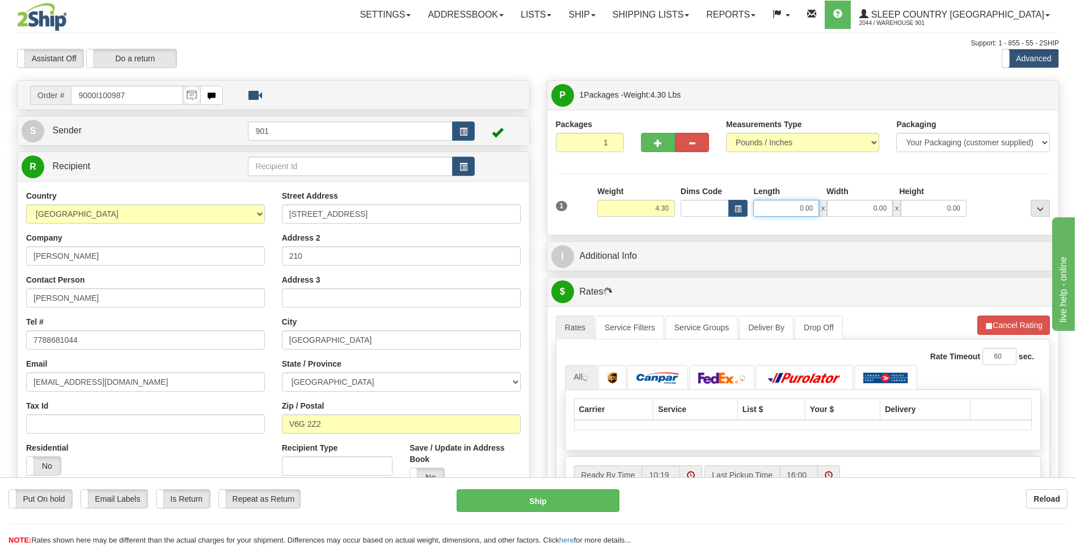
click at [817, 211] on input "0.00" at bounding box center [786, 208] width 66 height 17
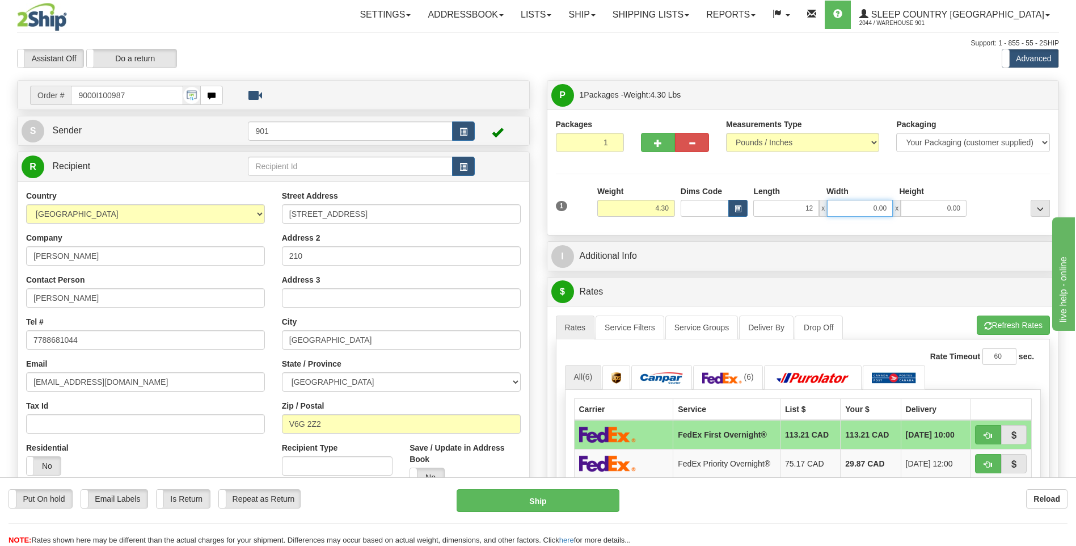
type input "12.00"
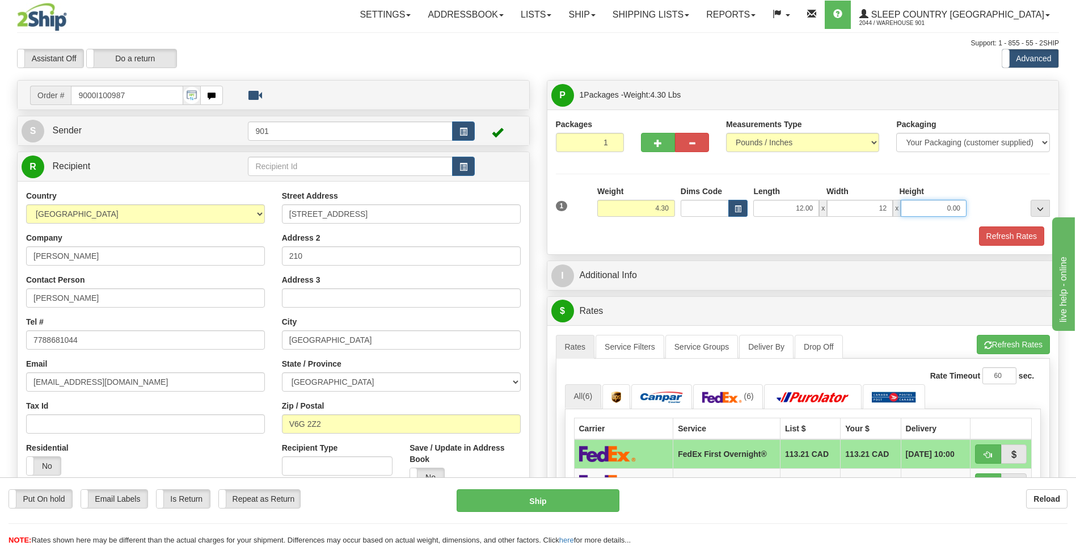
type input "12.00"
type input "21.00"
click at [1026, 235] on button "Refresh Rates" at bounding box center [1011, 235] width 65 height 19
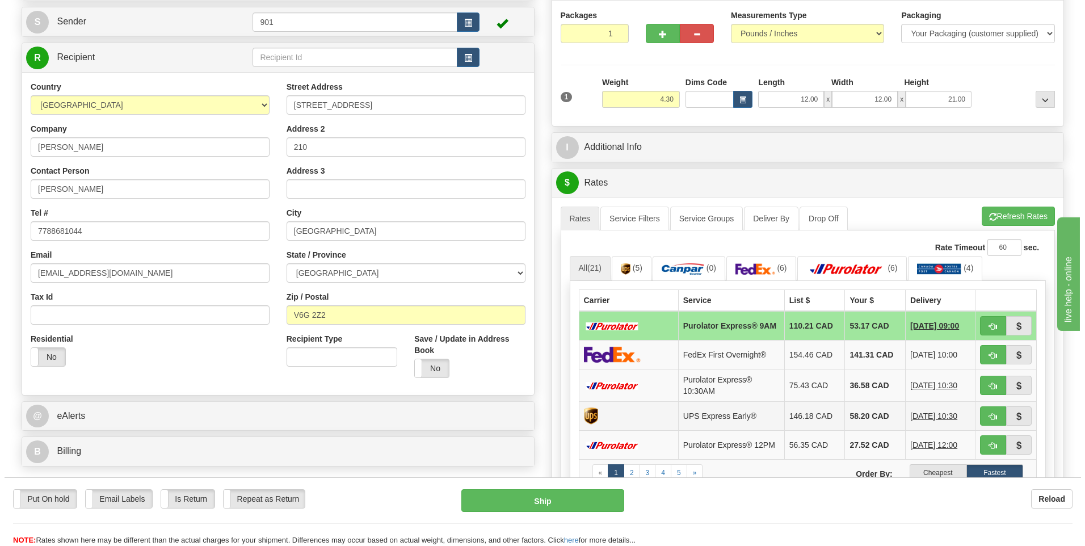
scroll to position [113, 0]
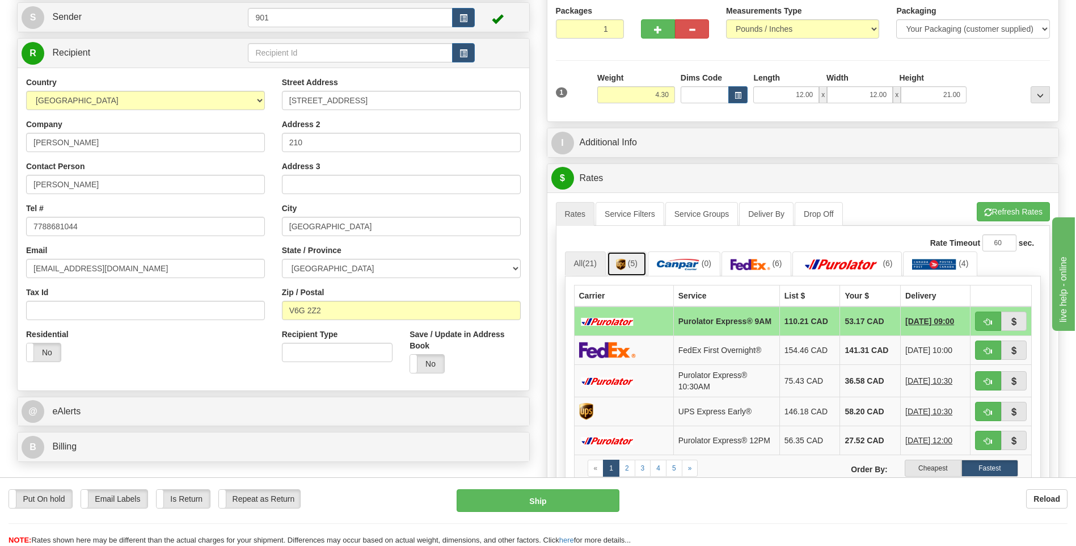
click at [636, 269] on link "(5)" at bounding box center [627, 263] width 40 height 24
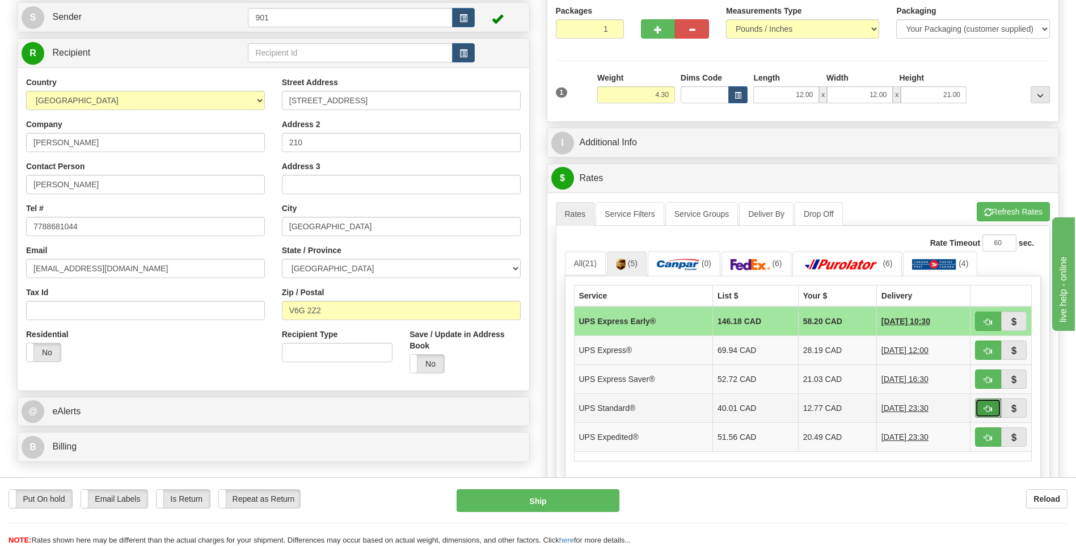
click at [980, 410] on button "button" at bounding box center [988, 407] width 26 height 19
type input "11"
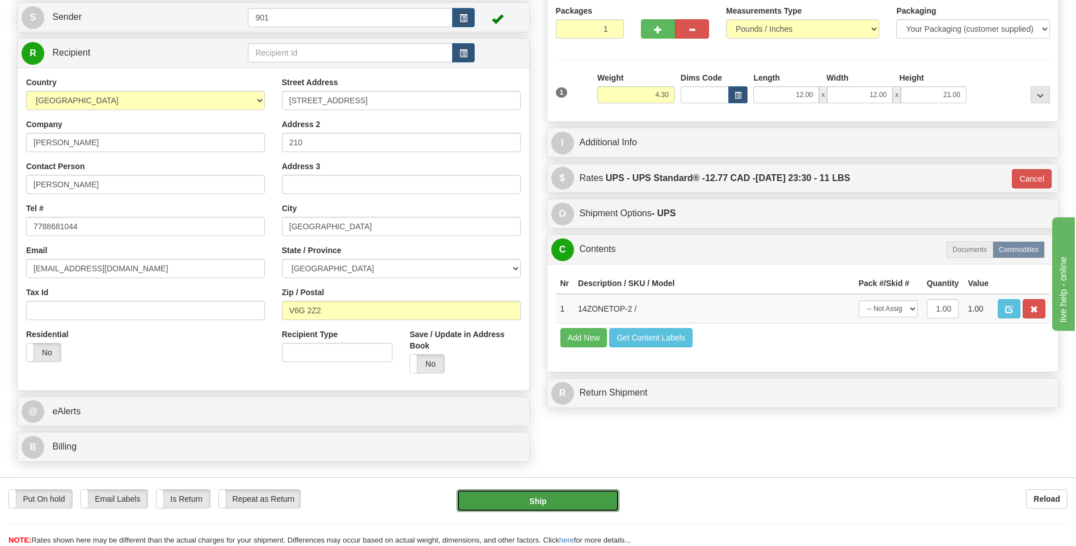
click at [549, 509] on button "Ship" at bounding box center [538, 500] width 162 height 23
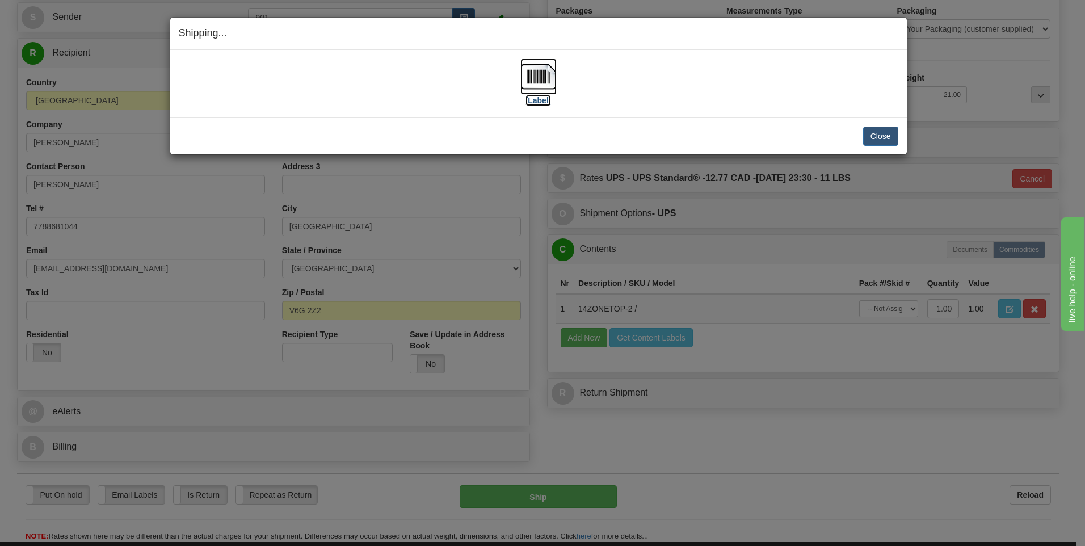
click at [551, 80] on img at bounding box center [538, 76] width 36 height 36
click at [888, 140] on button "Close" at bounding box center [880, 136] width 35 height 19
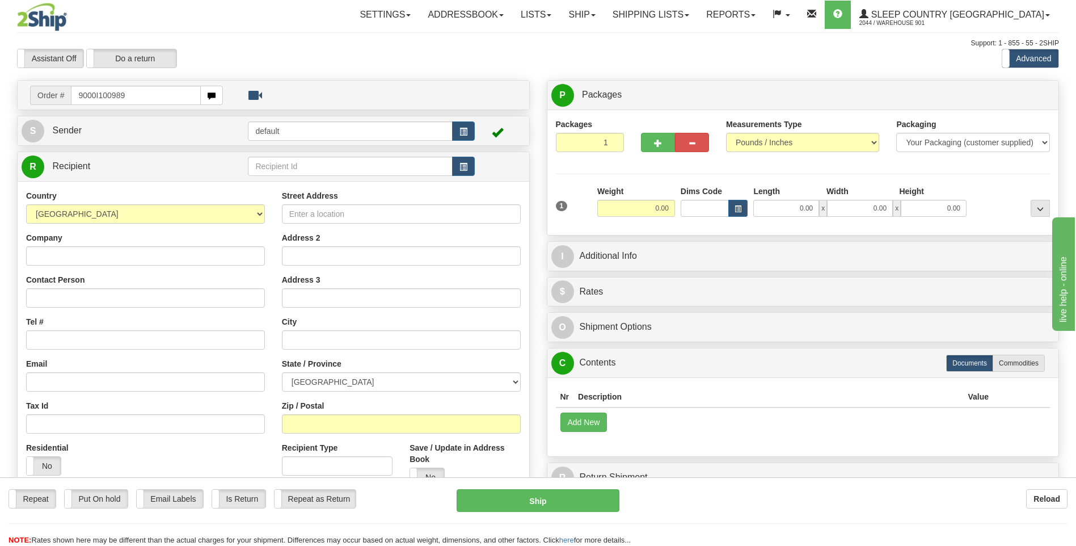
type input "9000I100989"
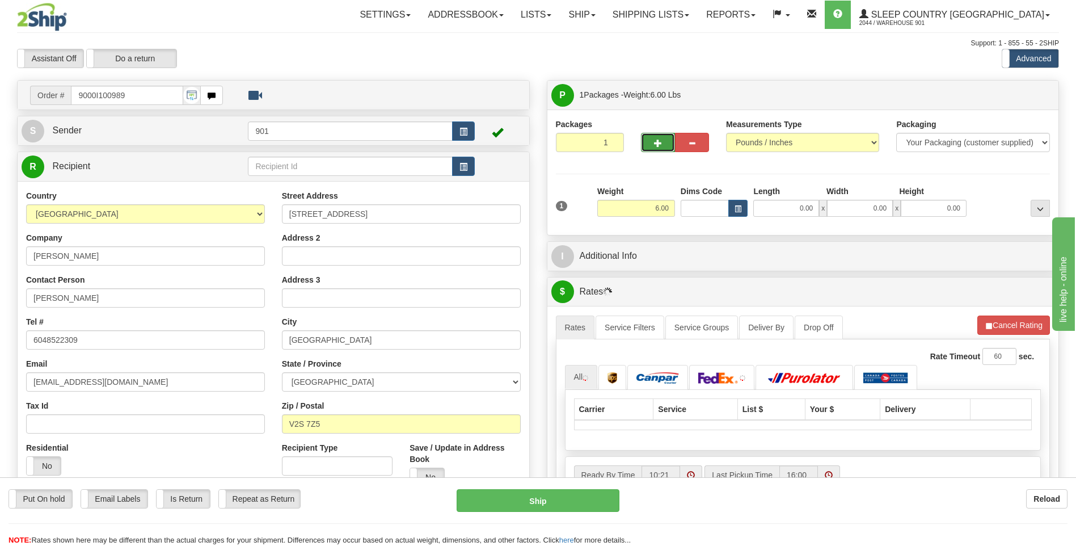
click at [660, 148] on button "button" at bounding box center [658, 142] width 34 height 19
type input "2"
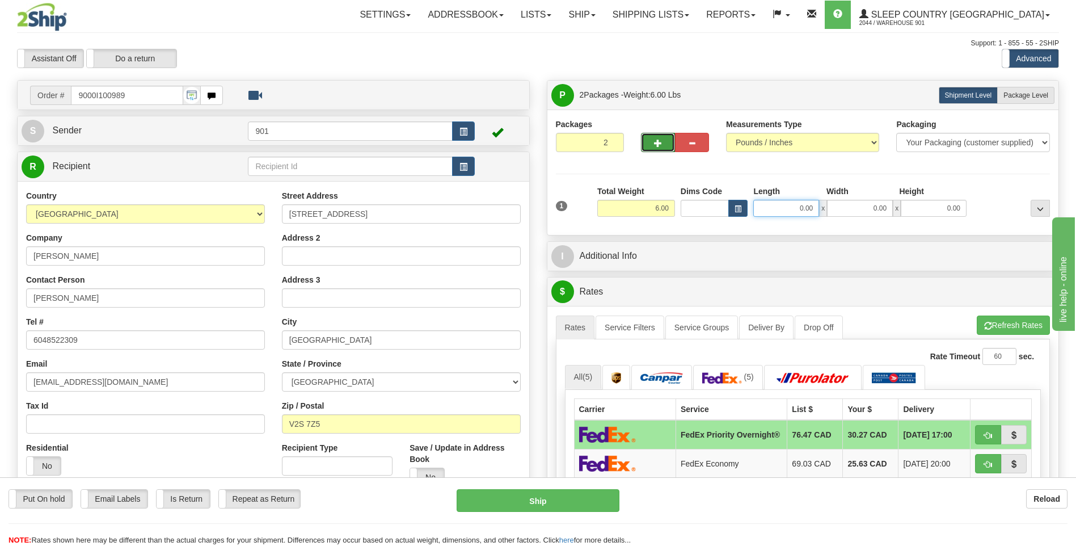
click at [809, 209] on input "0.00" at bounding box center [786, 208] width 66 height 17
type input "6.00"
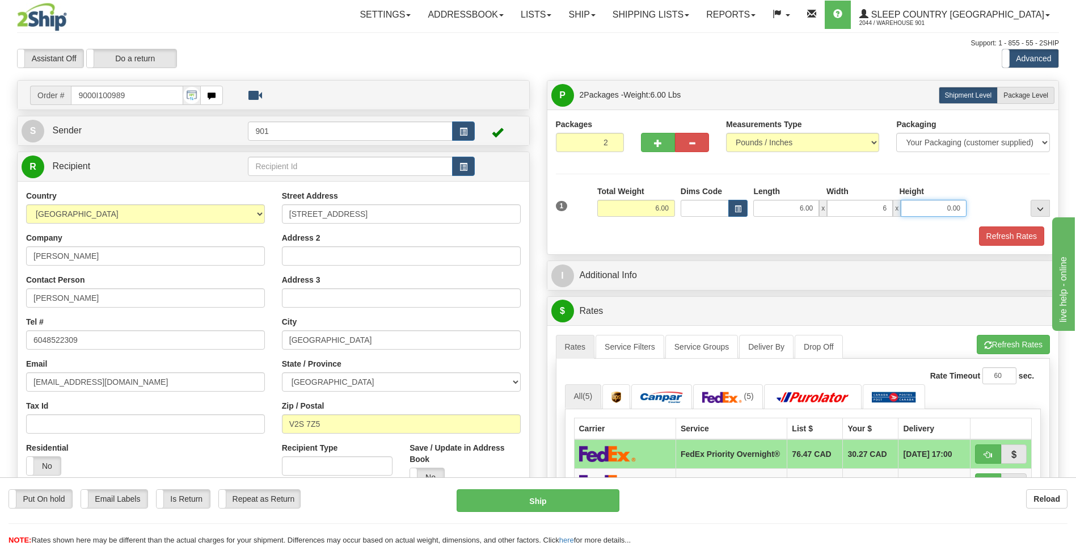
type input "6.00"
type input "17.00"
click at [1001, 234] on button "Refresh Rates" at bounding box center [1011, 235] width 65 height 19
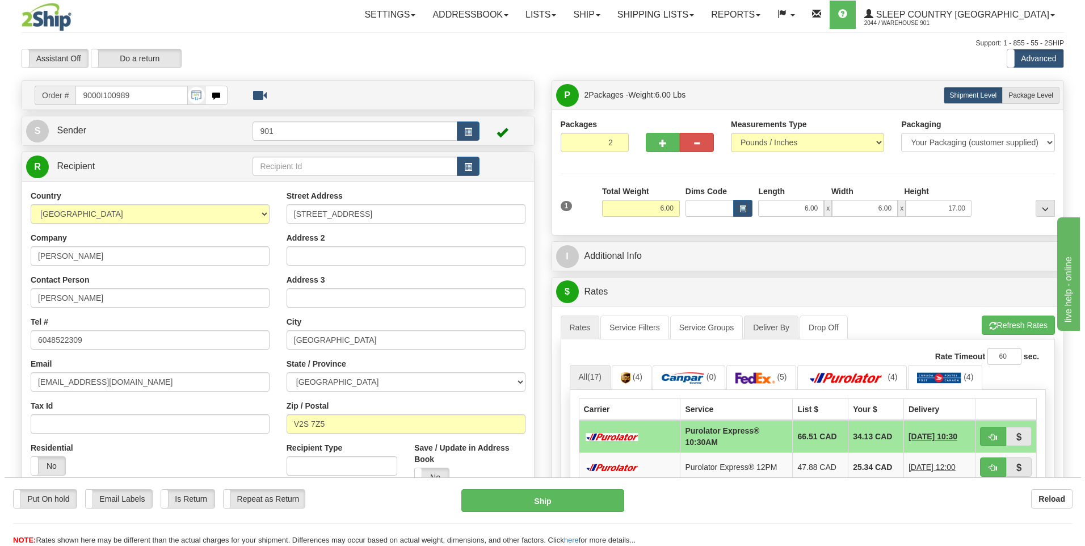
scroll to position [113, 0]
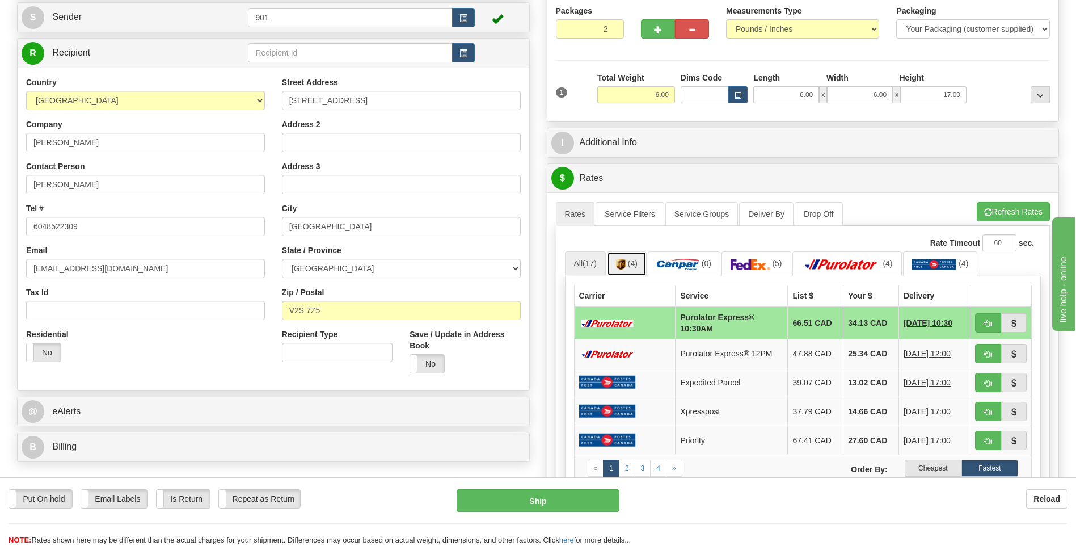
click at [636, 268] on link "(4)" at bounding box center [627, 263] width 40 height 24
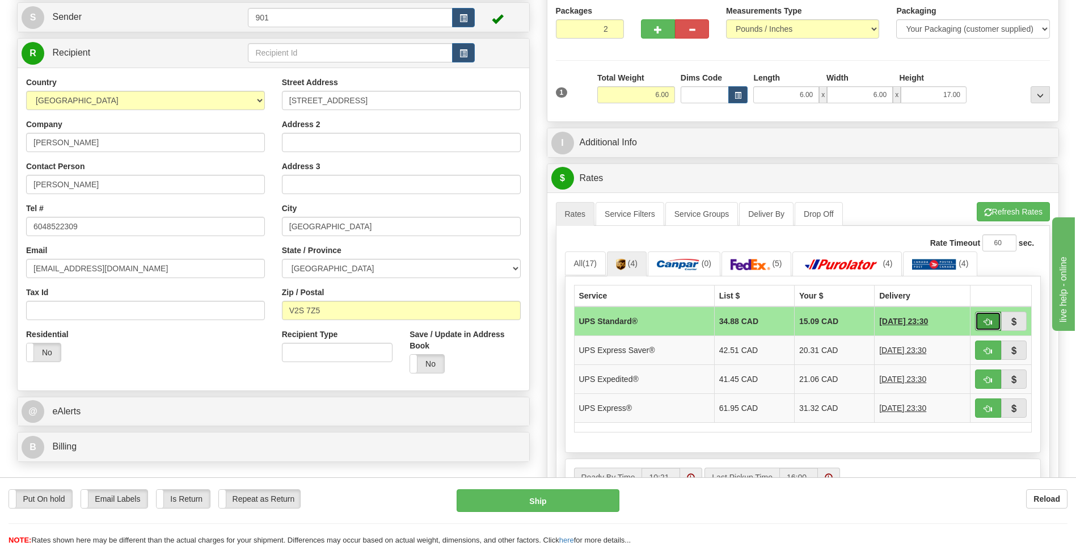
click at [989, 318] on span "button" at bounding box center [988, 321] width 8 height 7
type input "11"
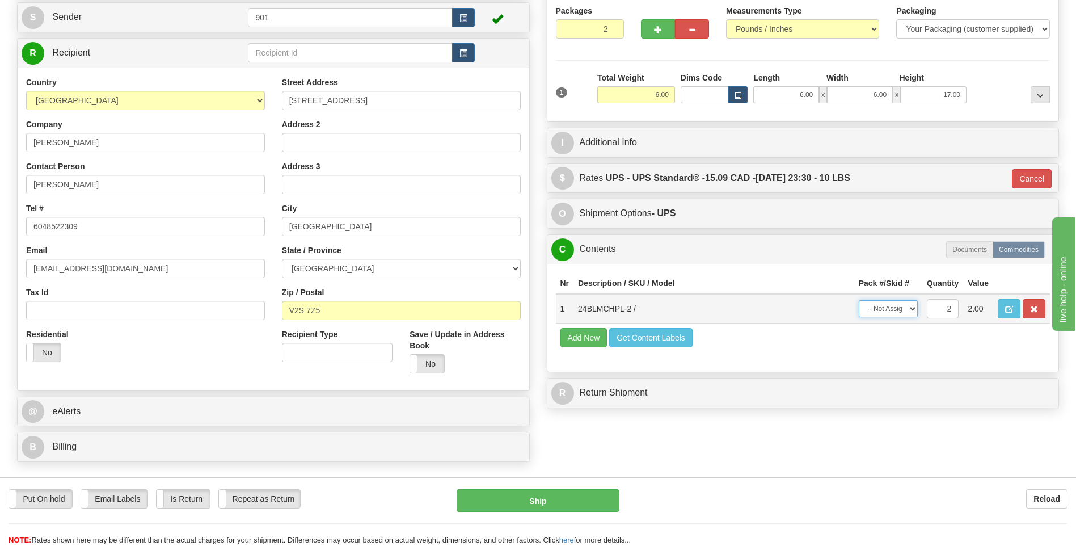
click at [909, 310] on select "-- Not Assigned -- Package 1 Package 2 Split" at bounding box center [888, 308] width 59 height 17
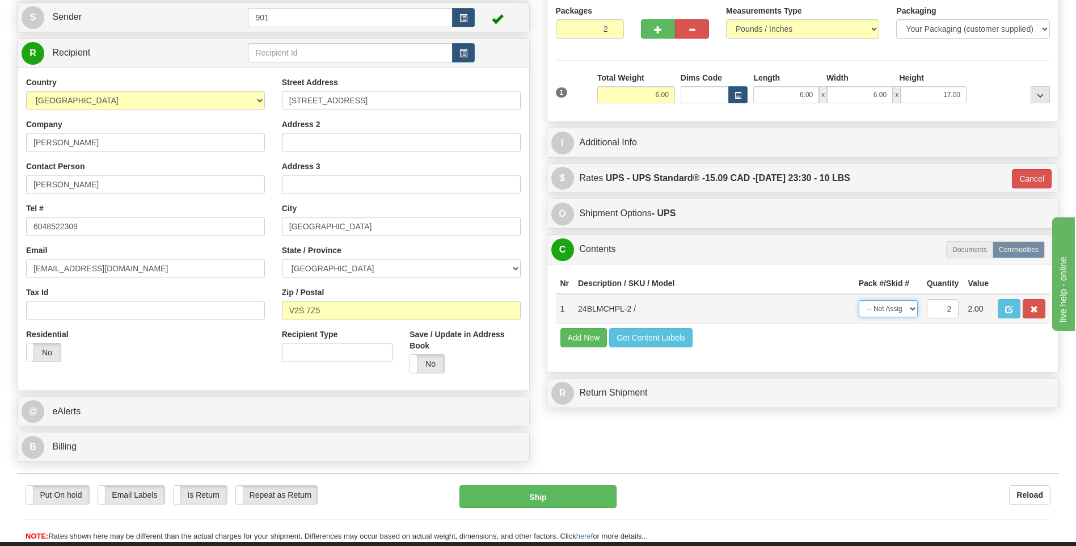
select select "SPLIT"
click at [859, 300] on select "-- Not Assigned -- Package 1 Package 2 Split" at bounding box center [888, 308] width 59 height 17
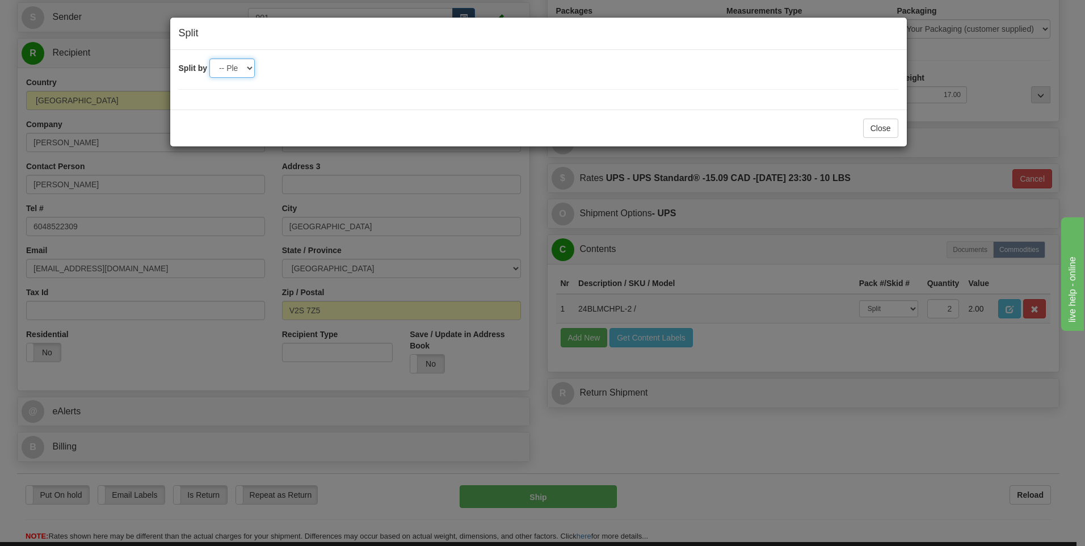
click at [245, 72] on select "-- Please select -- 2" at bounding box center [231, 67] width 45 height 19
select select "2"
click at [209, 58] on select "-- Please select -- 2" at bounding box center [231, 67] width 45 height 19
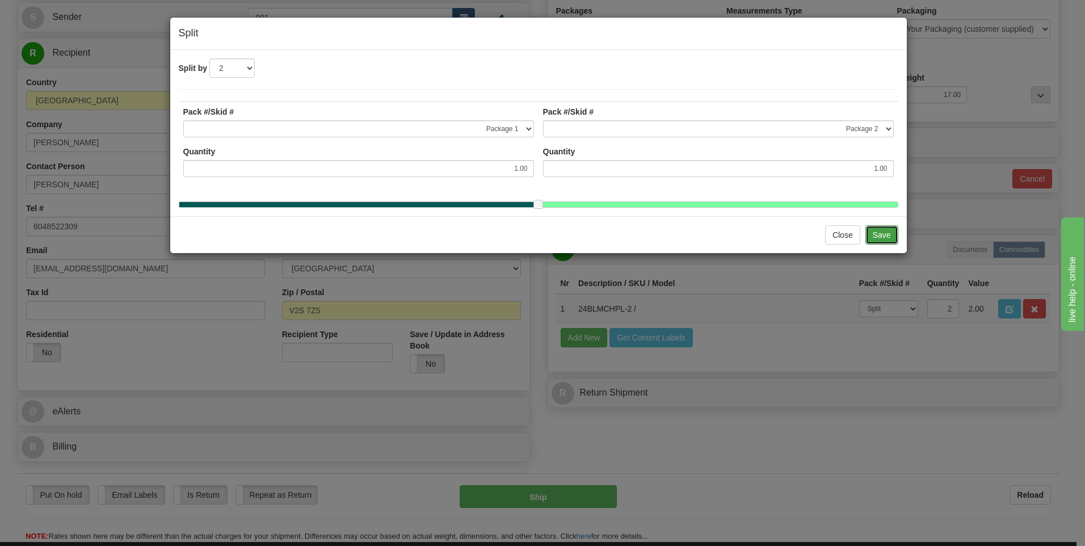
click at [882, 243] on button "Save" at bounding box center [881, 234] width 33 height 19
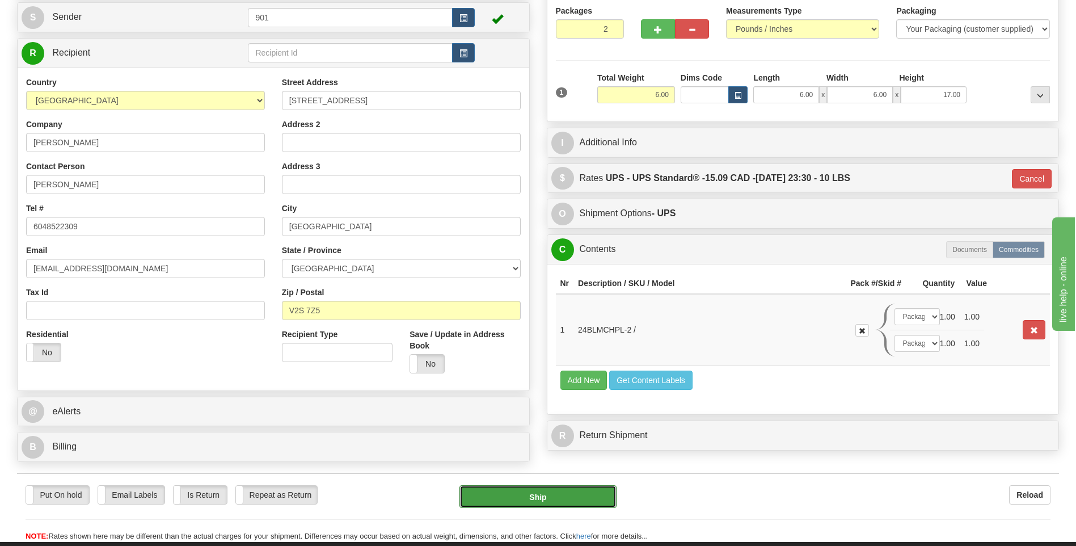
click at [601, 499] on button "Ship" at bounding box center [537, 496] width 157 height 23
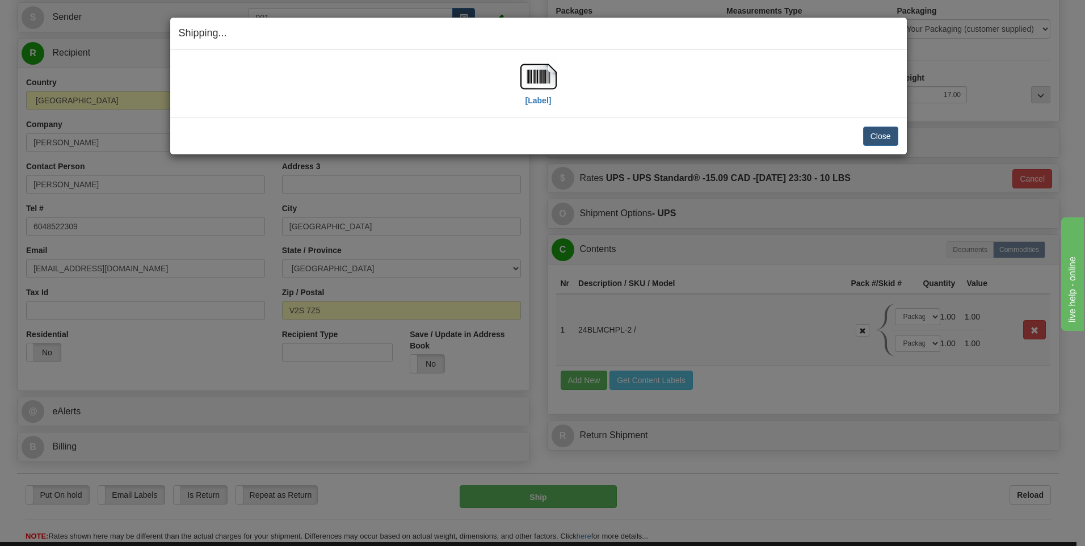
click at [556, 73] on div "[Label]" at bounding box center [538, 83] width 719 height 50
click at [543, 80] on img at bounding box center [538, 76] width 36 height 36
click at [886, 133] on button "Close" at bounding box center [880, 136] width 35 height 19
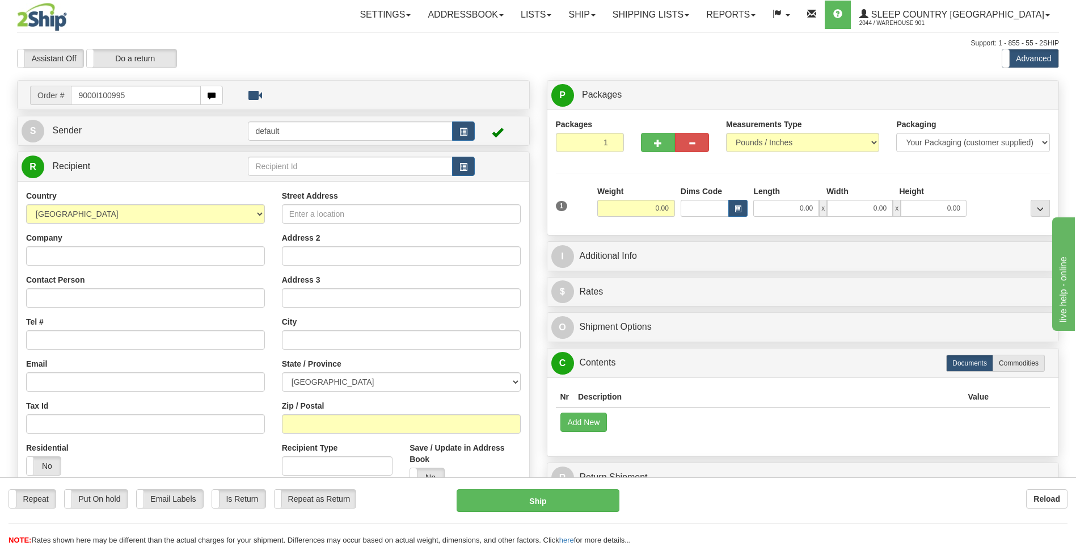
type input "9000I100995"
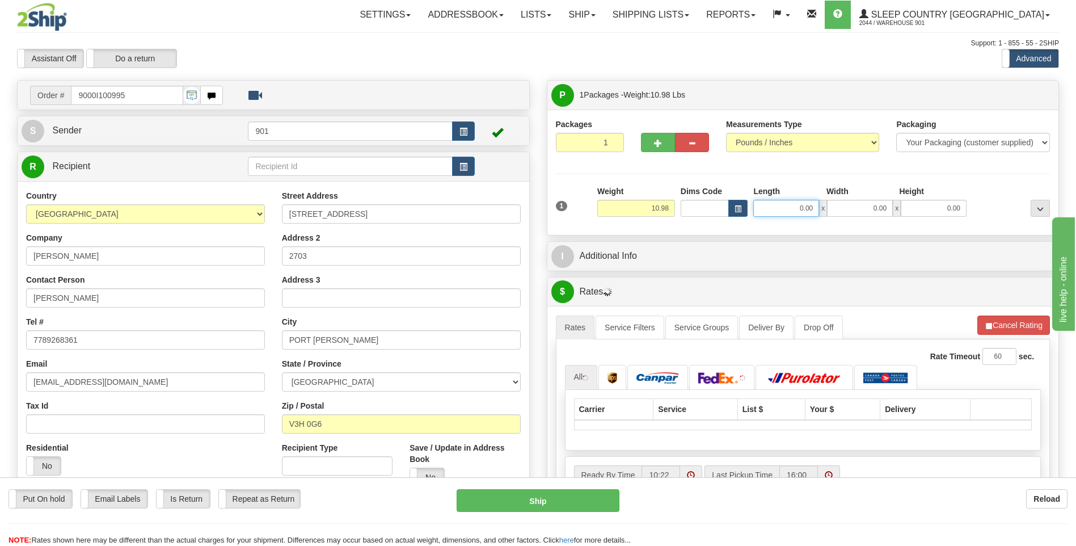
click at [813, 205] on input "0.00" at bounding box center [786, 208] width 66 height 17
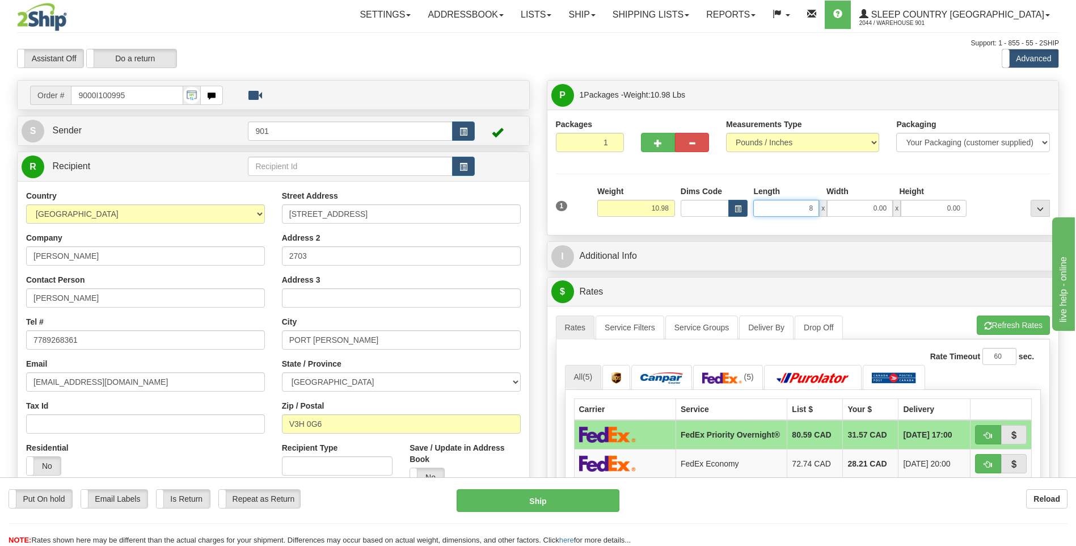
type input "8.00"
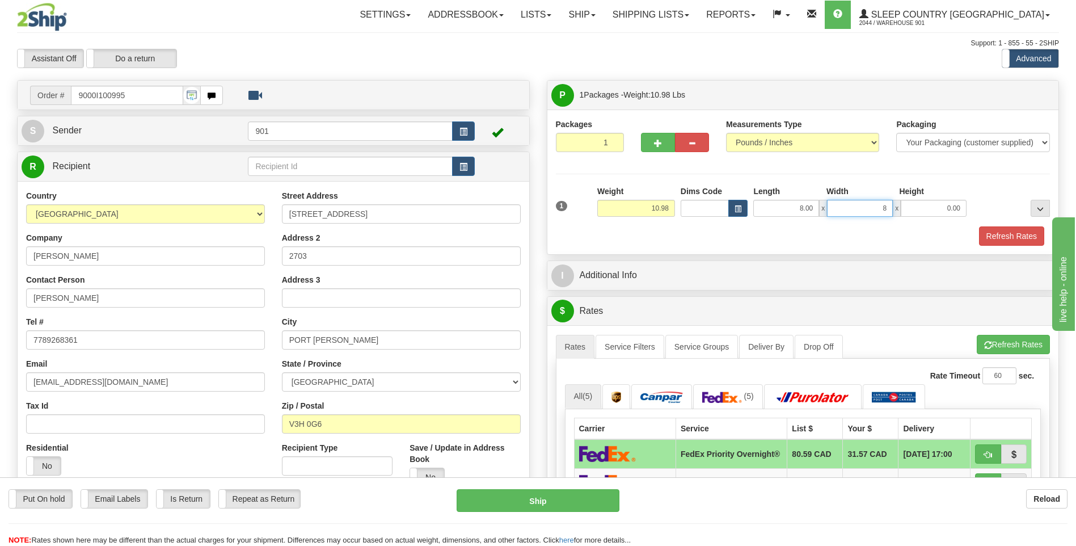
type input "8.00"
type input "17.00"
click at [659, 137] on button "button" at bounding box center [658, 142] width 34 height 19
type input "2"
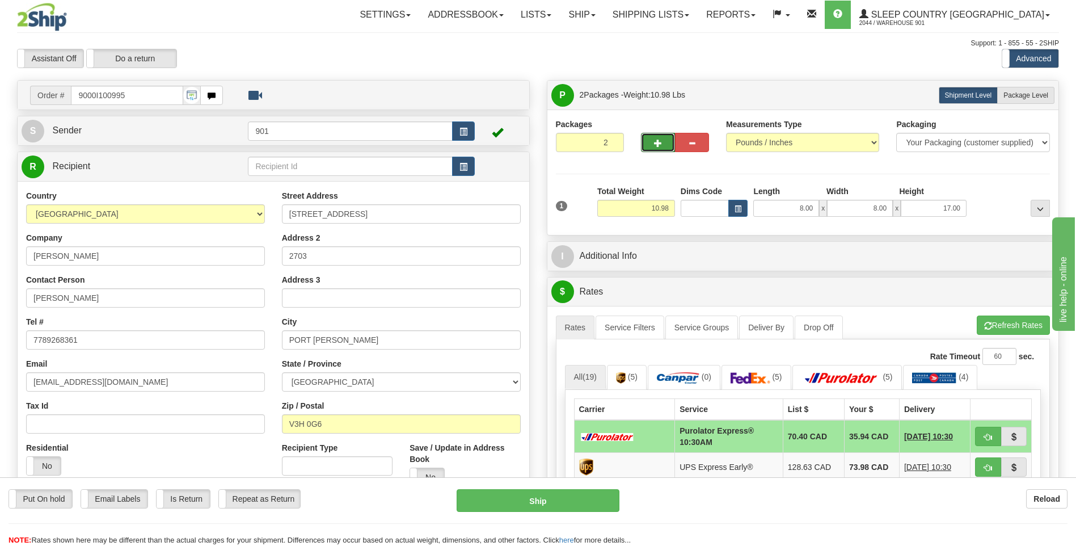
scroll to position [113, 0]
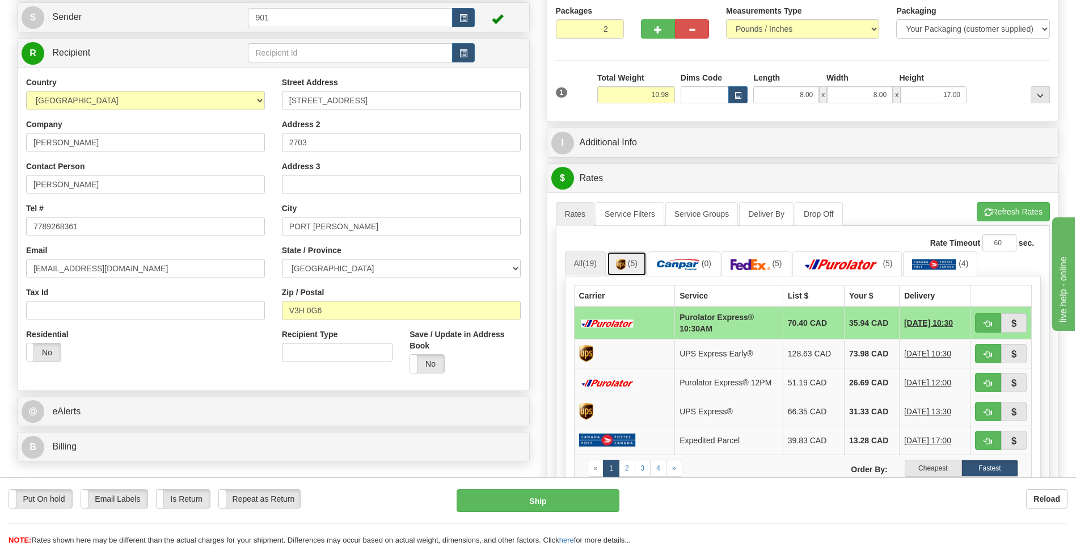
click at [638, 267] on span "(5)" at bounding box center [633, 263] width 10 height 9
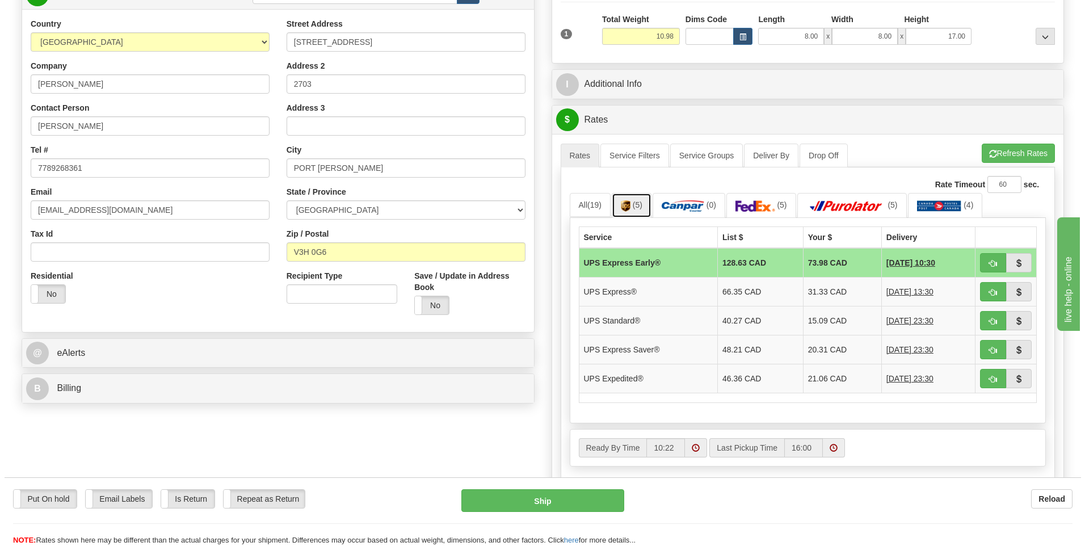
scroll to position [227, 0]
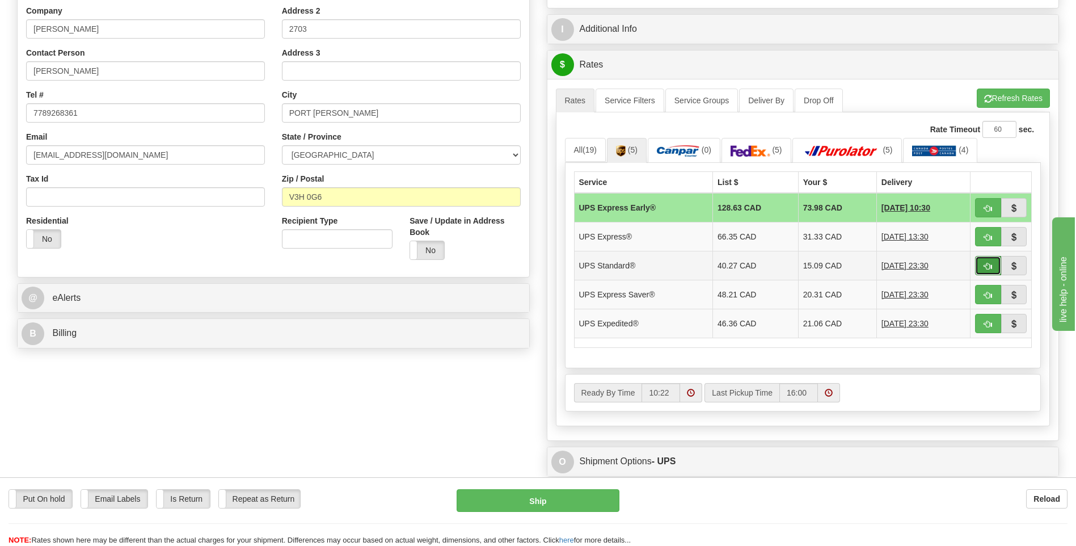
click at [995, 265] on button "button" at bounding box center [988, 265] width 26 height 19
type input "11"
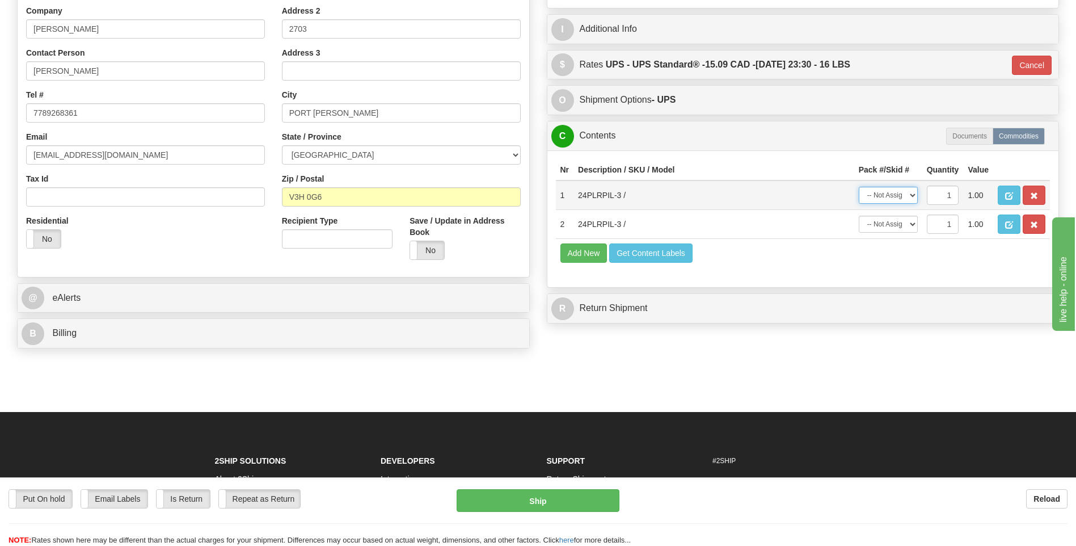
click at [908, 199] on select "-- Not Assigned -- Package 1 Package 2" at bounding box center [888, 195] width 59 height 17
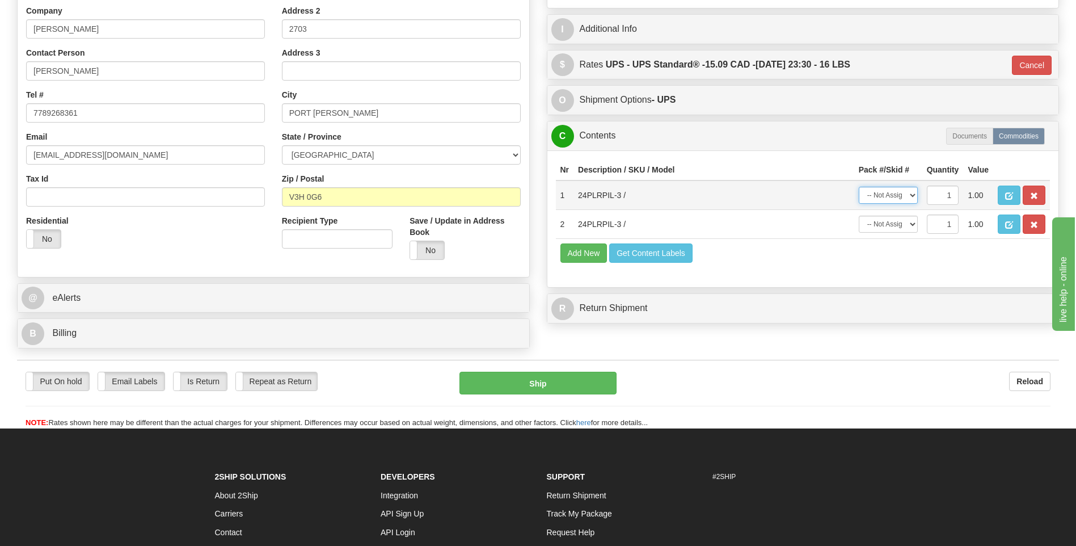
select select "0"
click at [859, 187] on select "-- Not Assigned -- Package 1 Package 2" at bounding box center [888, 195] width 59 height 17
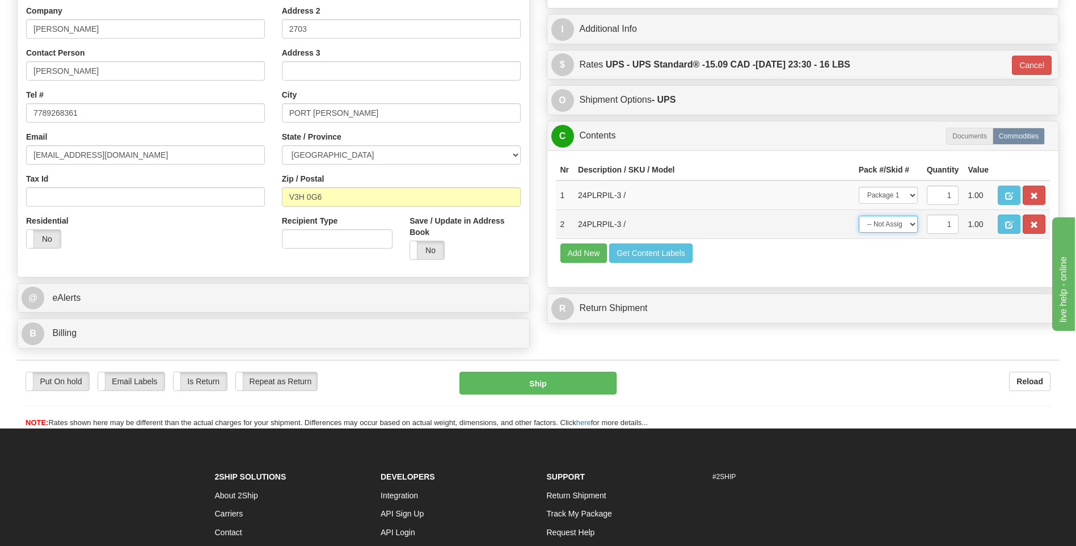
click at [901, 226] on select "-- Not Assigned -- Package 1 Package 2" at bounding box center [888, 224] width 59 height 17
select select "1"
click at [859, 216] on select "-- Not Assigned -- Package 1 Package 2" at bounding box center [888, 224] width 59 height 17
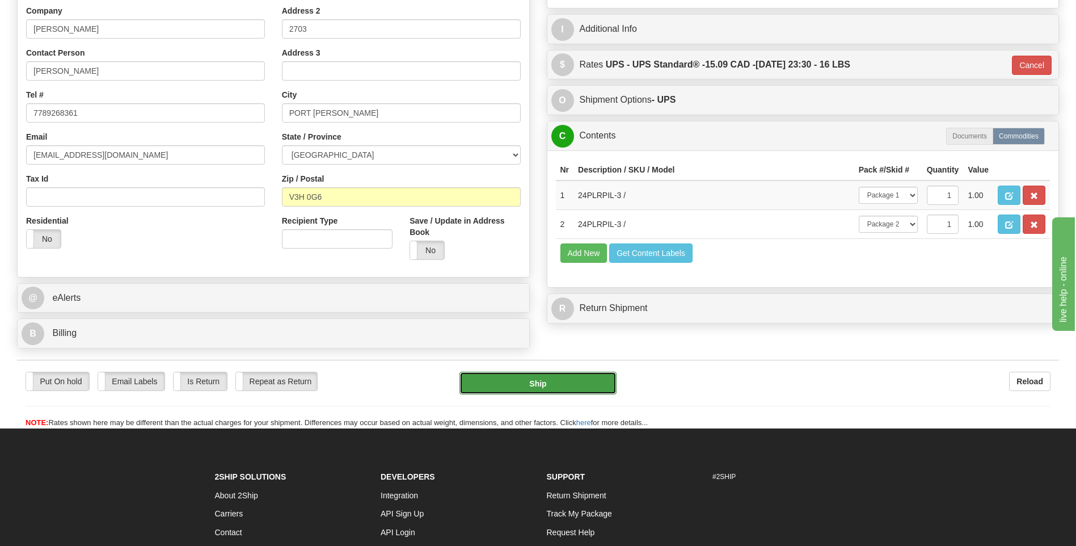
click at [583, 380] on button "Ship" at bounding box center [537, 383] width 157 height 23
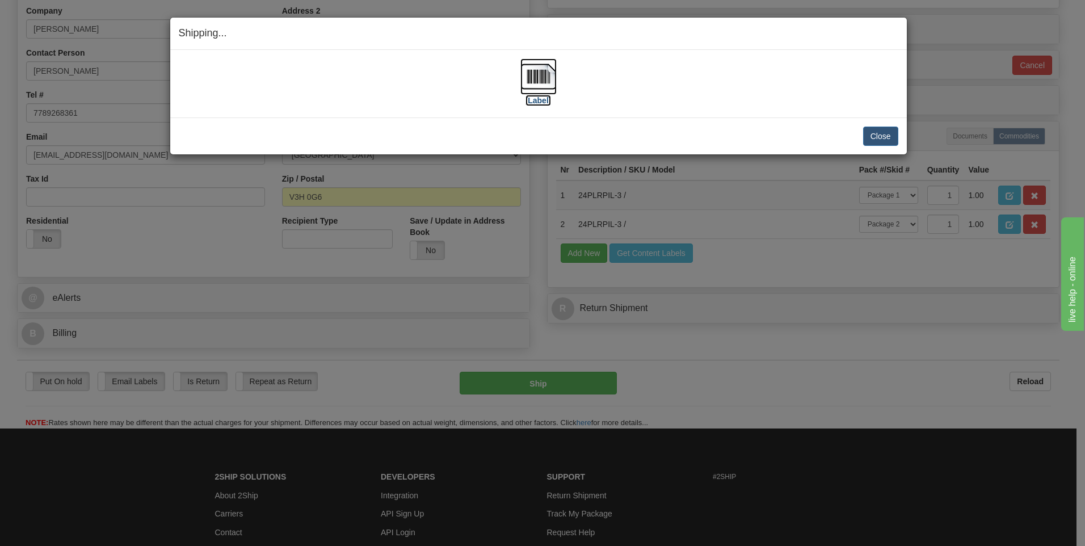
click at [545, 74] on img at bounding box center [538, 76] width 36 height 36
click at [876, 137] on button "Close" at bounding box center [880, 136] width 35 height 19
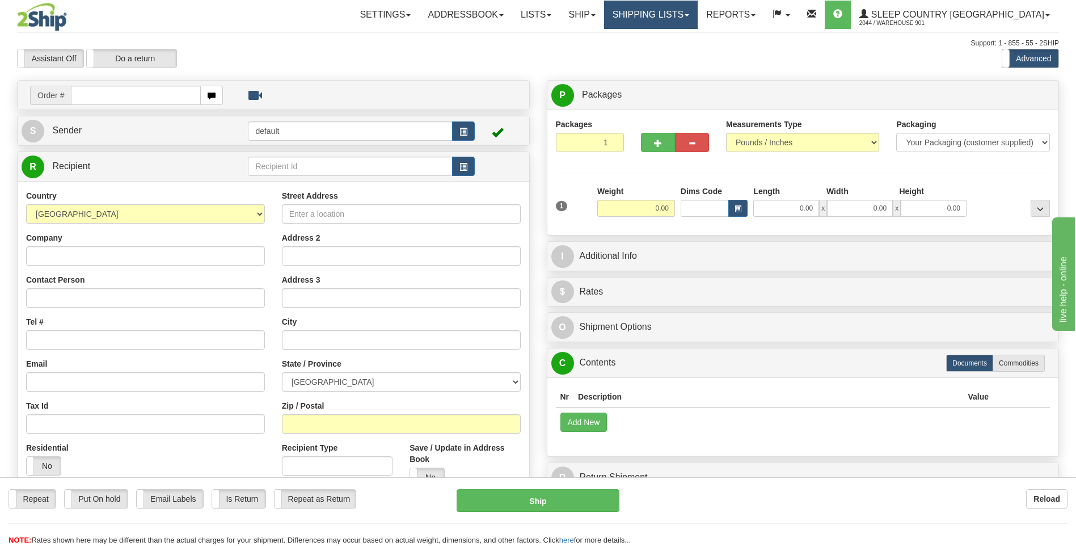
click at [678, 12] on link "Shipping lists" at bounding box center [651, 15] width 94 height 28
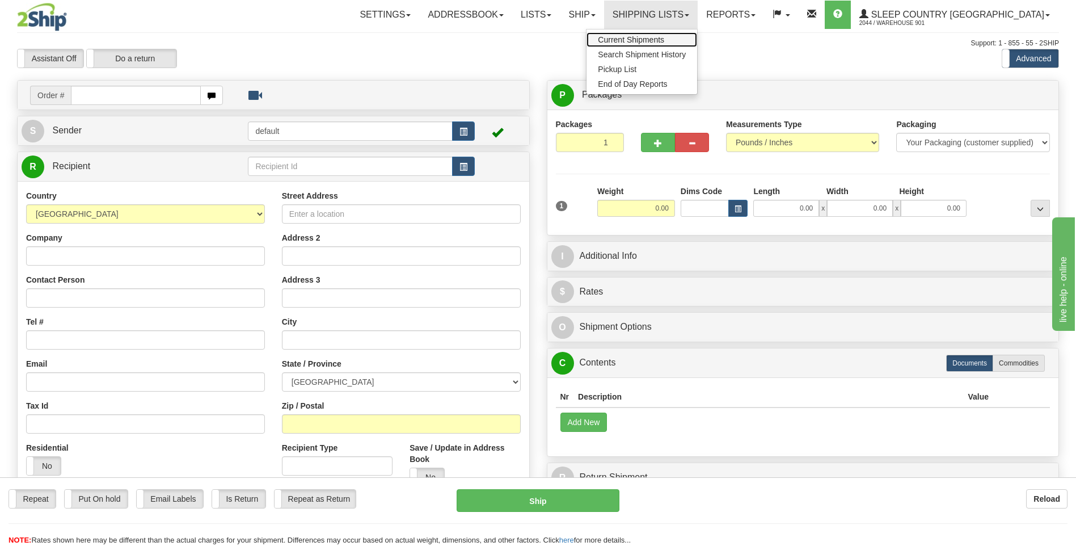
click at [664, 37] on span "Current Shipments" at bounding box center [631, 39] width 66 height 9
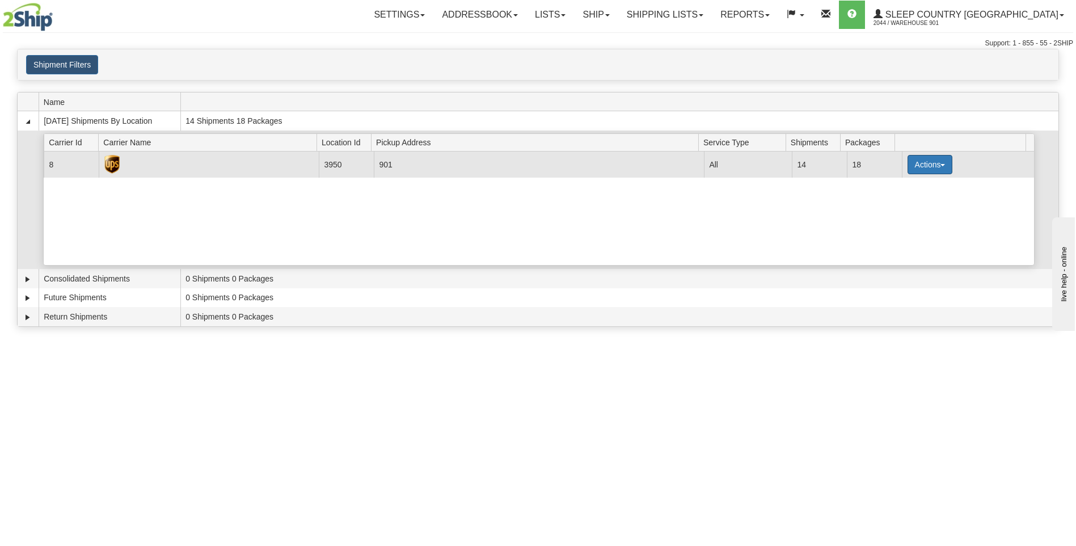
click at [925, 163] on button "Actions" at bounding box center [930, 164] width 45 height 19
click at [891, 199] on span "Close" at bounding box center [885, 200] width 26 height 8
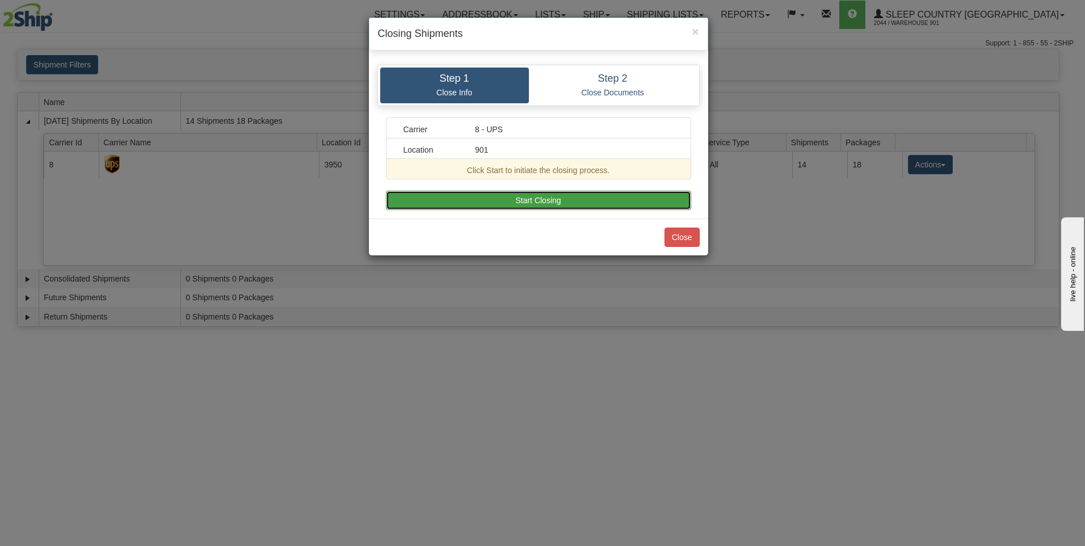
click at [563, 199] on button "Start Closing" at bounding box center [538, 200] width 305 height 19
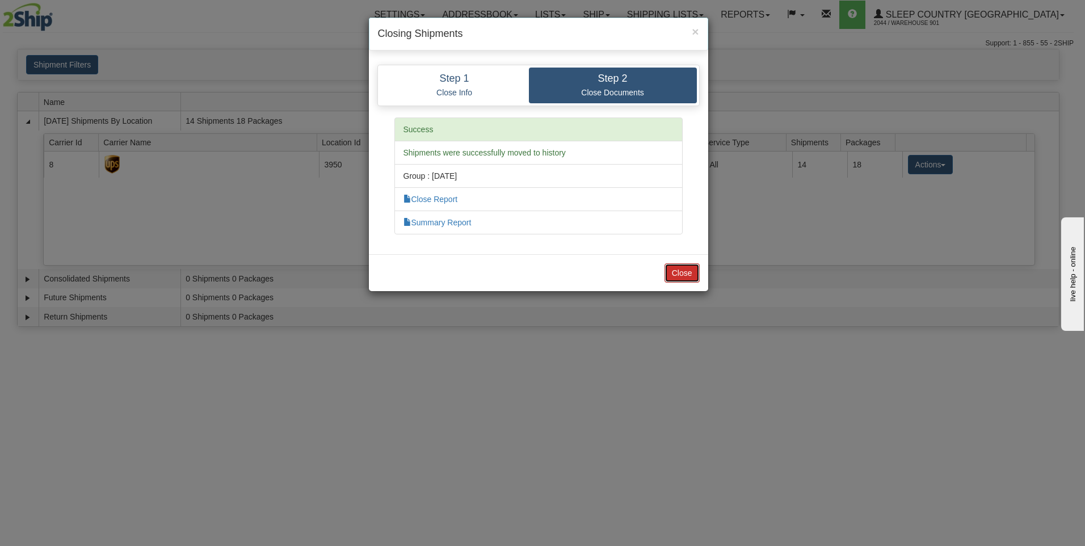
click at [685, 270] on button "Close" at bounding box center [681, 272] width 35 height 19
